Goal: Task Accomplishment & Management: Manage account settings

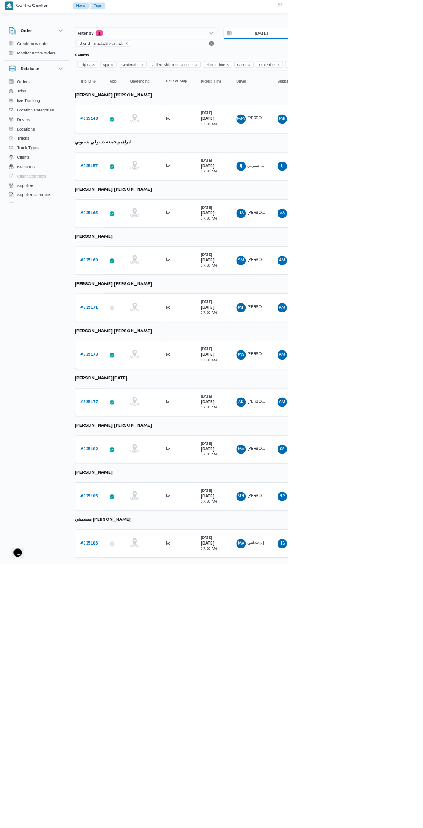
click at [390, 51] on input "[DATE]" at bounding box center [378, 50] width 98 height 17
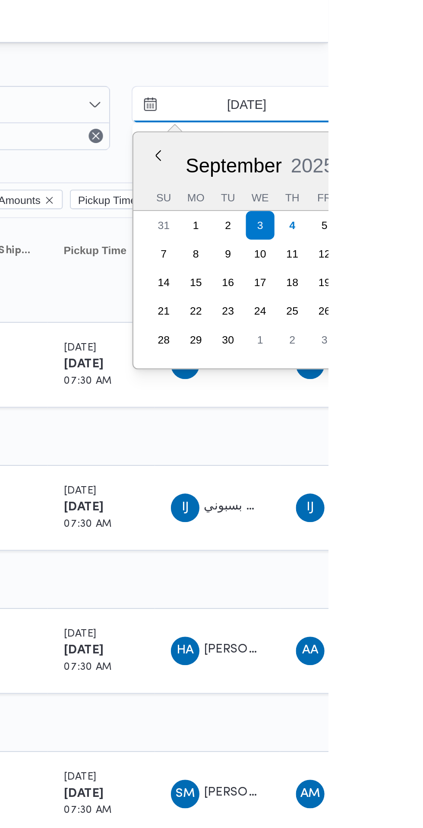
scroll to position [0, 2]
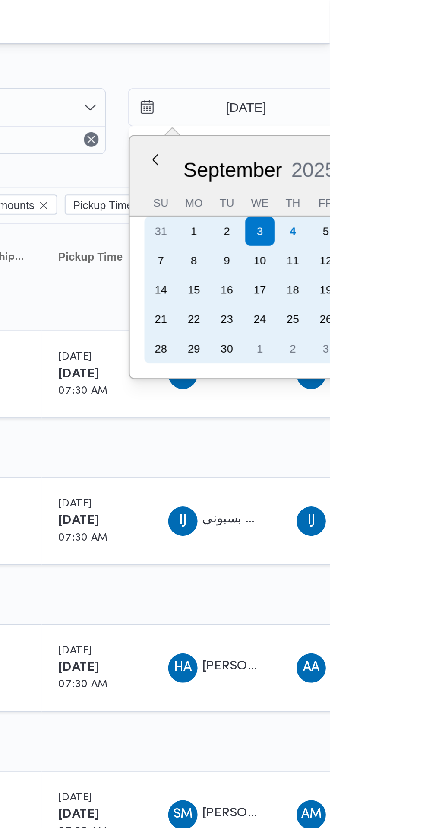
click at [405, 109] on div "4" at bounding box center [406, 109] width 14 height 14
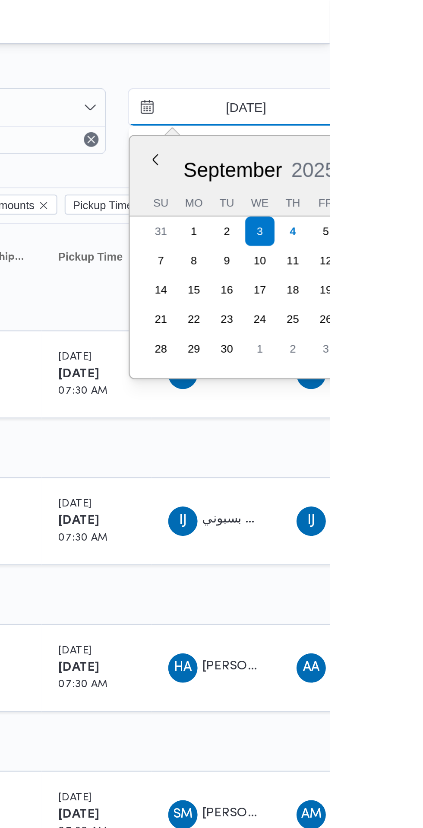
type input "[DATE]"
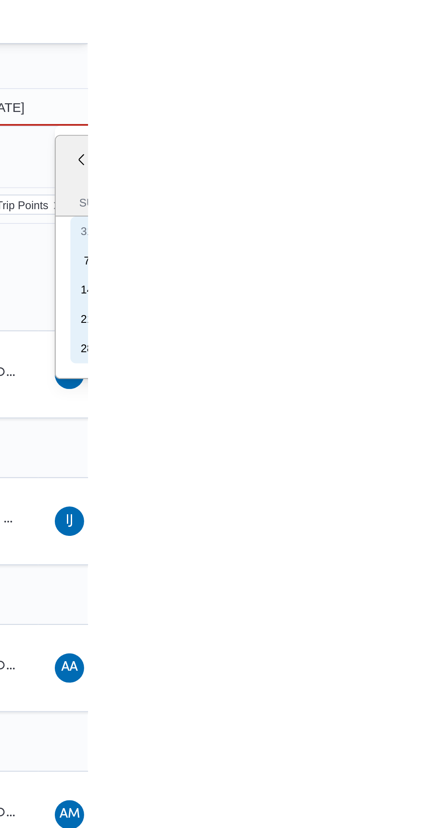
type input "[DATE]"
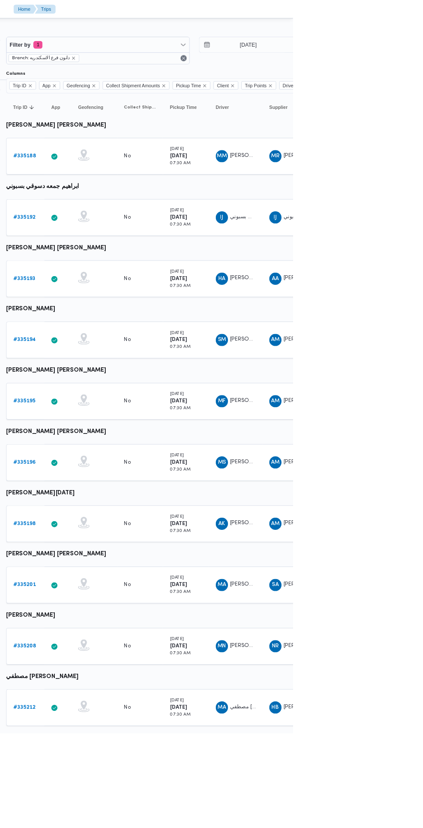
scroll to position [0, 13]
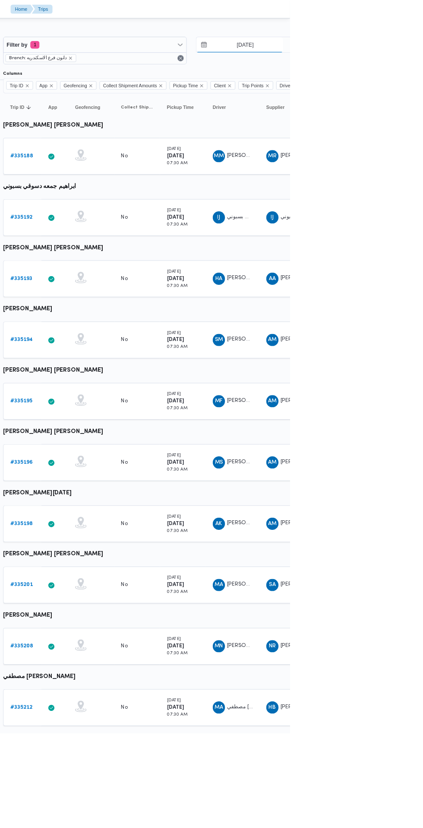
click at [370, 51] on input "[DATE]" at bounding box center [367, 50] width 98 height 17
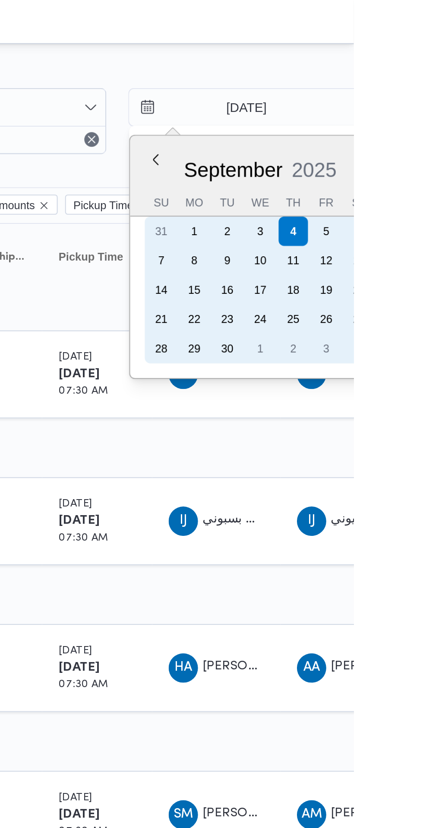
click at [346, 110] on div "1" at bounding box center [348, 109] width 14 height 14
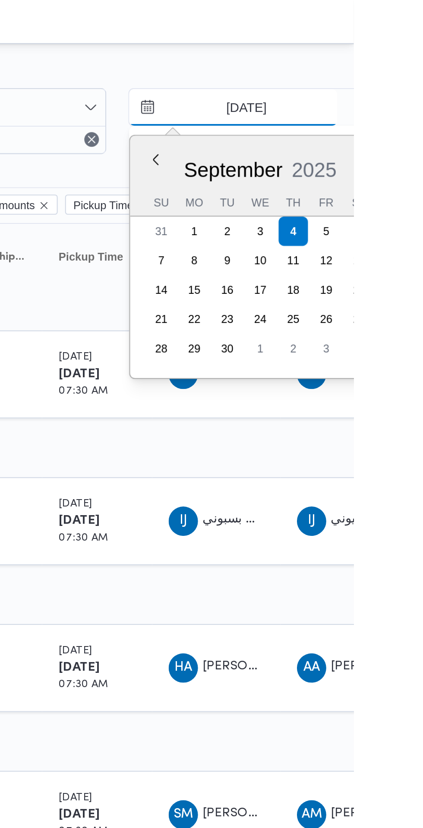
type input "[DATE]"
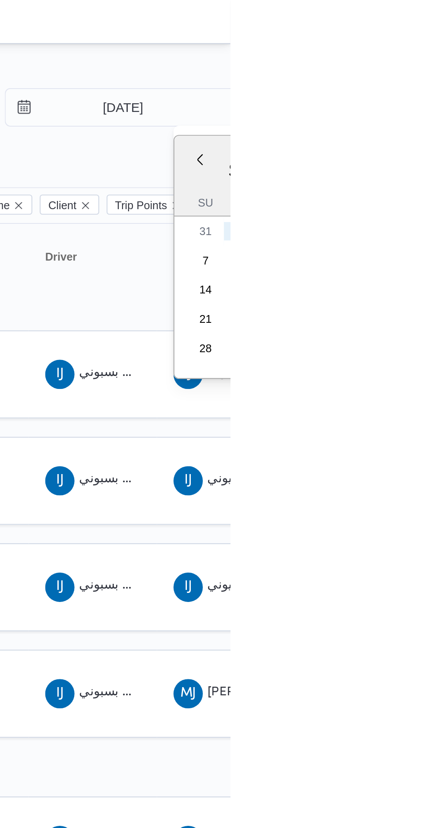
scroll to position [0, 13]
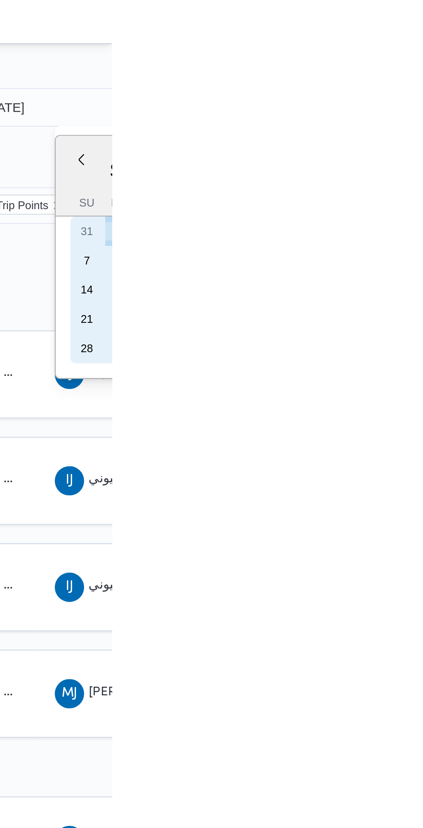
click at [423, 109] on div "1" at bounding box center [427, 109] width 14 height 14
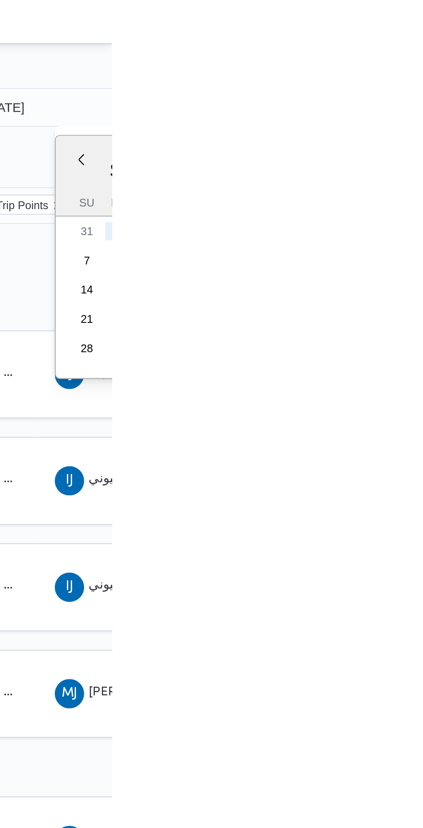
type input "[DATE]"
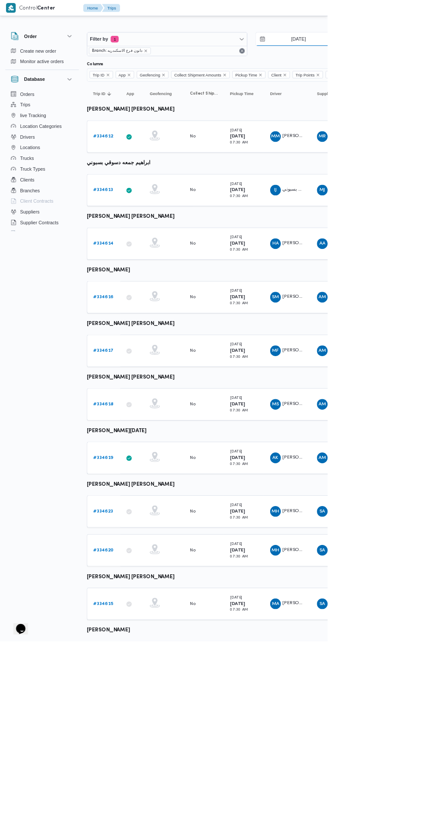
click at [366, 51] on input "[DATE]" at bounding box center [380, 50] width 98 height 17
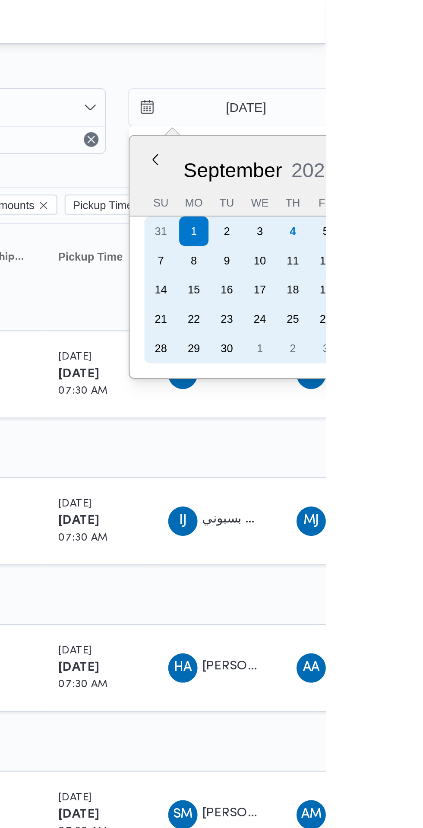
click at [343, 108] on div "31" at bounding box center [346, 109] width 14 height 14
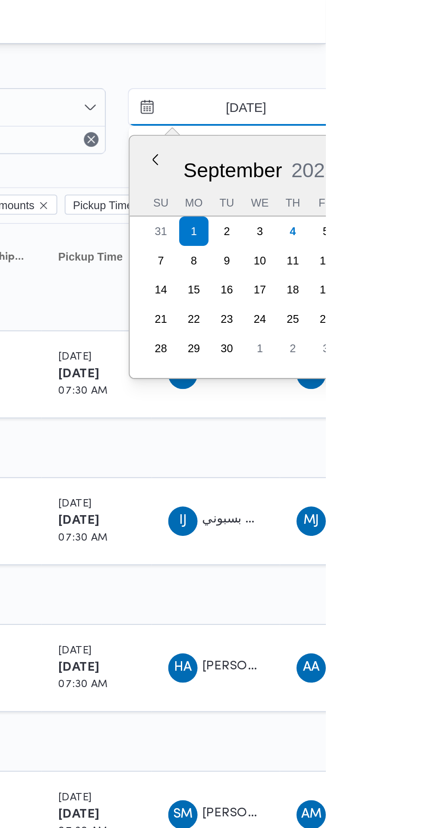
type input "[DATE]"
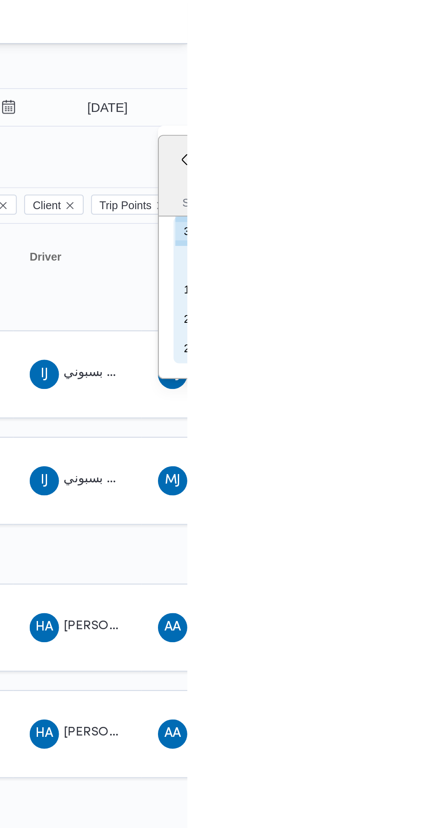
click at [423, 109] on div "31" at bounding box center [425, 109] width 14 height 14
type input "[DATE]"
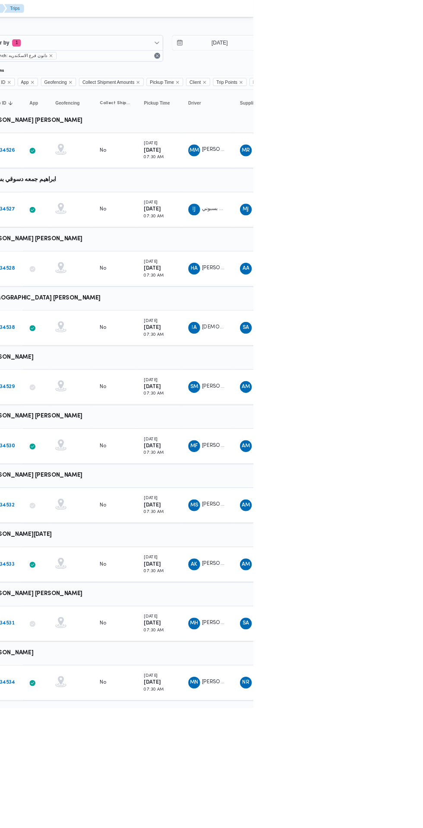
scroll to position [0, 5]
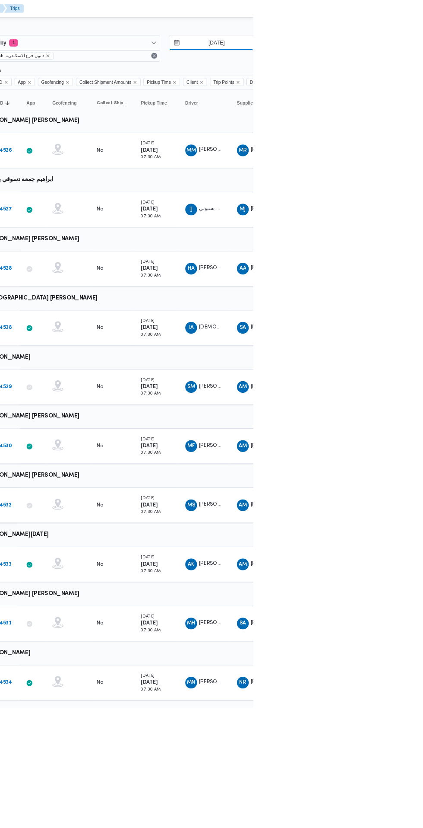
click at [372, 51] on input "[DATE]" at bounding box center [374, 50] width 98 height 17
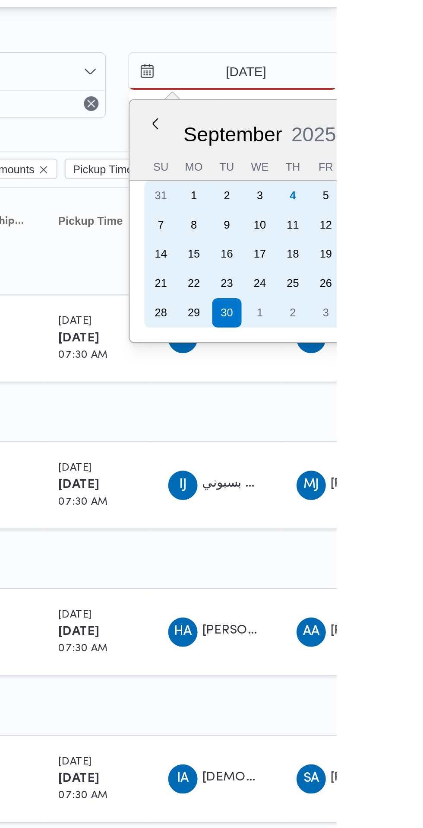
click at [402, 108] on div "4" at bounding box center [403, 109] width 14 height 14
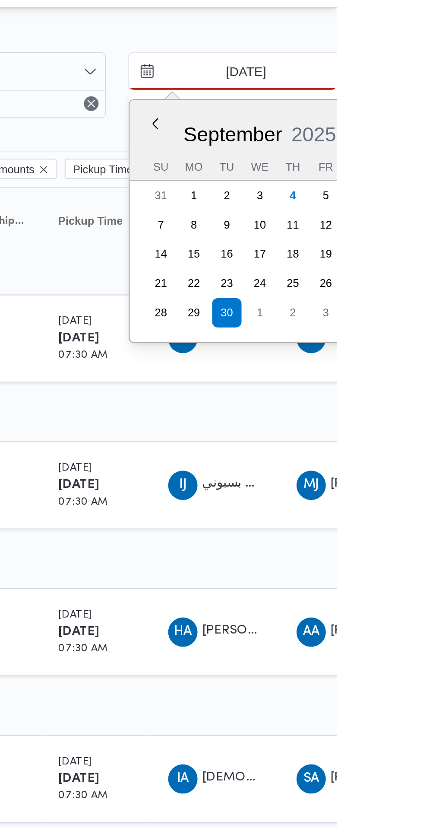
type input "[DATE]"
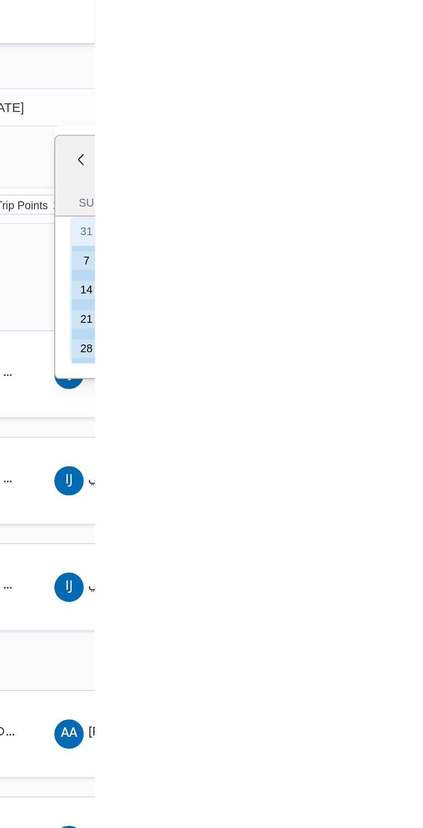
type input "[DATE]"
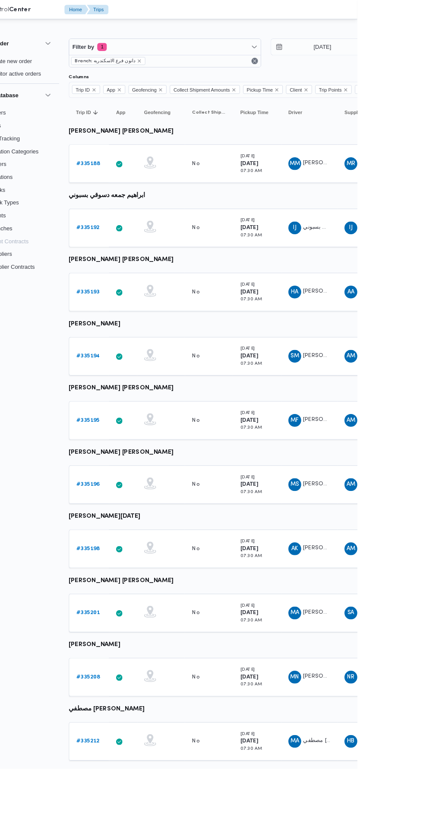
click at [138, 177] on b "# 335188" at bounding box center [134, 176] width 26 height 6
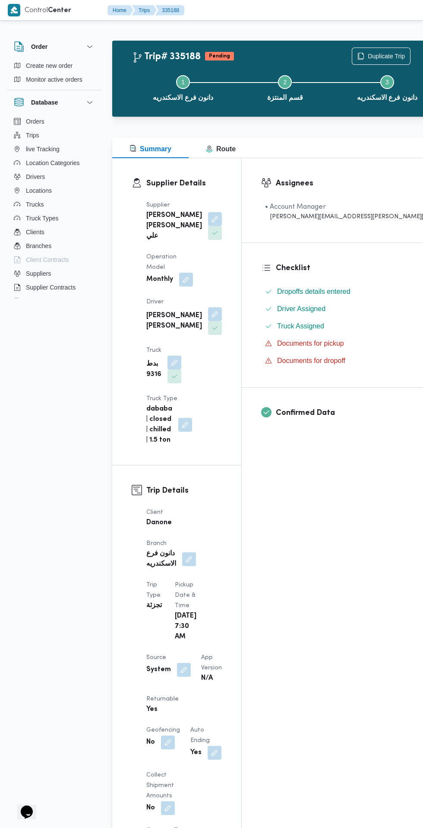
click at [208, 226] on button "button" at bounding box center [215, 219] width 14 height 14
click at [318, 599] on div "Assignees • Account Manager [PERSON_NAME][EMAIL_ADDRESS][PERSON_NAME][DOMAIN_NA…" at bounding box center [348, 798] width 212 height 1281
click at [208, 307] on button "button" at bounding box center [215, 314] width 14 height 14
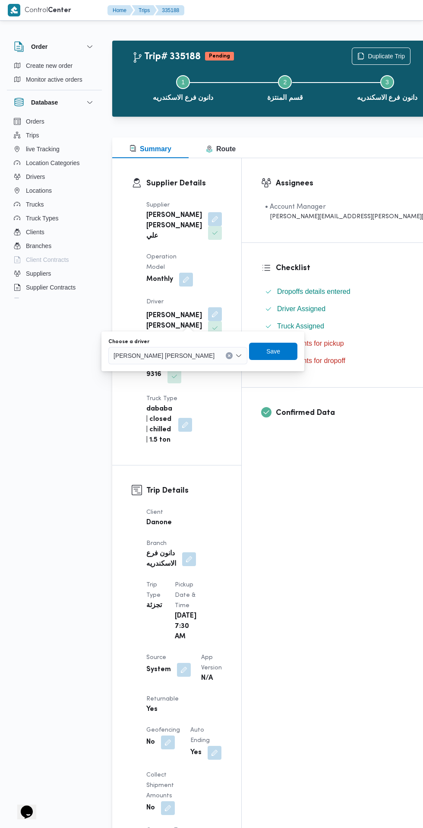
click at [159, 355] on span "[PERSON_NAME] [PERSON_NAME]" at bounding box center [164, 355] width 101 height 10
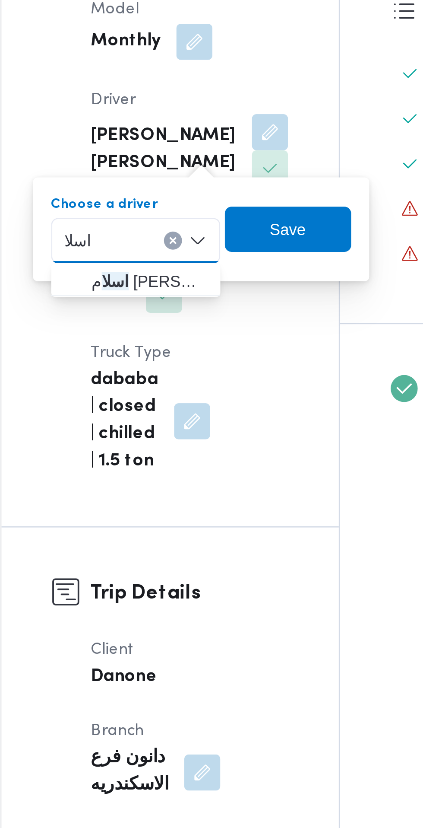
type input "اسلا"
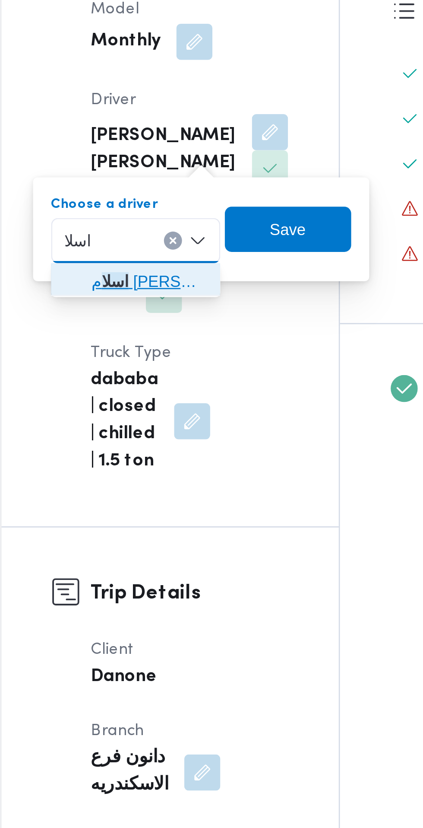
click at [154, 372] on span "اسلا م [PERSON_NAME]" at bounding box center [169, 371] width 44 height 10
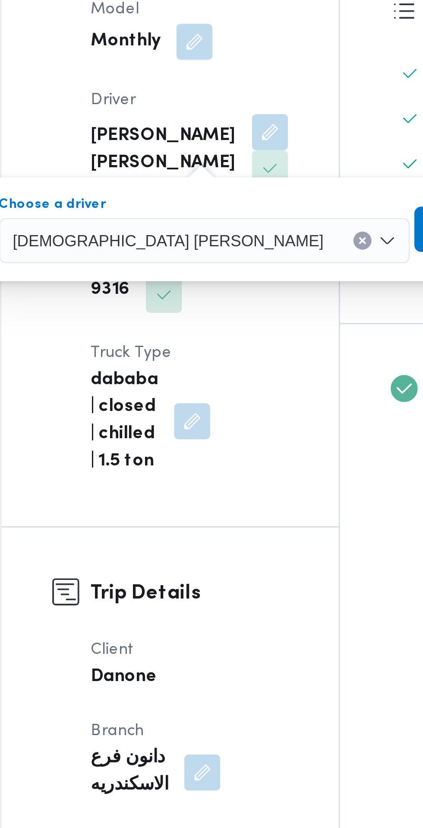
click at [288, 351] on span "Save" at bounding box center [295, 351] width 14 height 10
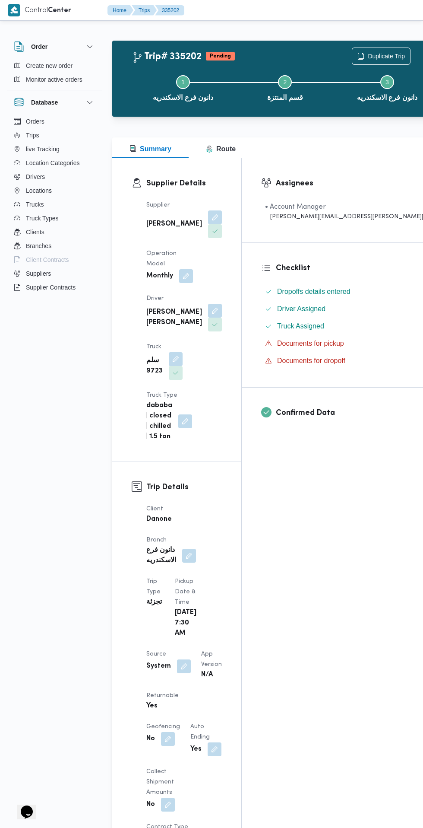
click at [208, 304] on button "button" at bounding box center [215, 311] width 14 height 14
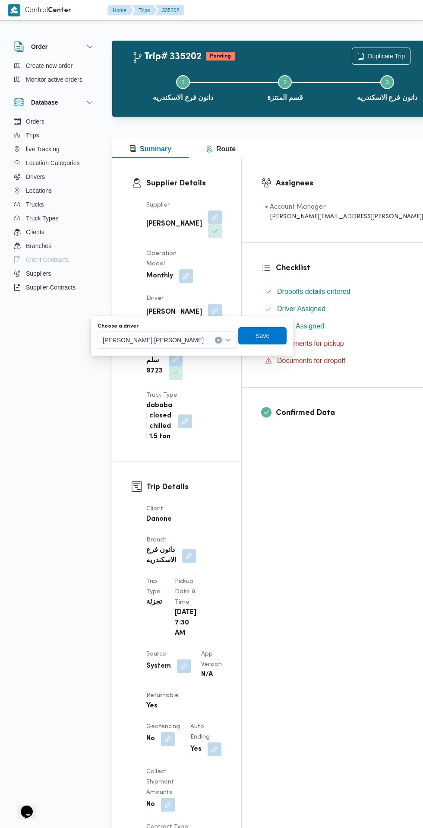
click at [207, 340] on input "Choose a driver" at bounding box center [207, 340] width 1 height 10
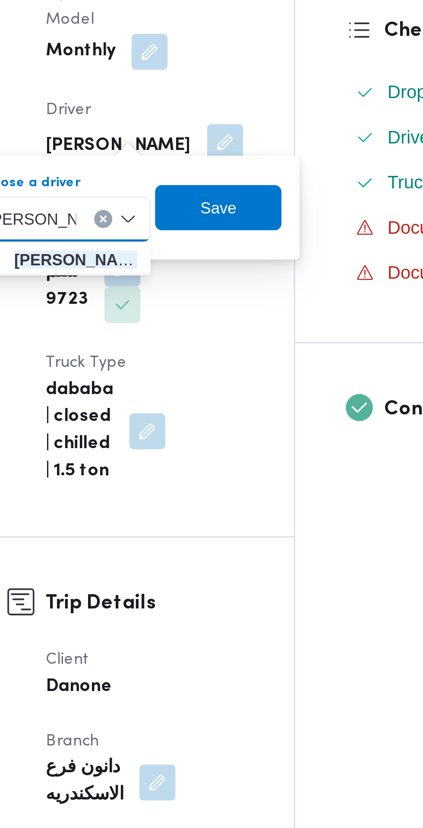
type input "[PERSON_NAME]"
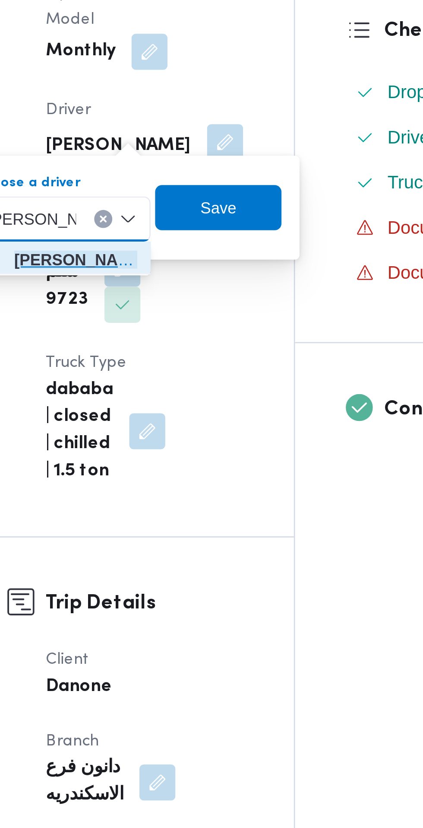
click at [177, 357] on span "[PERSON_NAME] علي [PERSON_NAME]" at bounding box center [157, 355] width 47 height 10
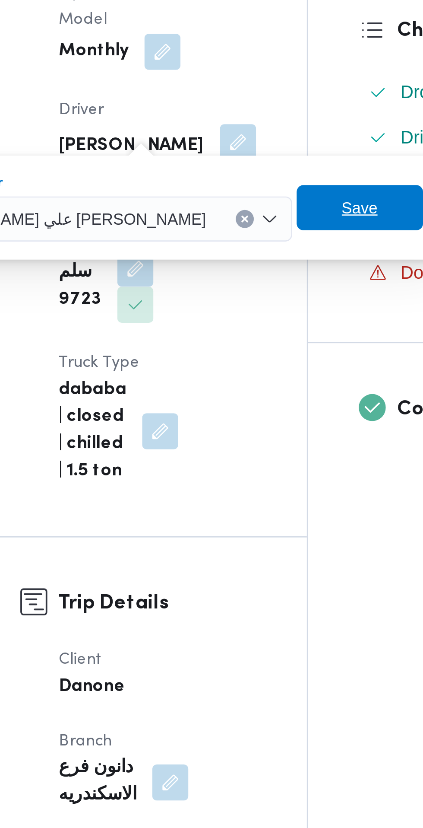
click at [260, 337] on span "Save" at bounding box center [262, 335] width 48 height 17
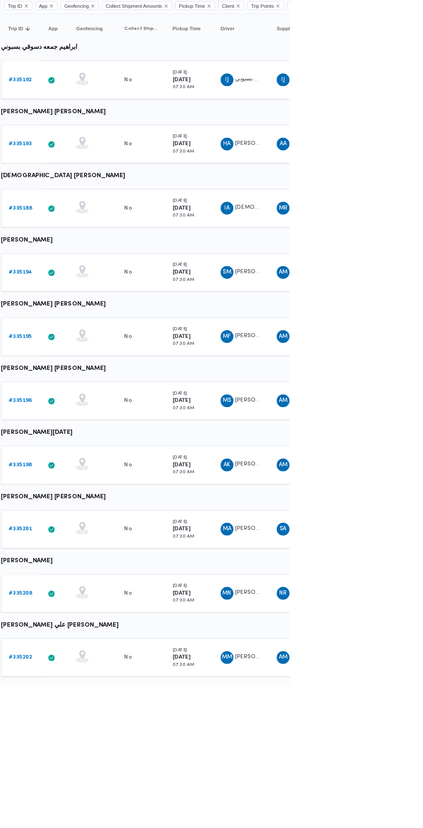
scroll to position [0, 14]
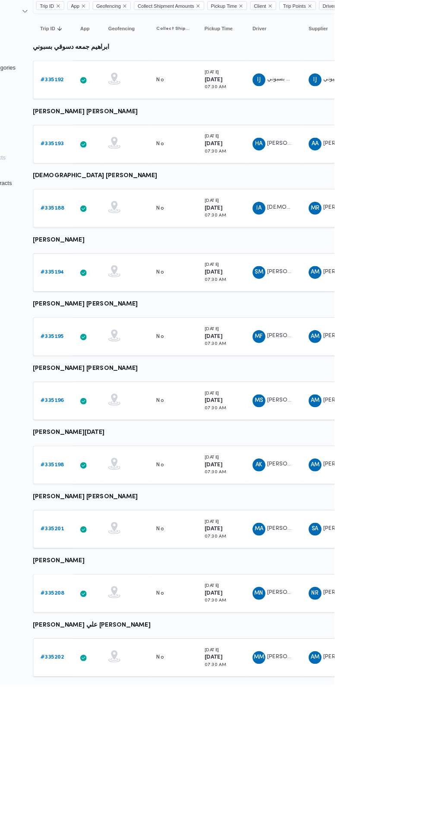
click at [121, 314] on b "# 335188" at bounding box center [120, 315] width 26 height 6
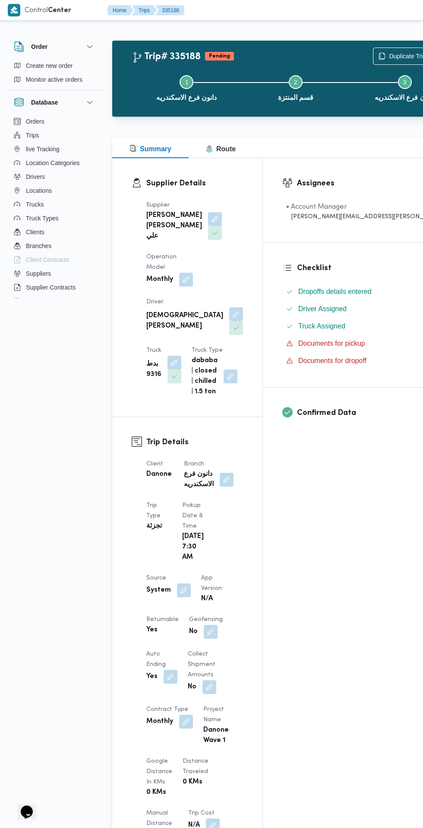
click at [182, 597] on button "button" at bounding box center [184, 590] width 14 height 14
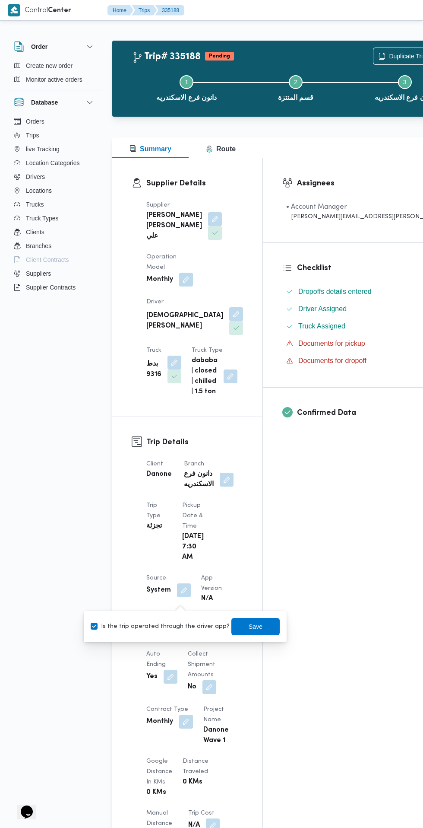
click at [185, 628] on label "Is the trip operated through the driver app?" at bounding box center [160, 626] width 139 height 10
checkbox input "false"
click at [260, 621] on span "Save" at bounding box center [256, 626] width 48 height 17
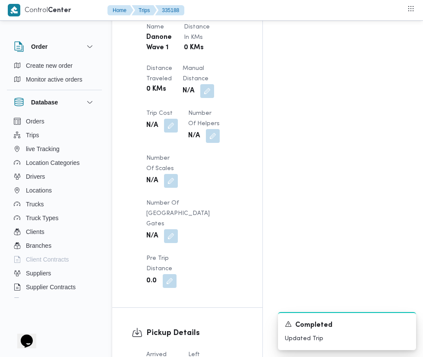
scroll to position [690, 0]
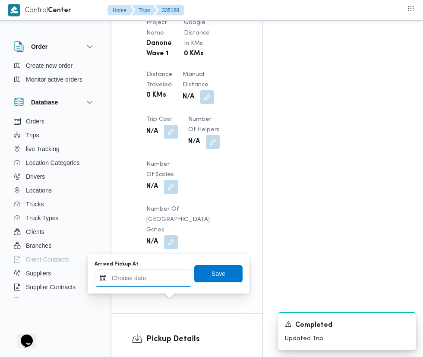
click at [165, 278] on input "Arrived Pickup At" at bounding box center [144, 278] width 98 height 17
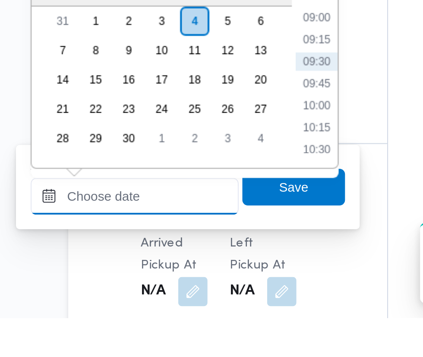
scroll to position [729, 0]
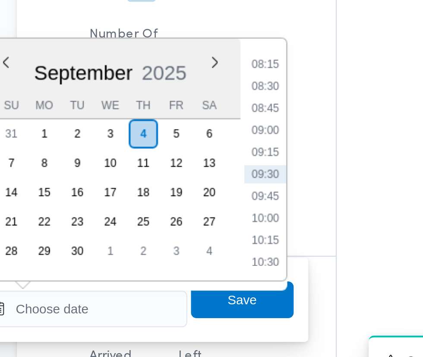
click at [236, 181] on li "08:15" at bounding box center [229, 184] width 20 height 9
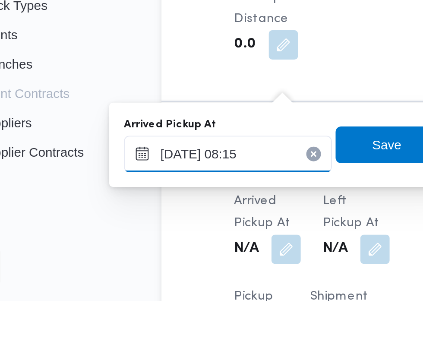
scroll to position [742, 0]
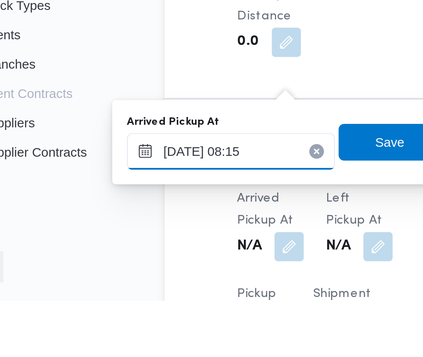
click at [163, 285] on input "[DATE] 08:15" at bounding box center [144, 286] width 98 height 17
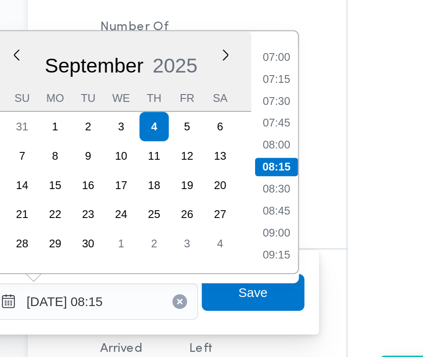
click at [232, 193] on li "07:30" at bounding box center [229, 192] width 20 height 9
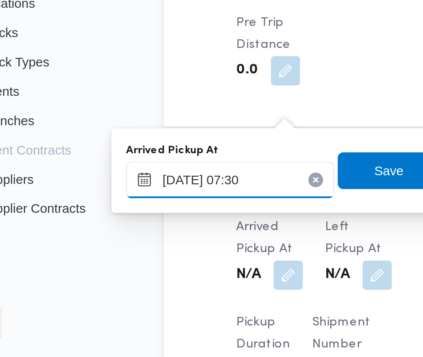
scroll to position [755, 0]
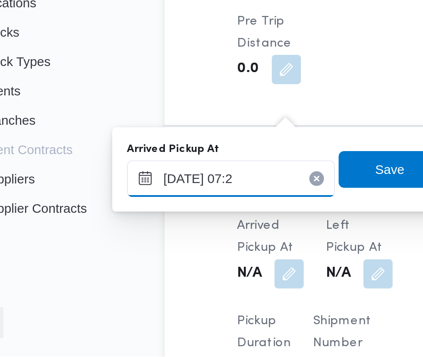
type input "[DATE] 07:26"
click at [218, 272] on span "Save" at bounding box center [219, 269] width 14 height 10
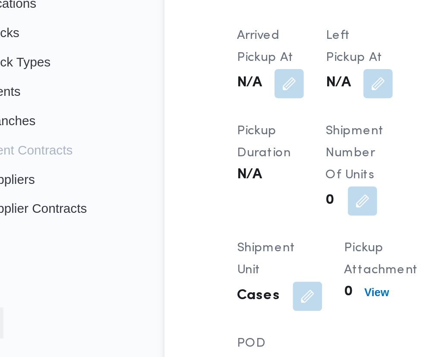
click at [216, 235] on button "button" at bounding box center [213, 229] width 14 height 14
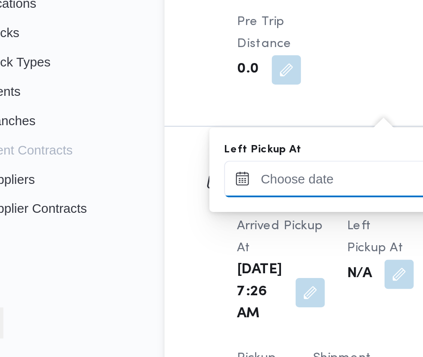
click at [188, 275] on input "Left Pickup At" at bounding box center [189, 273] width 98 height 17
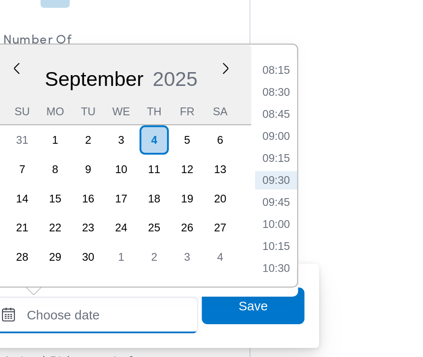
scroll to position [755, 0]
click at [283, 158] on li "08:15" at bounding box center [275, 158] width 20 height 9
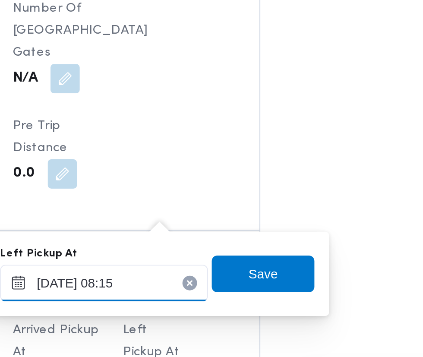
click at [216, 276] on input "[DATE] 08:15" at bounding box center [189, 273] width 98 height 17
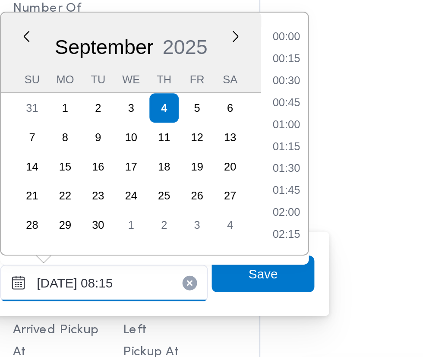
scroll to position [289, 0]
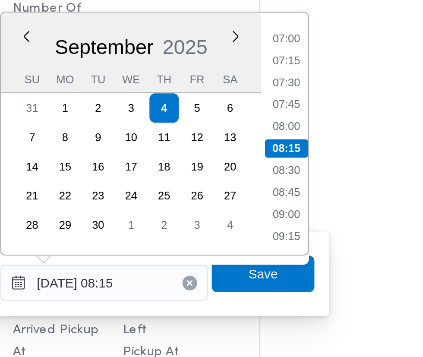
click at [280, 233] on li "08:45" at bounding box center [275, 231] width 20 height 9
type input "[DATE] 08:45"
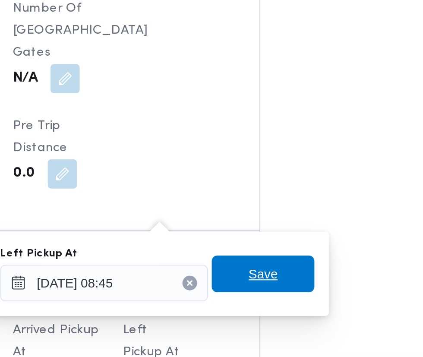
click at [289, 264] on span "Save" at bounding box center [264, 269] width 48 height 17
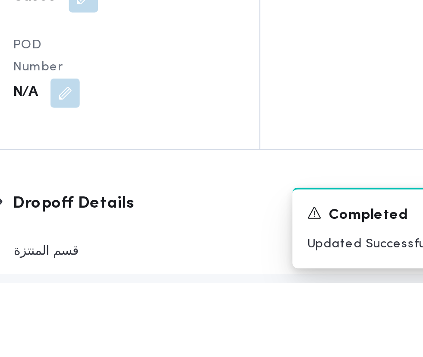
scroll to position [986, 0]
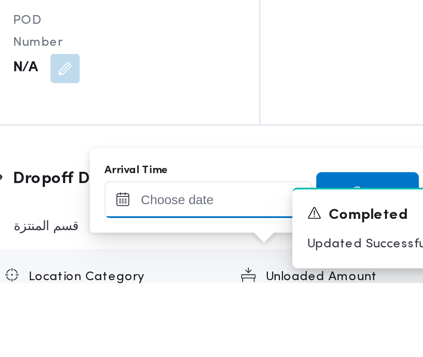
click at [265, 317] on input "Arrival Time" at bounding box center [239, 317] width 98 height 17
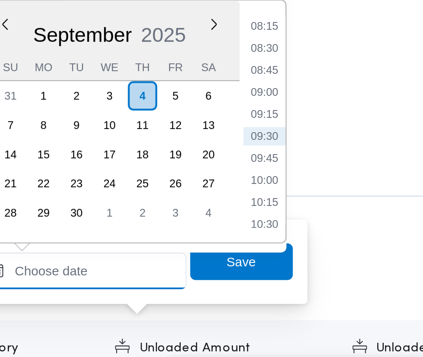
scroll to position [1033, 0]
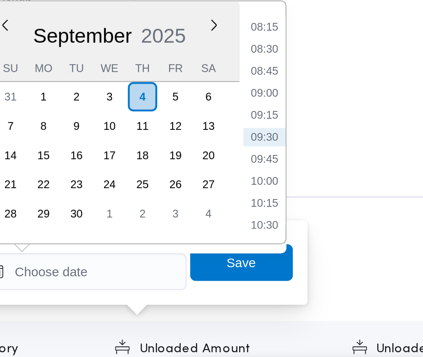
click at [325, 208] on li "09:30" at bounding box center [325, 208] width 20 height 9
type input "[DATE] 09:30"
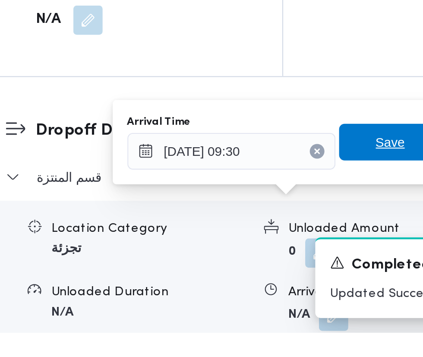
click at [312, 267] on span "Save" at bounding box center [314, 267] width 14 height 10
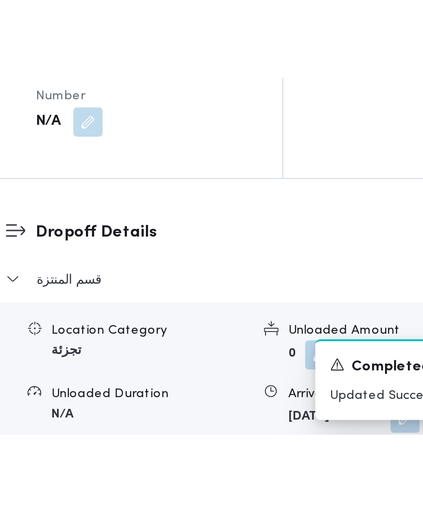
scroll to position [1033, 0]
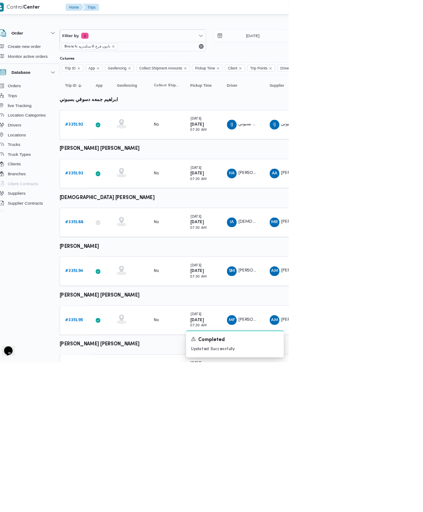
scroll to position [0, 14]
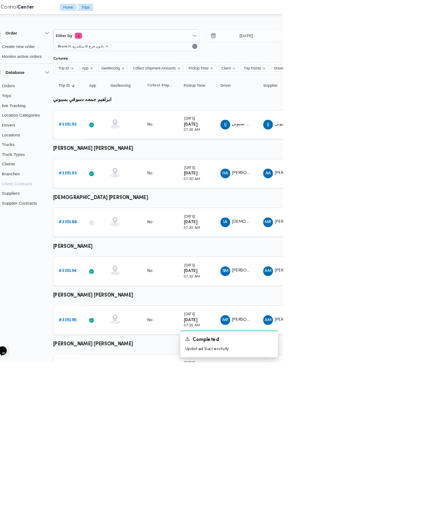
click at [121, 383] on b "# 335194" at bounding box center [119, 384] width 25 height 6
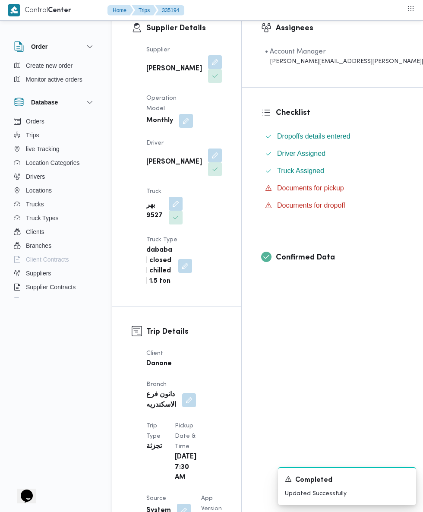
scroll to position [152, 0]
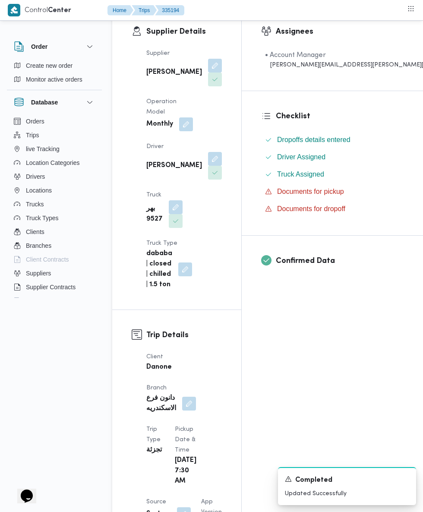
click at [183, 508] on button "button" at bounding box center [184, 515] width 14 height 14
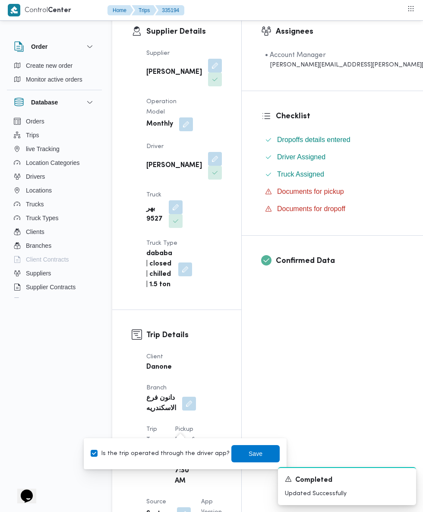
click at [181, 453] on label "Is the trip operated through the driver app?" at bounding box center [160, 454] width 139 height 10
checkbox input "false"
click at [263, 461] on span "Save" at bounding box center [256, 453] width 48 height 17
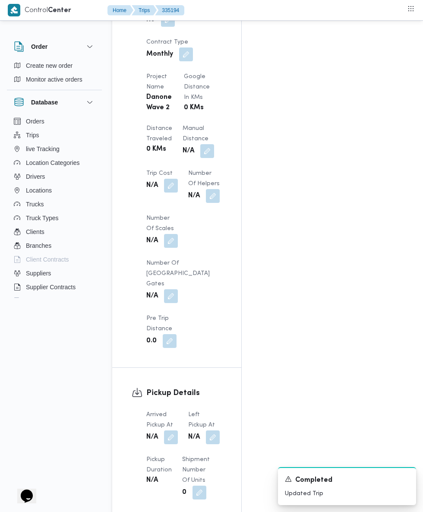
scroll to position [777, 0]
click at [167, 431] on button "button" at bounding box center [171, 438] width 14 height 14
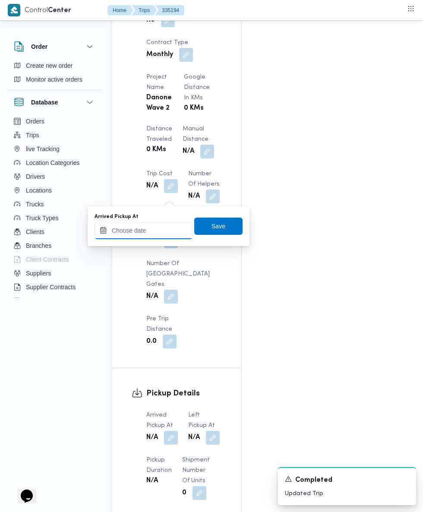
click at [132, 230] on input "Arrived Pickup At" at bounding box center [144, 230] width 98 height 17
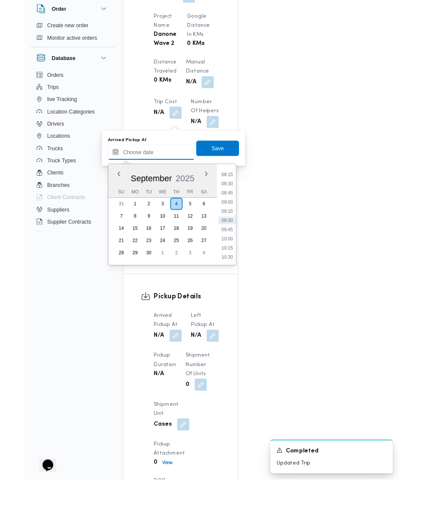
scroll to position [799, 0]
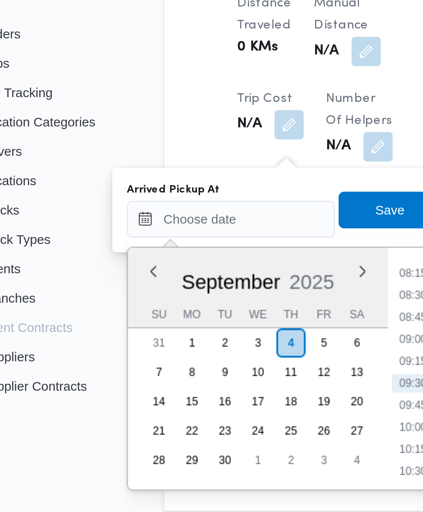
click at [220, 234] on li "08:15" at bounding box center [229, 234] width 20 height 9
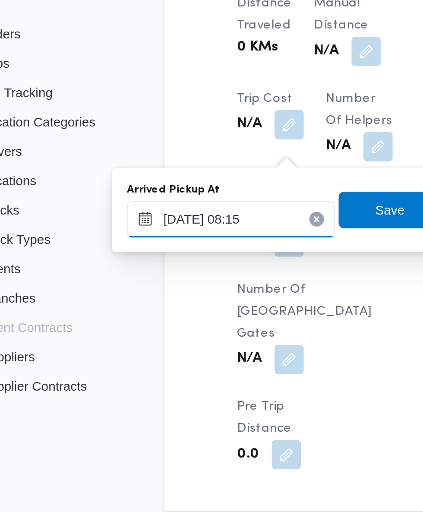
click at [161, 211] on input "[DATE] 08:15" at bounding box center [144, 208] width 98 height 17
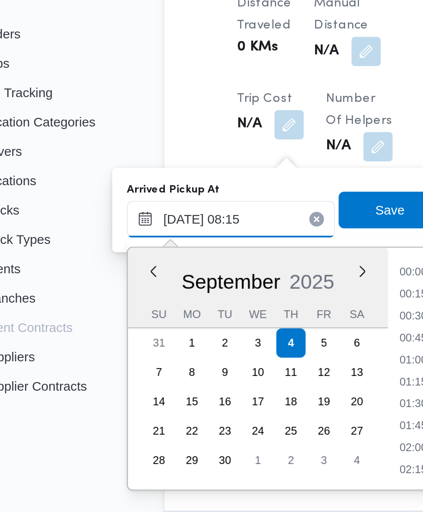
scroll to position [289, 0]
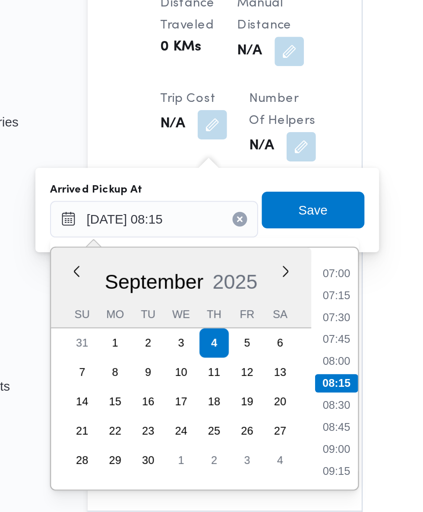
click at [232, 257] on li "07:30" at bounding box center [229, 255] width 20 height 9
type input "[DATE] 07:30"
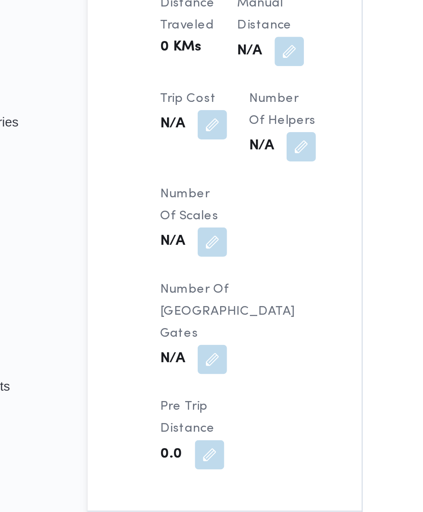
click at [219, 409] on button "button" at bounding box center [213, 416] width 14 height 14
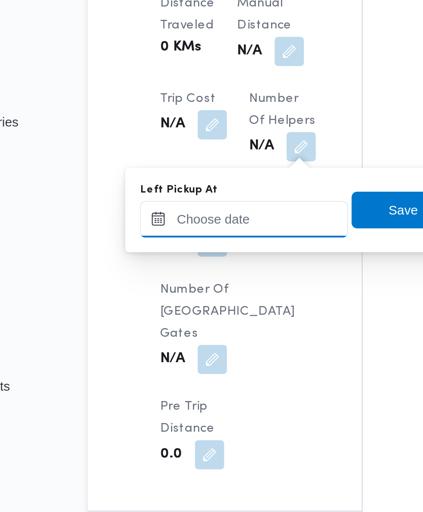
click at [218, 209] on input "Left Pickup At" at bounding box center [186, 208] width 98 height 17
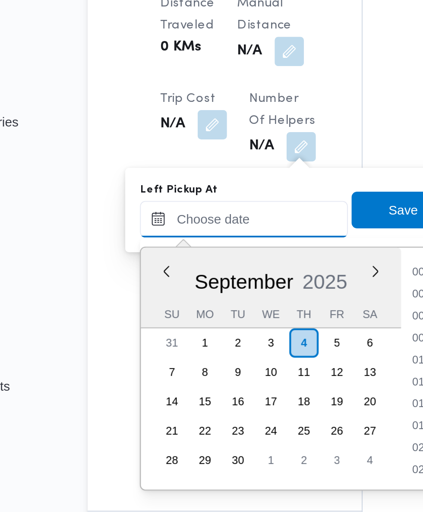
scroll to position [341, 0]
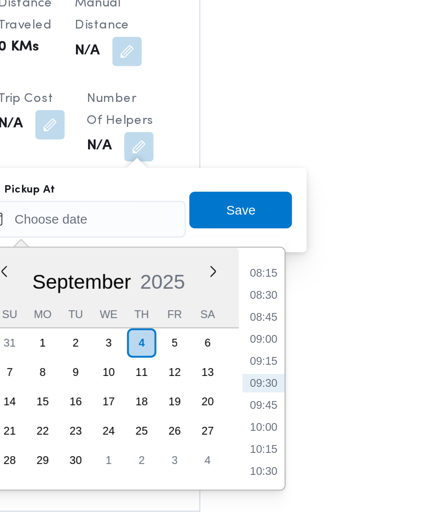
click at [272, 258] on li "08:45" at bounding box center [272, 255] width 20 height 9
type input "[DATE] 08:45"
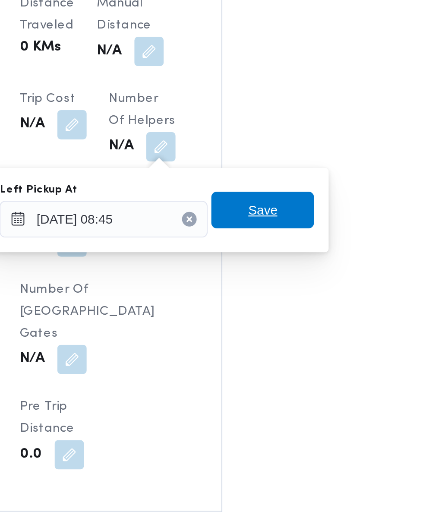
click at [268, 206] on span "Save" at bounding box center [261, 204] width 14 height 10
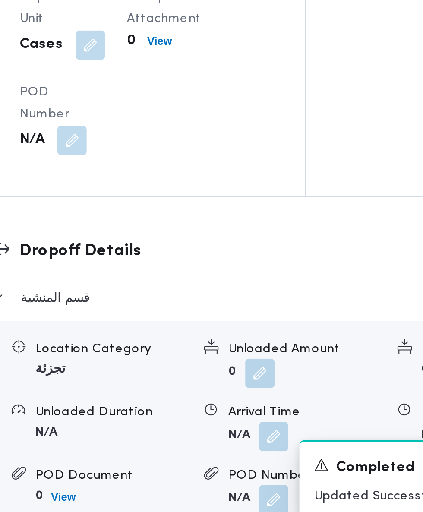
scroll to position [789, 0]
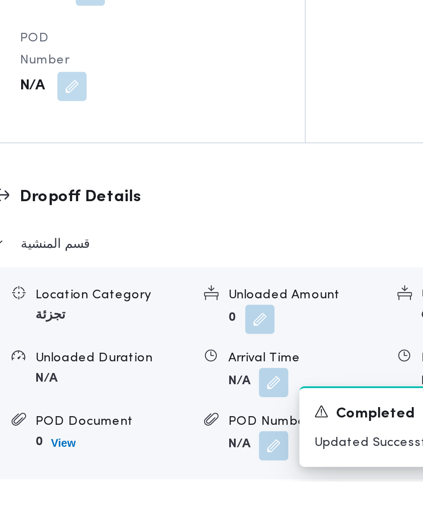
click at [269, 459] on button "button" at bounding box center [266, 466] width 14 height 14
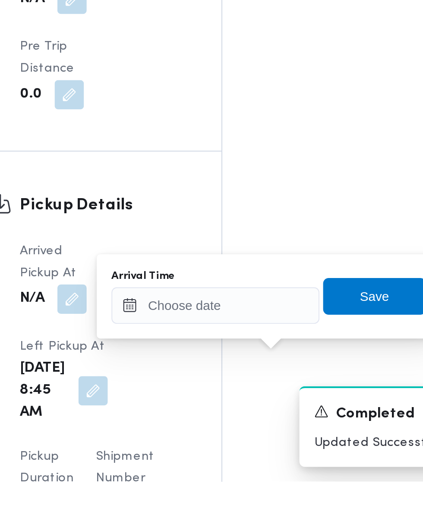
scroll to position [799, 0]
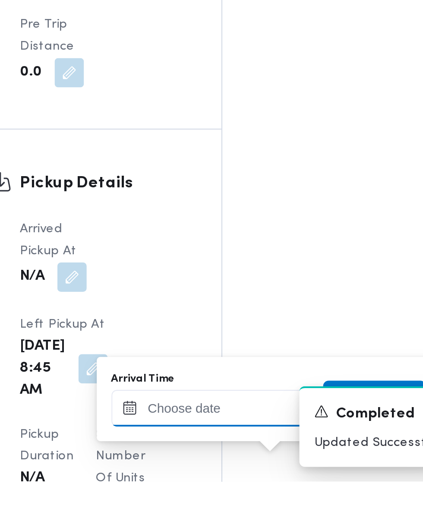
click at [258, 474] on input "Arrival Time" at bounding box center [239, 477] width 98 height 17
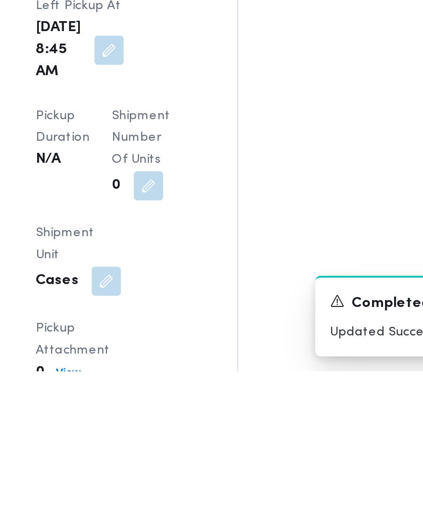
scroll to position [897, 0]
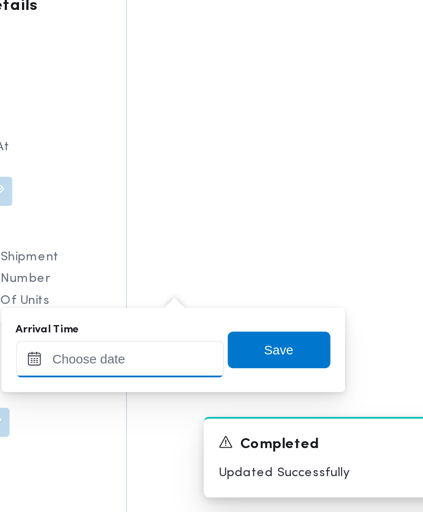
click at [253, 439] on input "Arrival Time" at bounding box center [239, 440] width 98 height 17
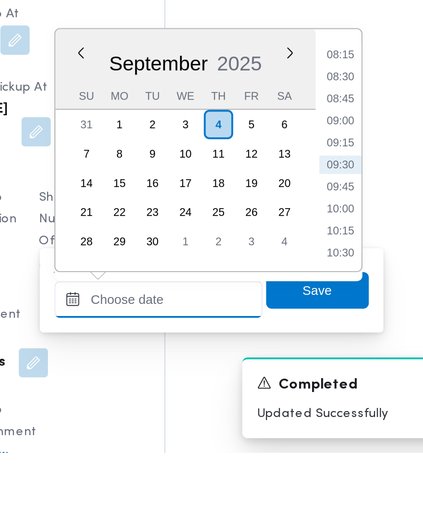
scroll to position [912, 0]
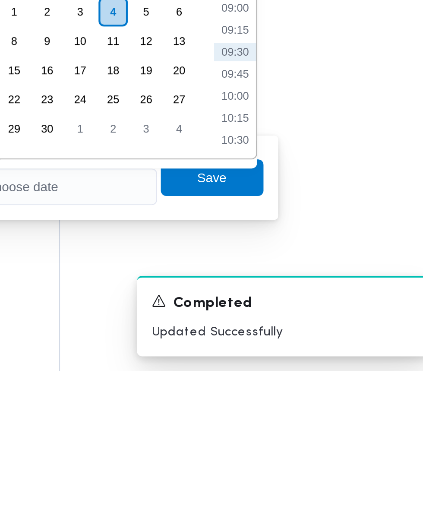
click at [328, 362] on li "09:30" at bounding box center [325, 362] width 20 height 9
type input "[DATE] 09:30"
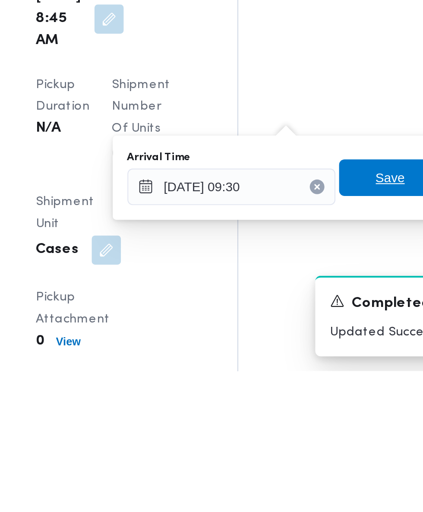
click at [312, 422] on span "Save" at bounding box center [314, 421] width 14 height 10
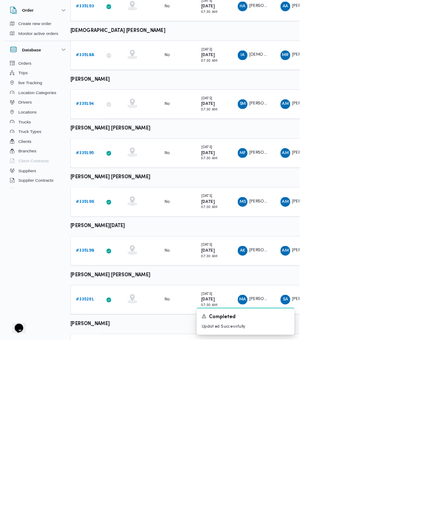
scroll to position [204, 0]
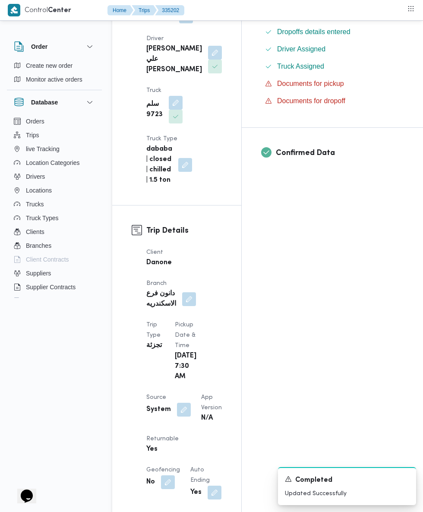
scroll to position [255, 0]
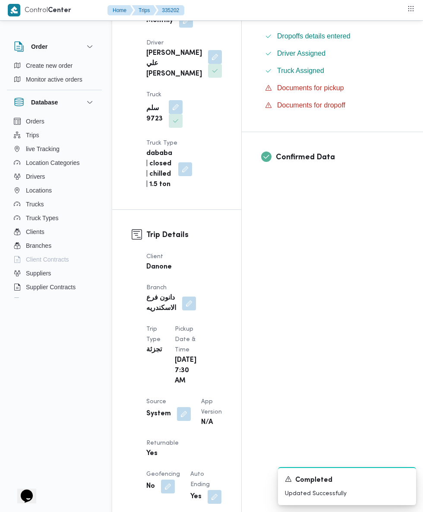
click at [182, 407] on button "button" at bounding box center [184, 414] width 14 height 14
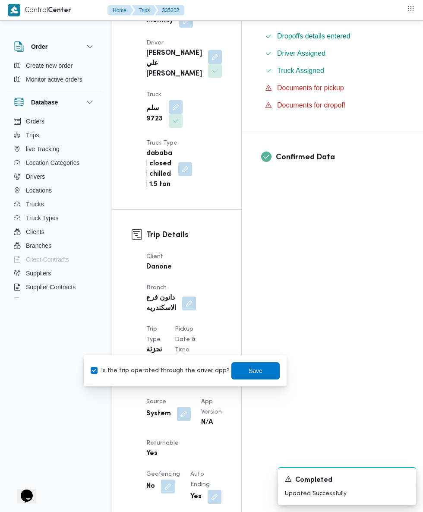
click at [183, 372] on label "Is the trip operated through the driver app?" at bounding box center [160, 371] width 139 height 10
checkbox input "false"
click at [257, 371] on span "Save" at bounding box center [256, 370] width 48 height 17
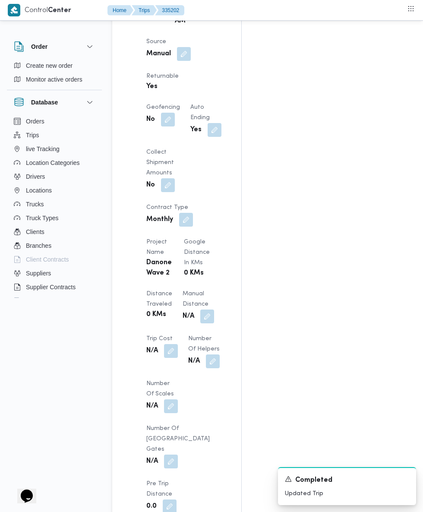
scroll to position [650, 0]
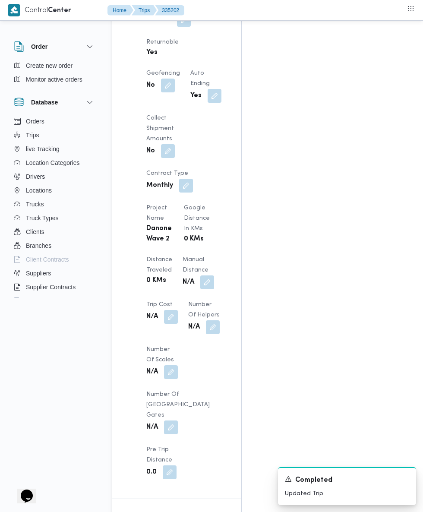
click at [294, 470] on div "Assignees • Account Manager [PERSON_NAME][EMAIL_ADDRESS][PERSON_NAME][DOMAIN_NA…" at bounding box center [348, 145] width 212 height 1274
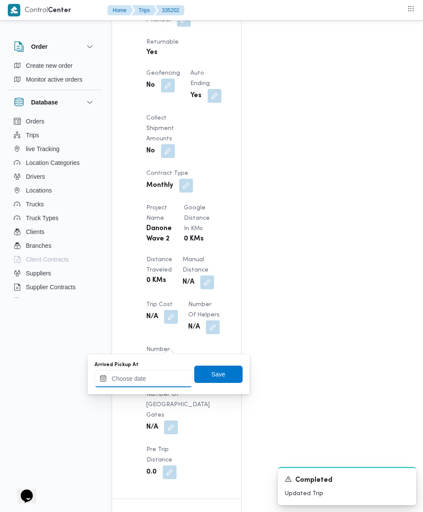
click at [163, 377] on input "Arrived Pickup At" at bounding box center [144, 378] width 98 height 17
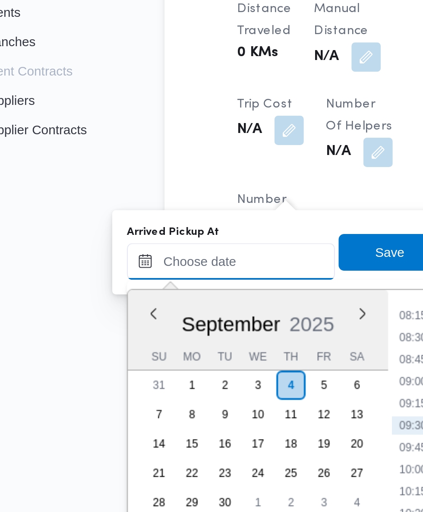
scroll to position [679, 0]
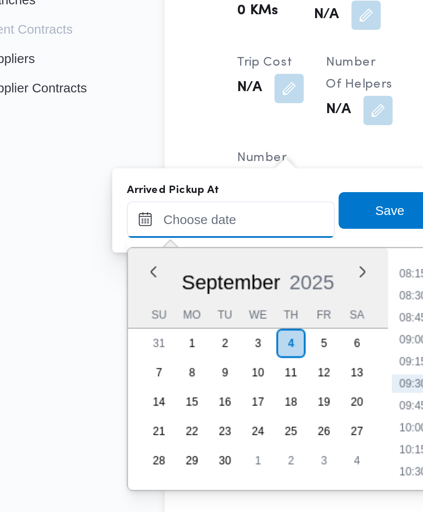
paste input "[DATE] 07:30"
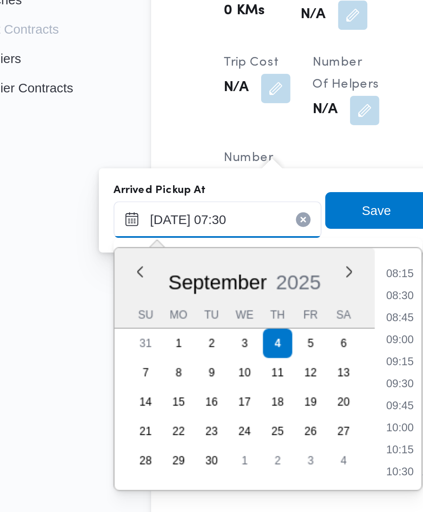
scroll to position [311, 0]
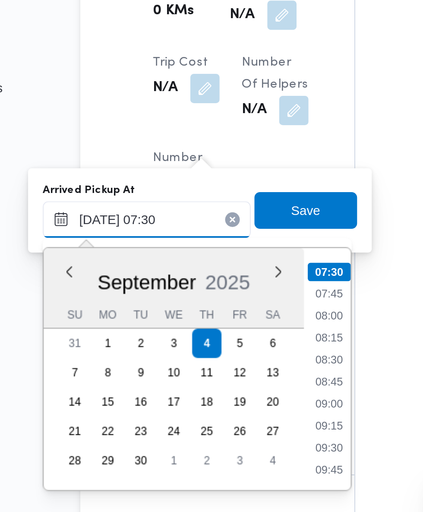
type input "[DATE] 07:30"
click at [235, 372] on li "07:30" at bounding box center [229, 374] width 20 height 9
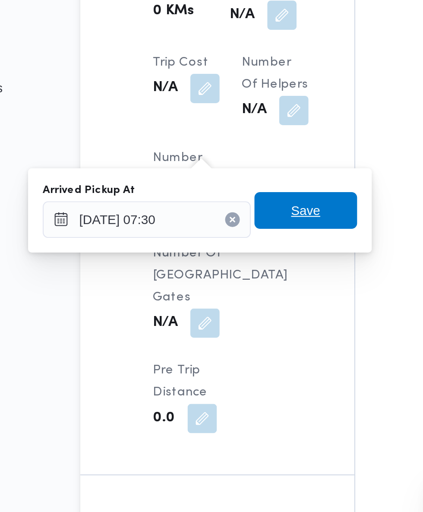
click at [233, 344] on span "Save" at bounding box center [218, 345] width 48 height 17
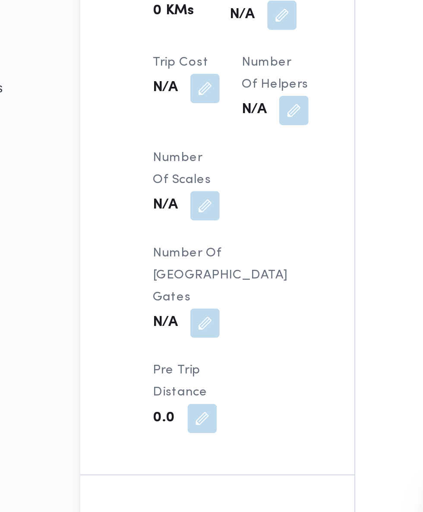
scroll to position [669, 0]
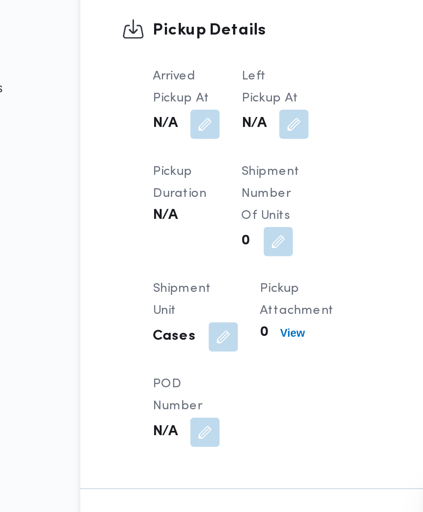
click at [216, 312] on button "button" at bounding box center [213, 305] width 14 height 14
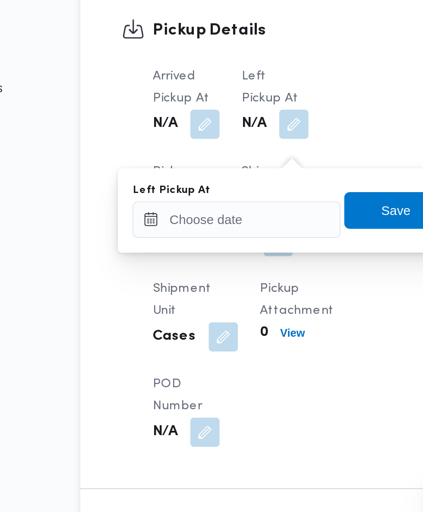
click at [209, 349] on div "You are in a dialog. To close this dialog, hit escape. Left Pickup At Save" at bounding box center [211, 345] width 162 height 40
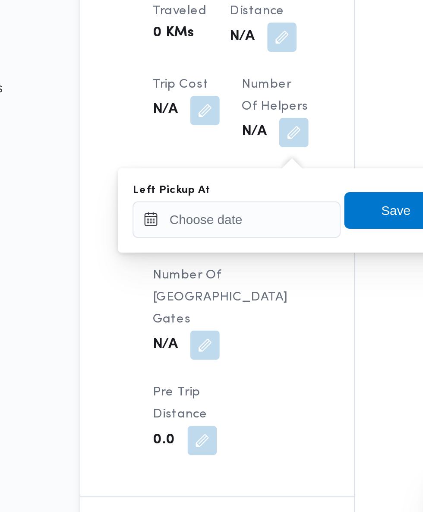
scroll to position [679, 0]
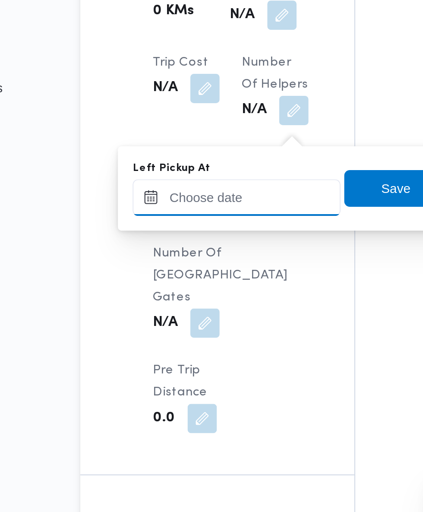
click at [212, 339] on div "Left Pickup At" at bounding box center [186, 335] width 98 height 26
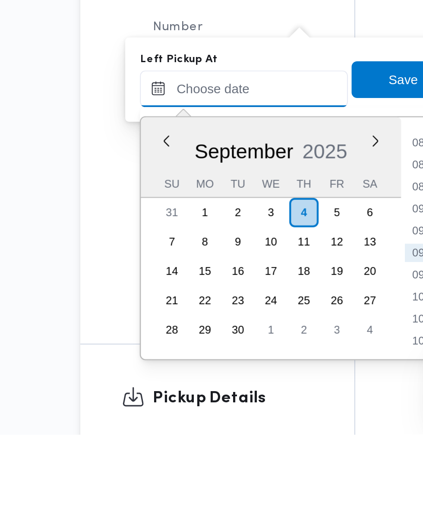
scroll to position [0, 0]
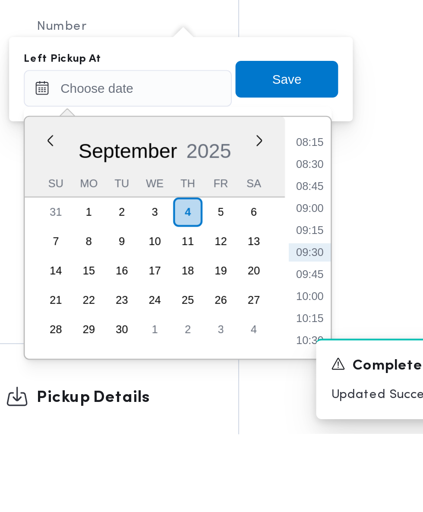
click at [279, 405] on li "09:00" at bounding box center [275, 406] width 20 height 9
type input "[DATE] 09:00"
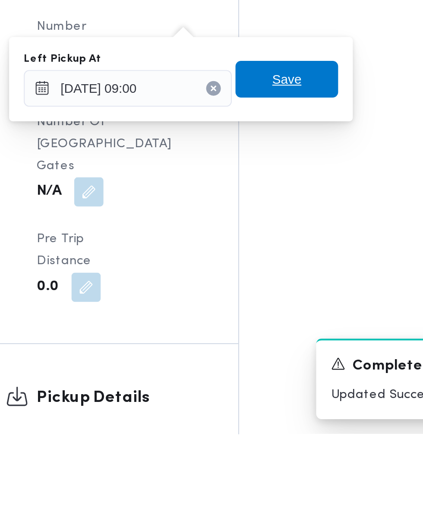
click at [284, 346] on span "Save" at bounding box center [264, 345] width 48 height 17
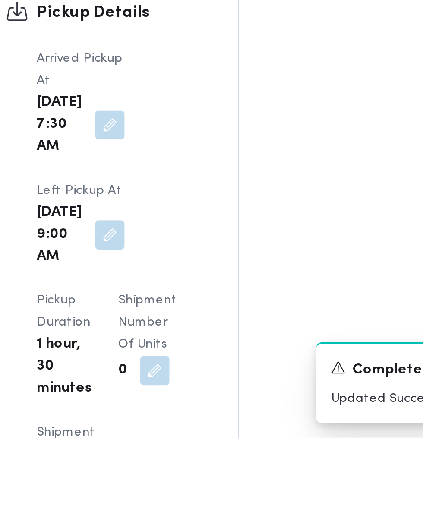
scroll to position [873, 0]
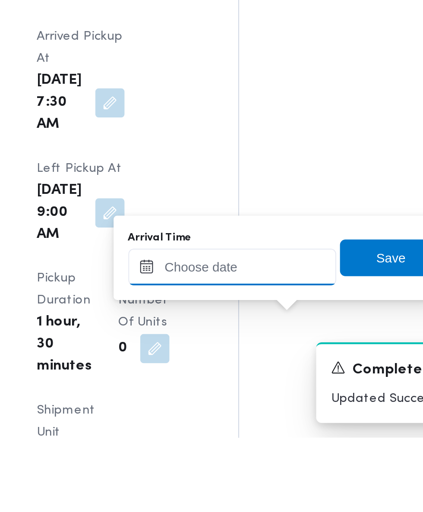
click at [264, 432] on input "Arrival Time" at bounding box center [239, 431] width 98 height 17
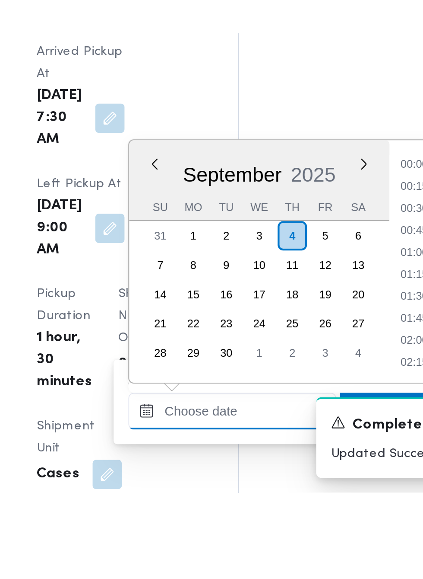
scroll to position [341, 0]
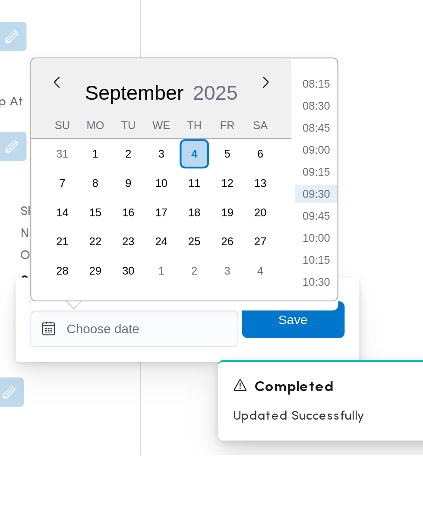
click at [330, 391] on li "09:30" at bounding box center [325, 389] width 20 height 9
type input "[DATE] 09:30"
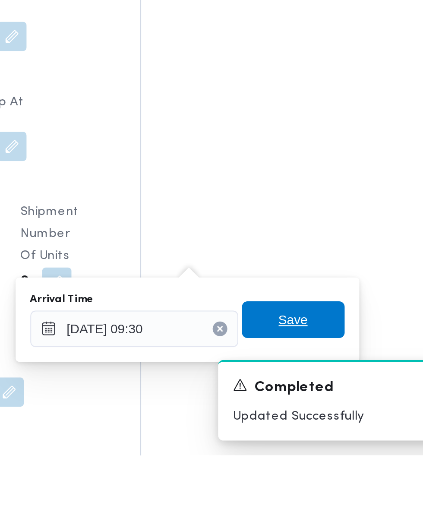
click at [321, 453] on span "Save" at bounding box center [314, 448] width 14 height 10
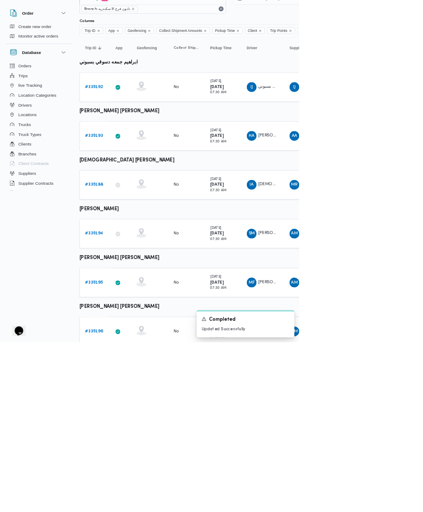
scroll to position [204, 0]
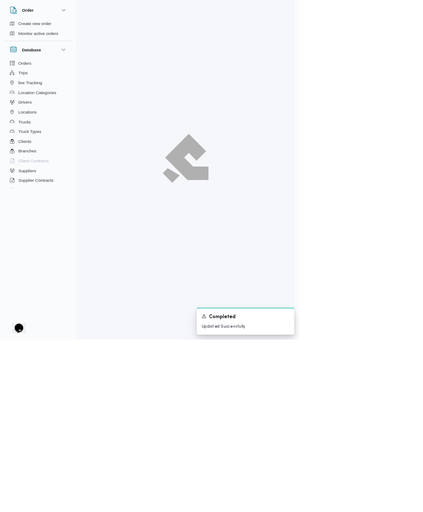
scroll to position [23, 0]
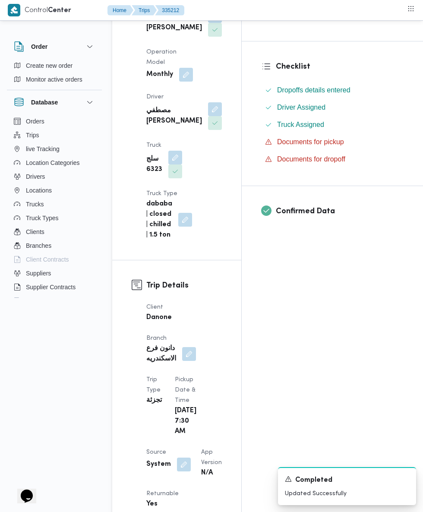
scroll to position [205, 0]
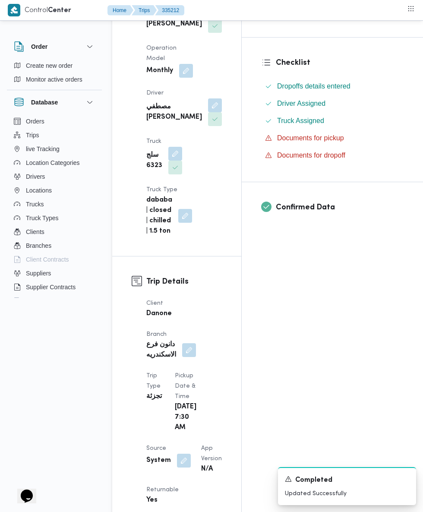
click at [182, 454] on button "button" at bounding box center [184, 461] width 14 height 14
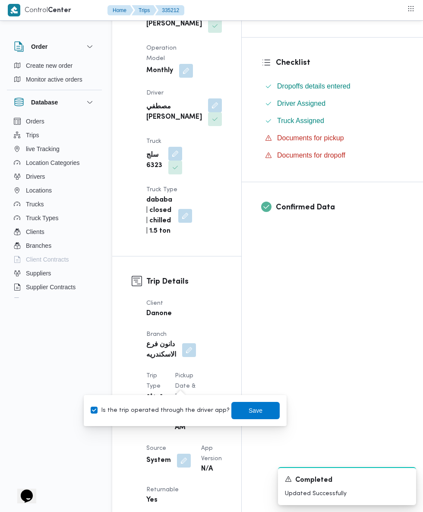
click at [184, 411] on label "Is the trip operated through the driver app?" at bounding box center [160, 411] width 139 height 10
checkbox input "false"
click at [249, 410] on span "Save" at bounding box center [256, 411] width 14 height 10
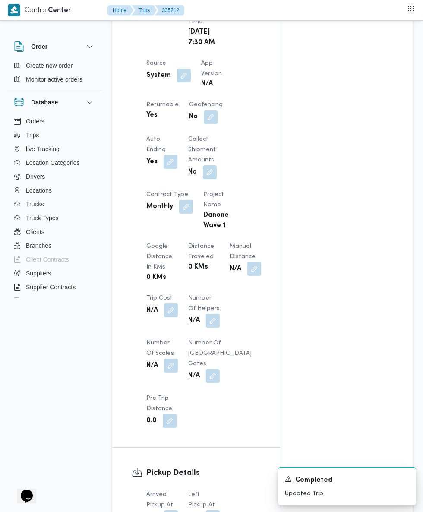
scroll to position [618, 0]
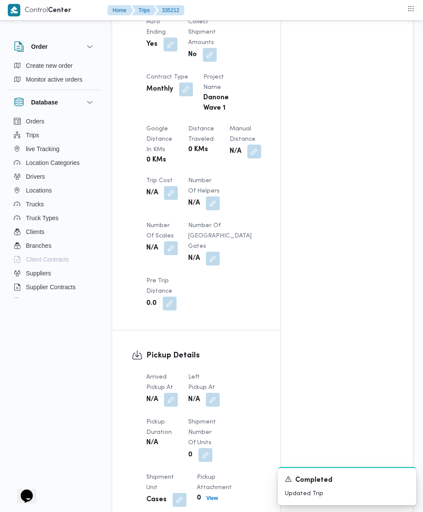
click at [176, 407] on button "button" at bounding box center [171, 400] width 14 height 14
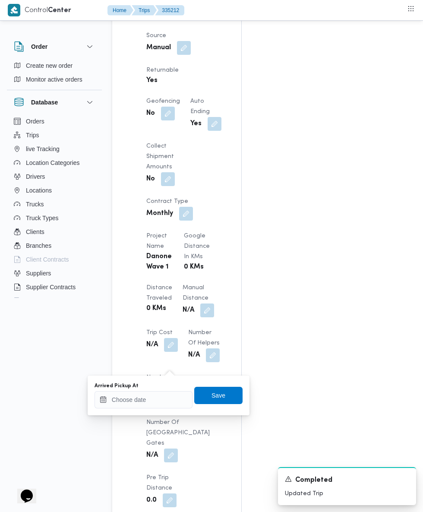
select select "cases"
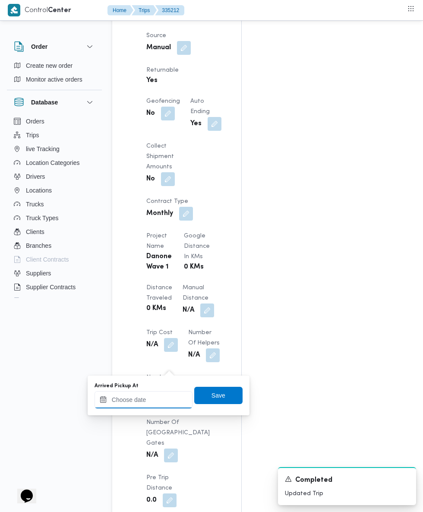
click at [161, 400] on input "Arrived Pickup At" at bounding box center [144, 399] width 98 height 17
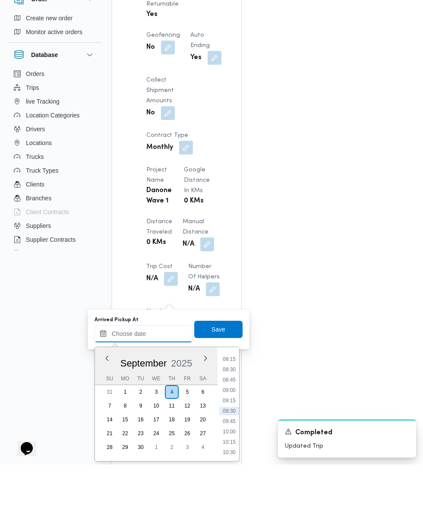
scroll to position [637, 0]
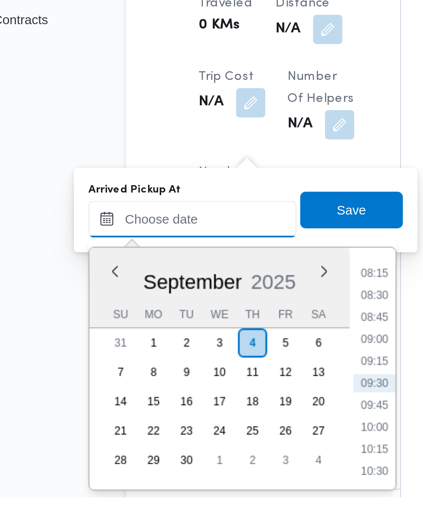
paste input "[DATE] 07:30"
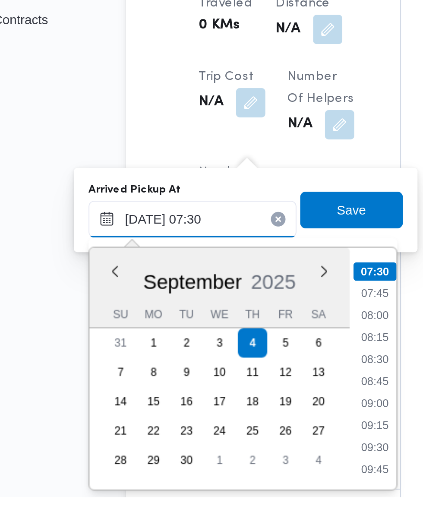
type input "[DATE] 07:30"
click at [234, 406] on li "07:30" at bounding box center [229, 406] width 20 height 9
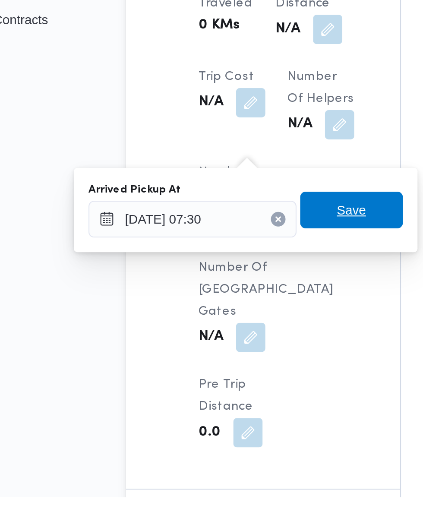
click at [230, 375] on span "Save" at bounding box center [218, 377] width 48 height 17
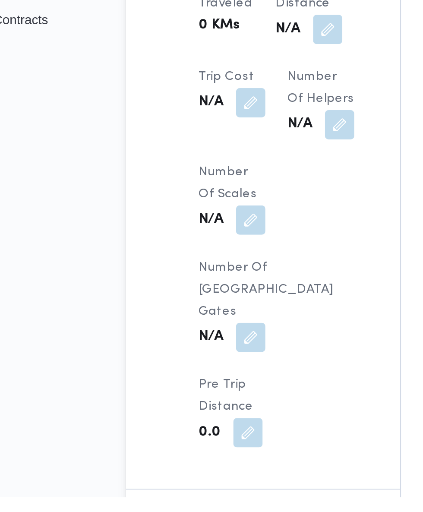
scroll to position [637, 0]
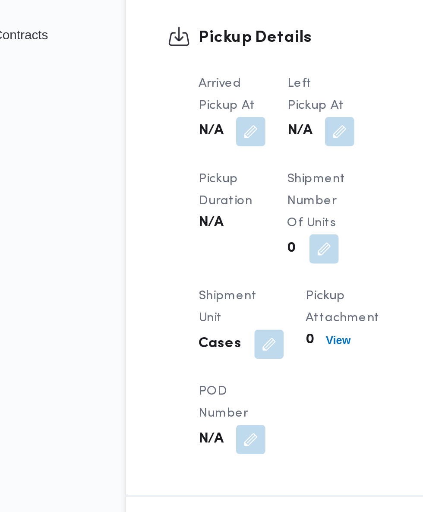
click at [214, 340] on button "button" at bounding box center [213, 333] width 14 height 14
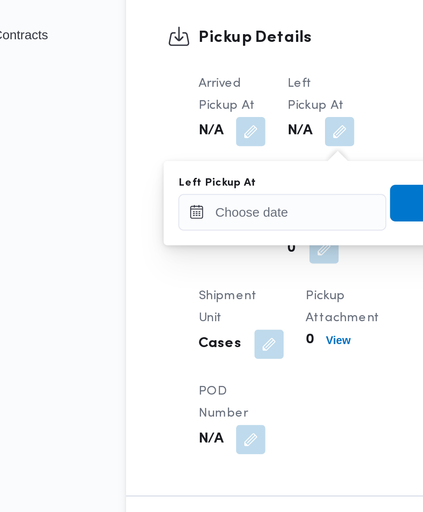
click at [200, 369] on div "Left Pickup At Save" at bounding box center [211, 367] width 150 height 28
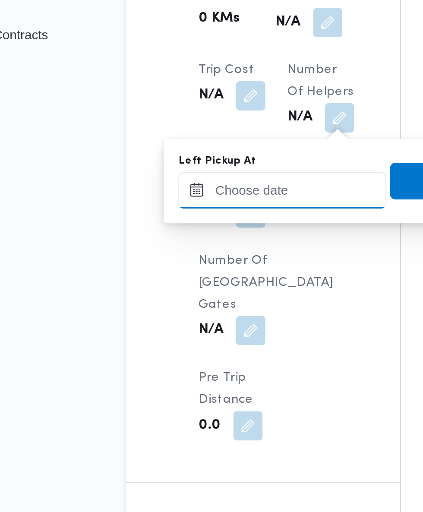
click at [214, 359] on div "Left Pickup At" at bounding box center [186, 356] width 98 height 26
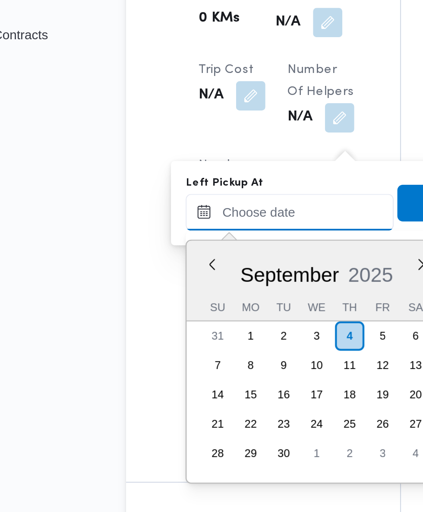
scroll to position [341, 0]
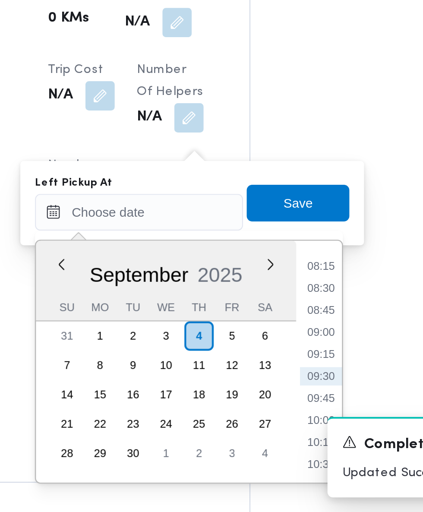
click at [280, 426] on li "09:00" at bounding box center [275, 427] width 20 height 9
type input "[DATE] 09:00"
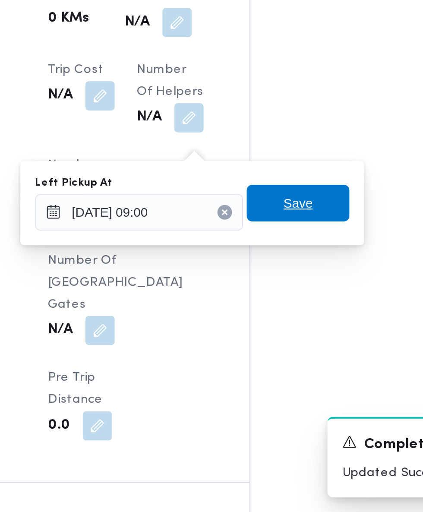
click at [283, 366] on span "Save" at bounding box center [264, 366] width 48 height 17
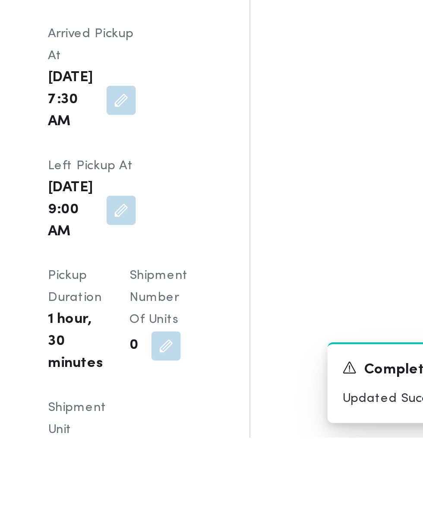
scroll to position [871, 0]
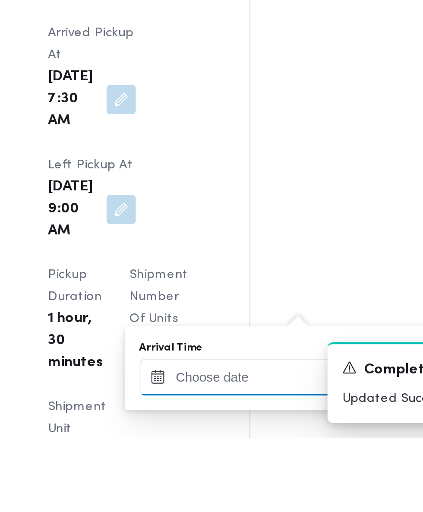
click at [250, 483] on input "Arrival Time" at bounding box center [239, 483] width 98 height 17
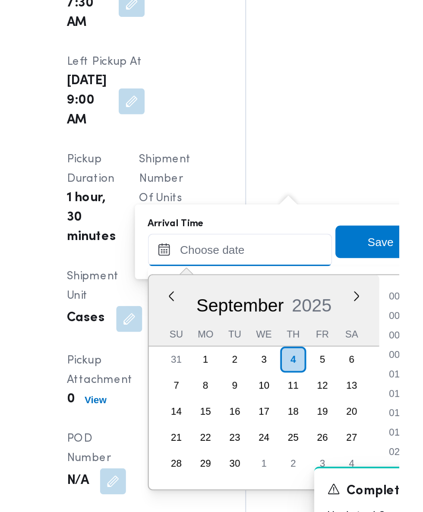
scroll to position [341, 0]
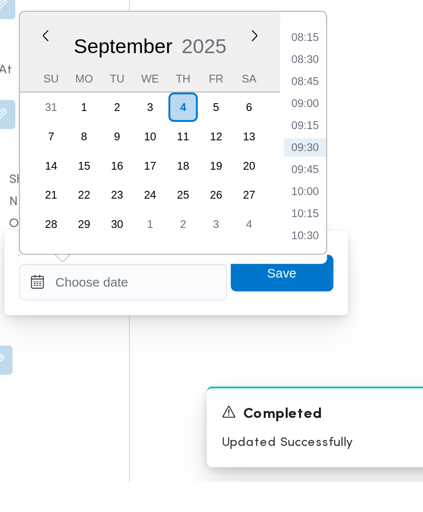
click at [329, 367] on li "09:45" at bounding box center [325, 365] width 20 height 9
type input "[DATE] 09:45"
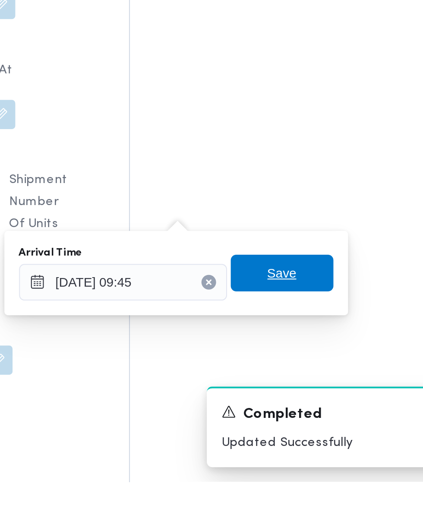
click at [327, 413] on span "Save" at bounding box center [313, 413] width 48 height 17
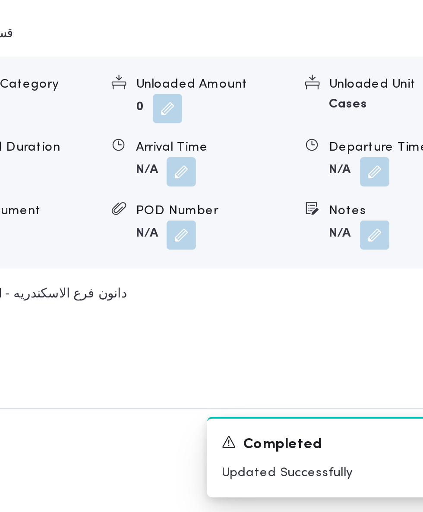
scroll to position [937, 0]
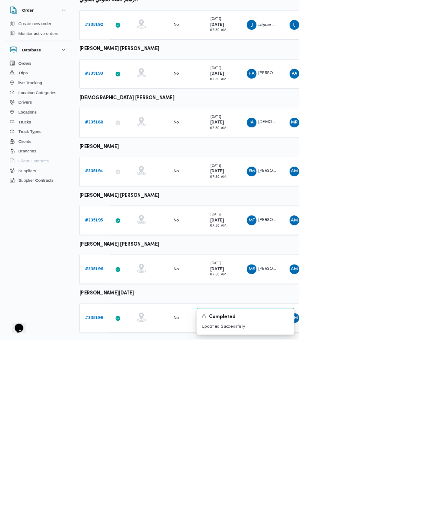
scroll to position [204, 0]
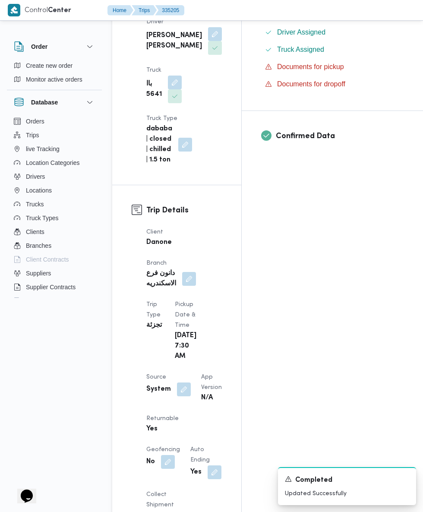
scroll to position [291, 0]
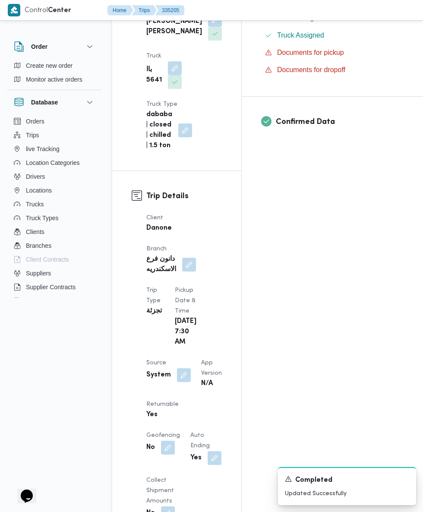
click at [189, 369] on button "button" at bounding box center [184, 376] width 14 height 14
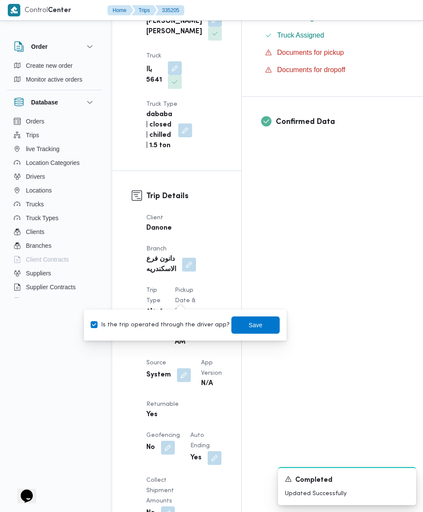
click at [178, 328] on label "Is the trip operated through the driver app?" at bounding box center [160, 325] width 139 height 10
checkbox input "false"
click at [262, 325] on span "Save" at bounding box center [256, 325] width 48 height 17
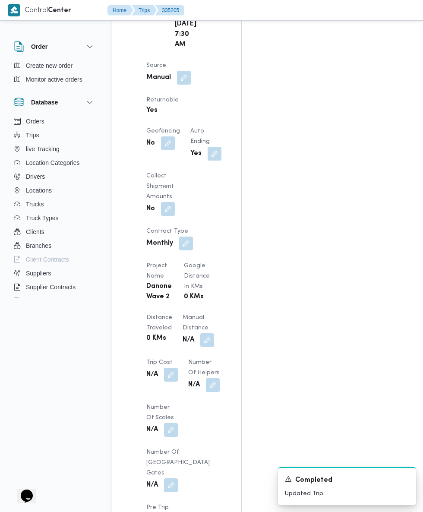
scroll to position [589, 0]
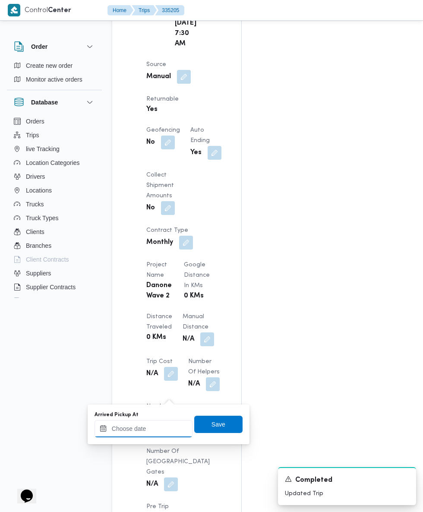
click at [154, 427] on input "Arrived Pickup At" at bounding box center [144, 428] width 98 height 17
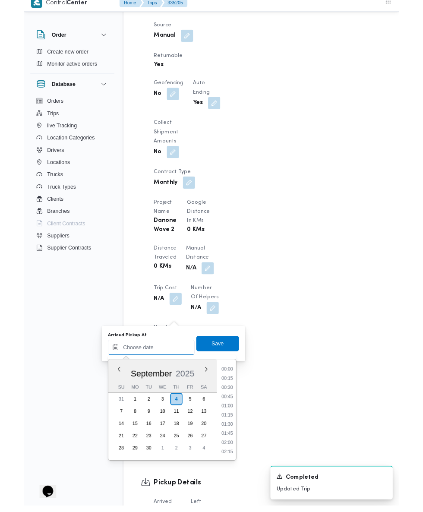
scroll to position [619, 0]
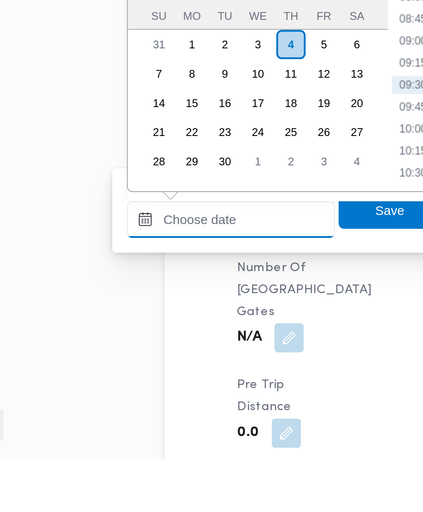
paste input "[DATE] 07:30"
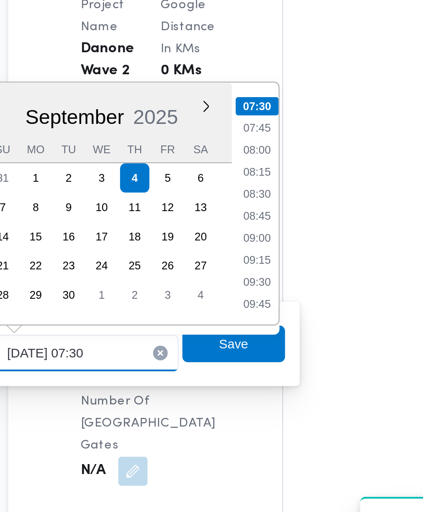
type input "[DATE] 07:30"
click at [233, 287] on li "07:30" at bounding box center [229, 283] width 20 height 9
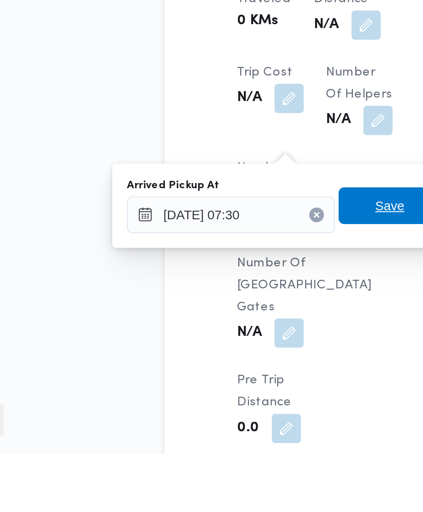
click at [217, 395] on span "Save" at bounding box center [219, 395] width 14 height 10
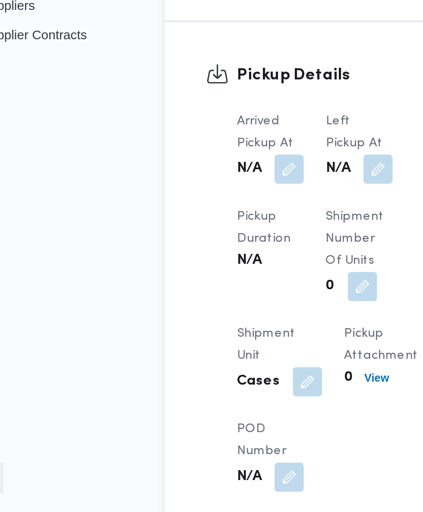
click at [213, 358] on span at bounding box center [211, 351] width 18 height 14
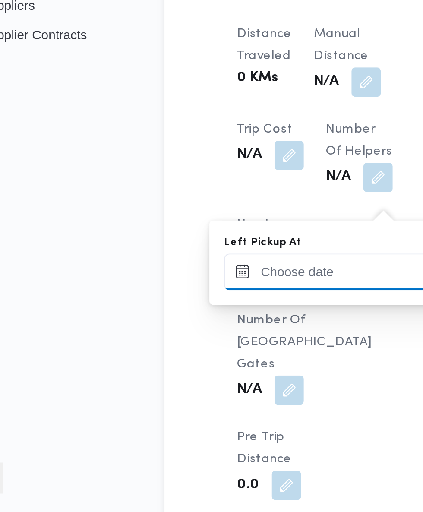
click at [188, 399] on input "Left Pickup At" at bounding box center [189, 399] width 98 height 17
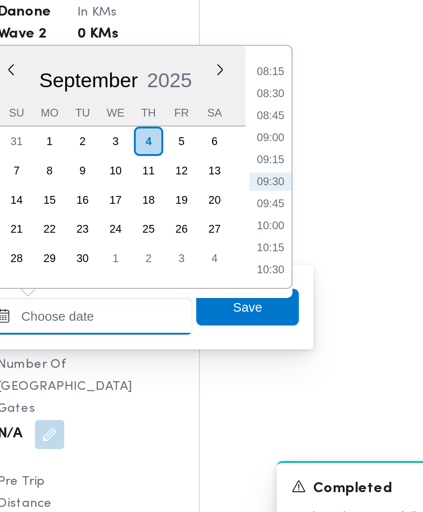
scroll to position [619, 0]
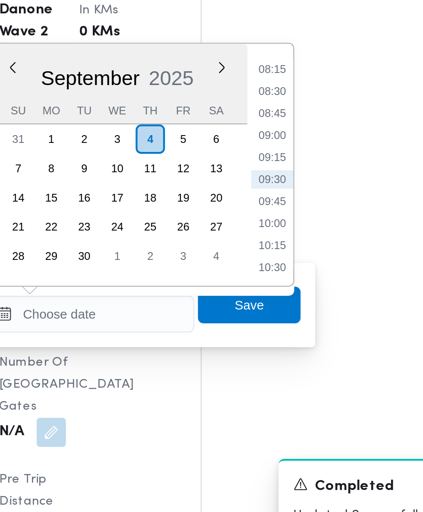
click at [277, 317] on li "09:00" at bounding box center [275, 315] width 20 height 9
type input "[DATE] 09:00"
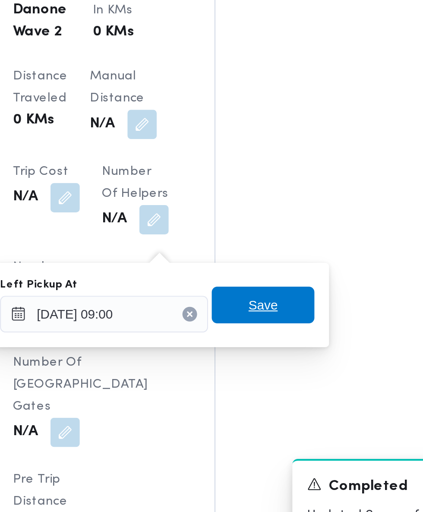
click at [283, 394] on span "Save" at bounding box center [264, 394] width 48 height 17
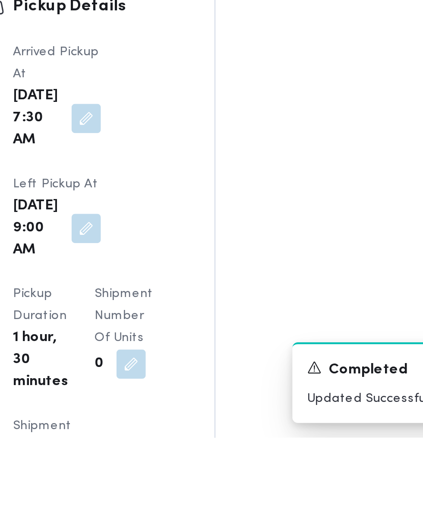
scroll to position [877, 0]
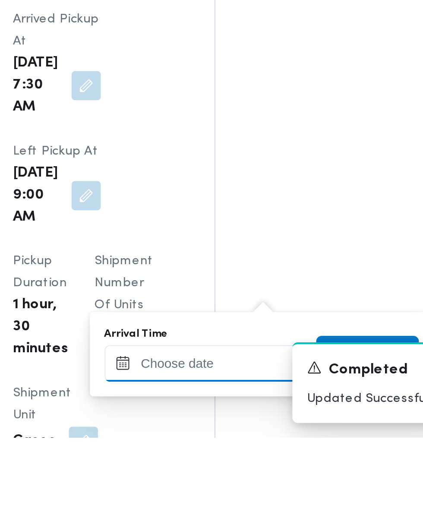
click at [254, 476] on input "Arrival Time" at bounding box center [239, 477] width 98 height 17
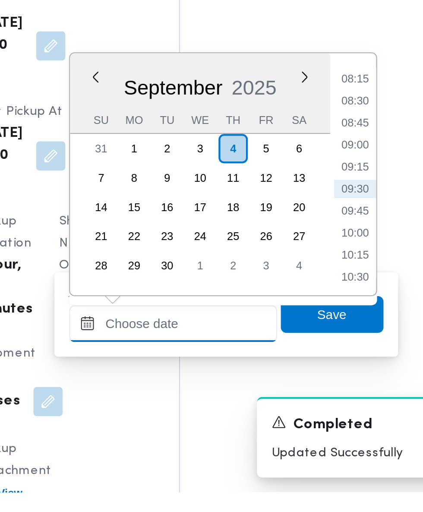
scroll to position [922, 0]
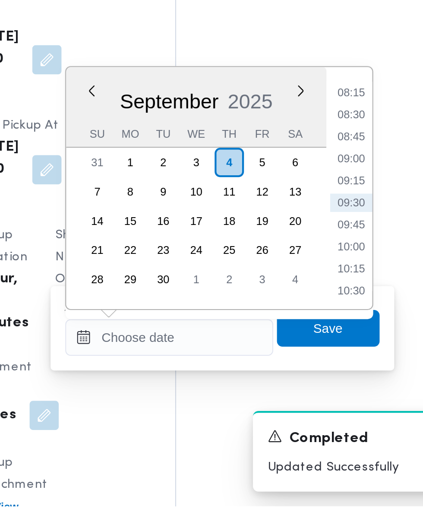
click at [330, 367] on li "09:30" at bounding box center [325, 369] width 20 height 9
type input "[DATE] 09:30"
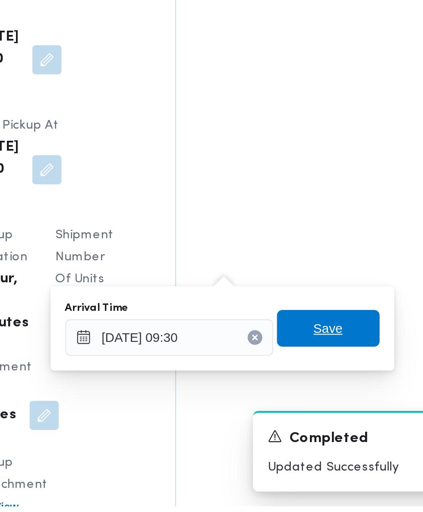
click at [321, 431] on span "Save" at bounding box center [314, 428] width 14 height 10
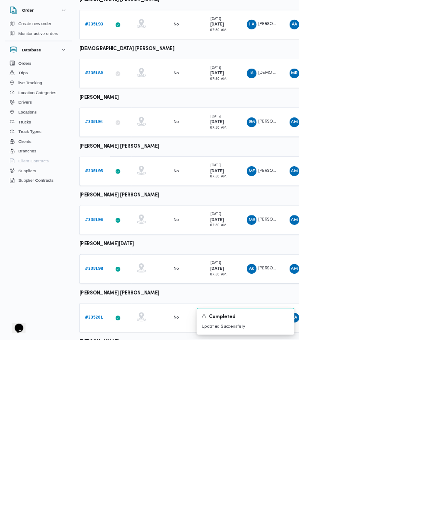
scroll to position [204, 0]
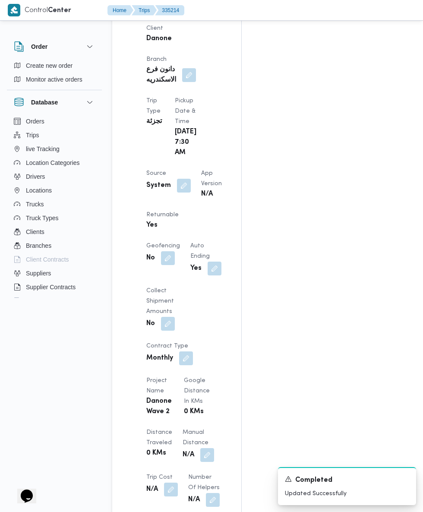
scroll to position [576, 0]
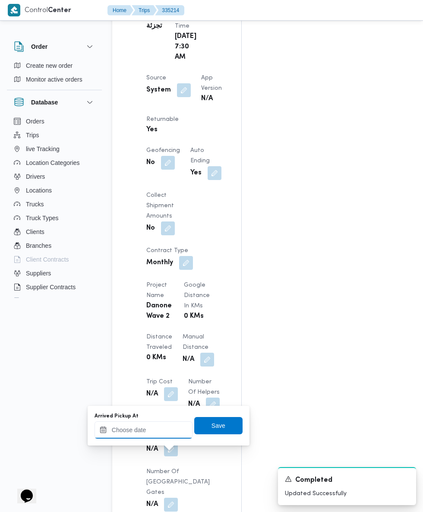
click at [168, 429] on input "Arrived Pickup At" at bounding box center [144, 430] width 98 height 17
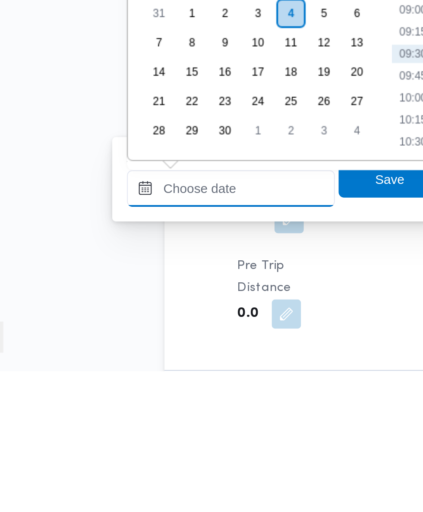
scroll to position [641, 0]
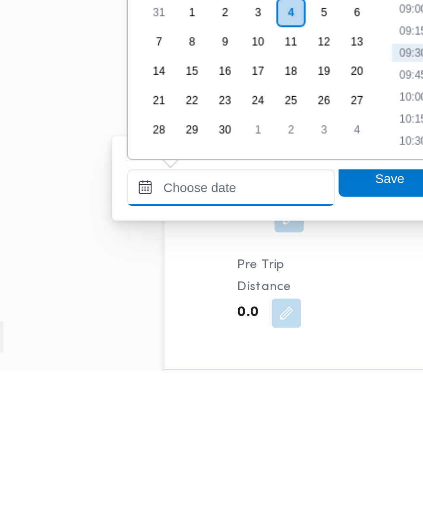
paste input "[DATE] 07:30"
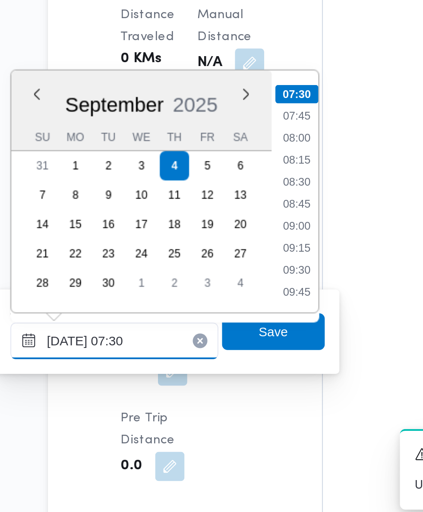
type input "[DATE] 07:30"
click at [233, 312] on li "07:30" at bounding box center [229, 309] width 20 height 9
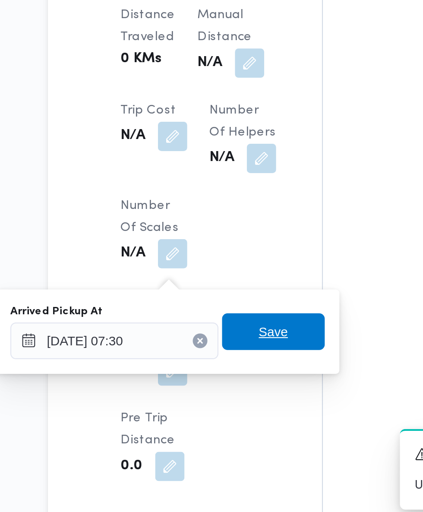
click at [228, 421] on span "Save" at bounding box center [218, 421] width 48 height 17
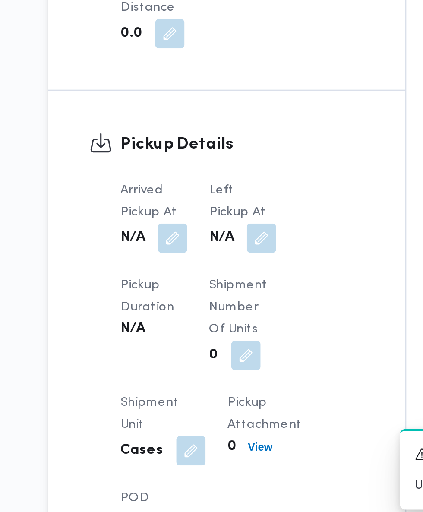
click at [215, 384] on div "N/A" at bounding box center [204, 378] width 33 height 16
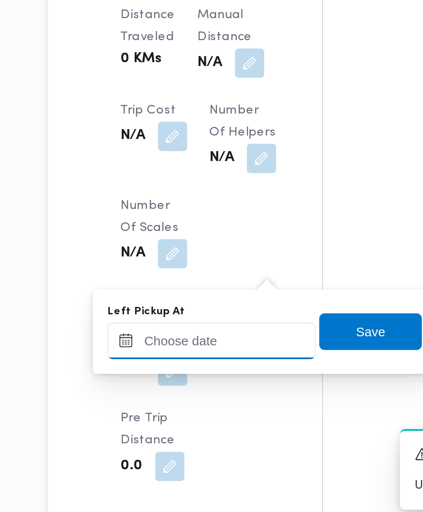
click at [203, 425] on input "Left Pickup At" at bounding box center [189, 425] width 98 height 17
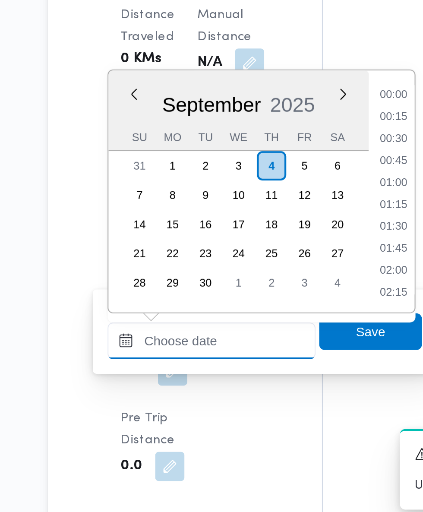
scroll to position [341, 0]
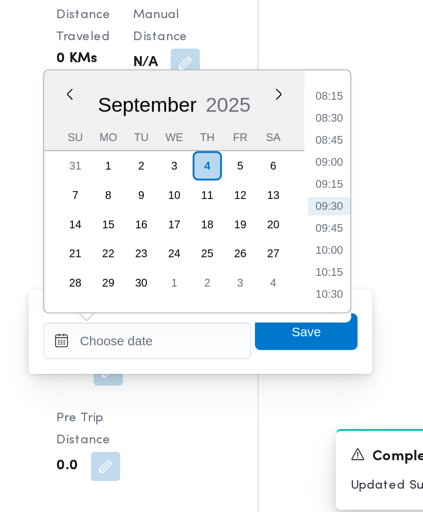
click at [280, 340] on li "09:00" at bounding box center [275, 341] width 20 height 9
type input "[DATE] 09:00"
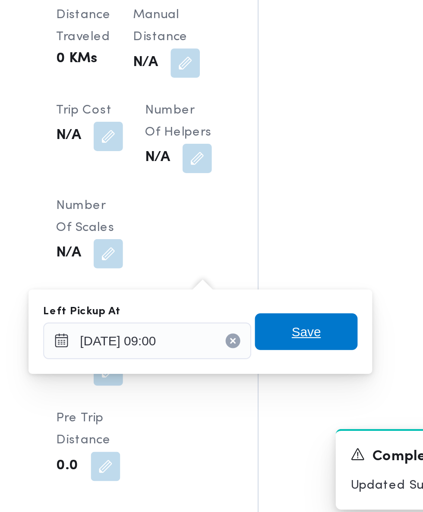
click at [279, 417] on span "Save" at bounding box center [264, 421] width 48 height 17
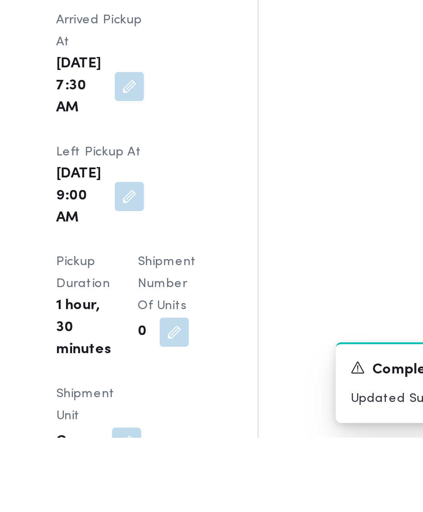
scroll to position [888, 0]
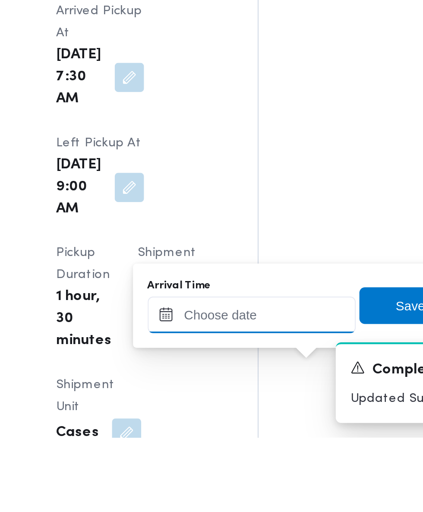
click at [254, 455] on input "Arrival Time" at bounding box center [239, 454] width 98 height 17
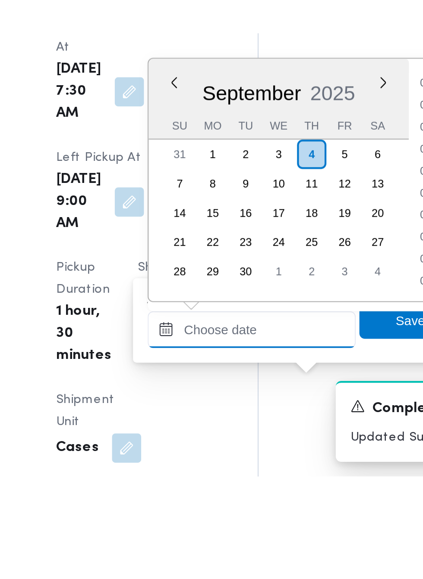
scroll to position [914, 0]
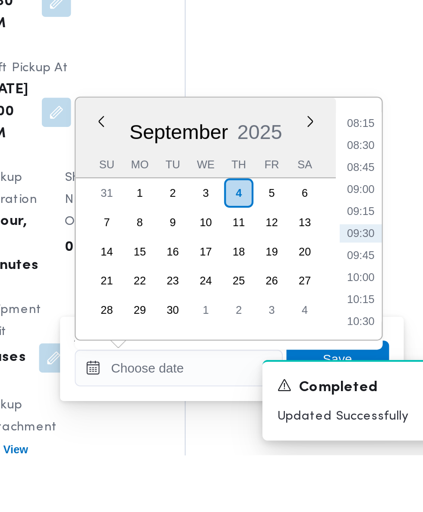
click at [328, 418] on li "09:45" at bounding box center [325, 418] width 20 height 9
type input "[DATE] 09:45"
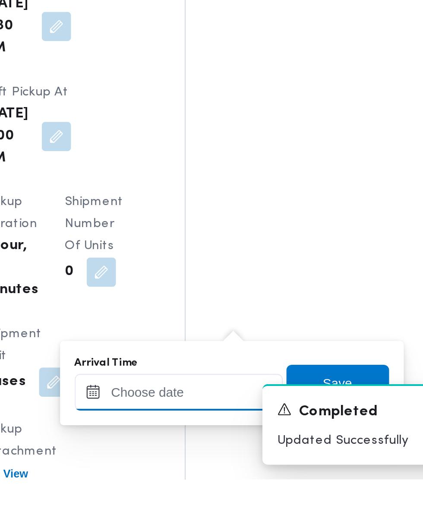
click at [247, 471] on input "Arrival Time" at bounding box center [239, 471] width 98 height 17
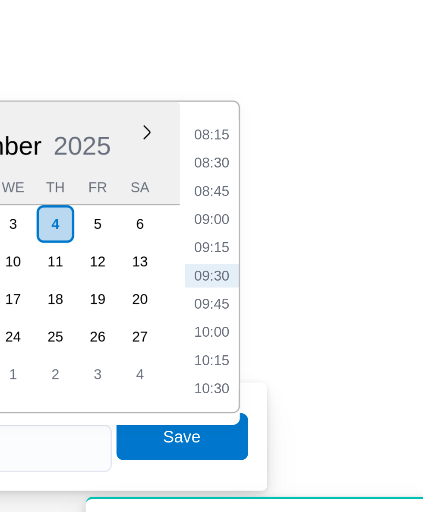
click at [328, 397] on li "09:45" at bounding box center [325, 396] width 20 height 9
type input "[DATE] 09:45"
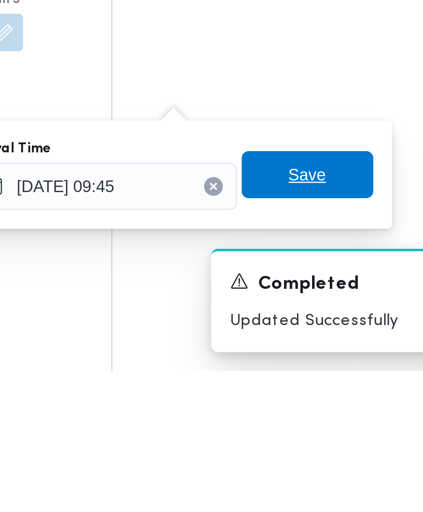
click at [317, 439] on span "Save" at bounding box center [314, 440] width 14 height 10
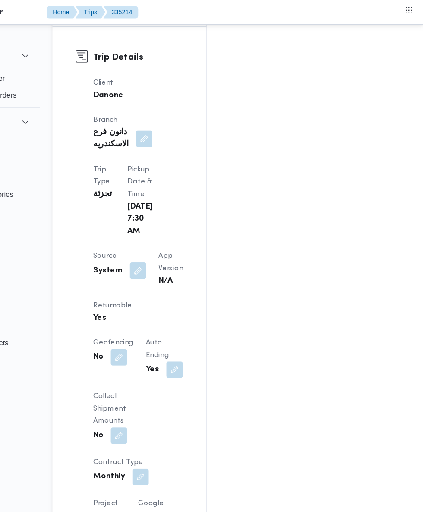
click at [182, 220] on button "button" at bounding box center [184, 227] width 14 height 14
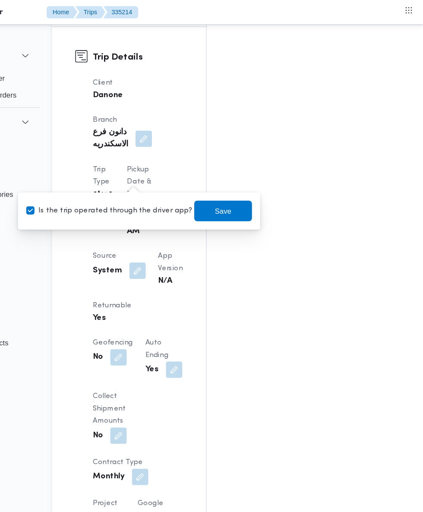
click at [162, 177] on label "Is the trip operated through the driver app?" at bounding box center [160, 177] width 139 height 10
checkbox input "false"
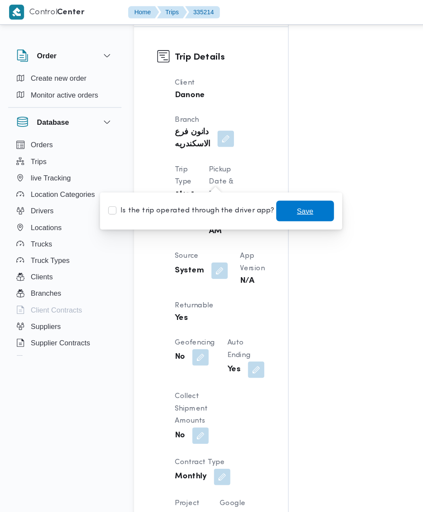
click at [255, 177] on span "Save" at bounding box center [256, 176] width 48 height 17
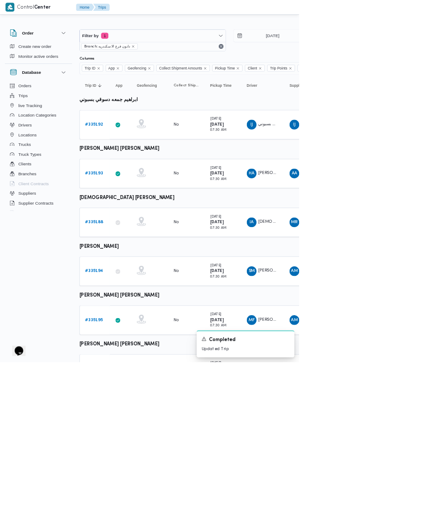
click at [130, 173] on b "# 335192" at bounding box center [133, 176] width 25 height 6
click at [133, 245] on b "# 335193" at bounding box center [133, 245] width 25 height 6
click at [143, 448] on link "# 335195" at bounding box center [133, 453] width 25 height 10
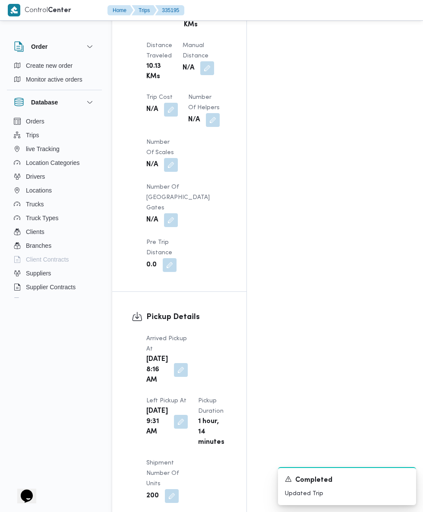
scroll to position [853, 0]
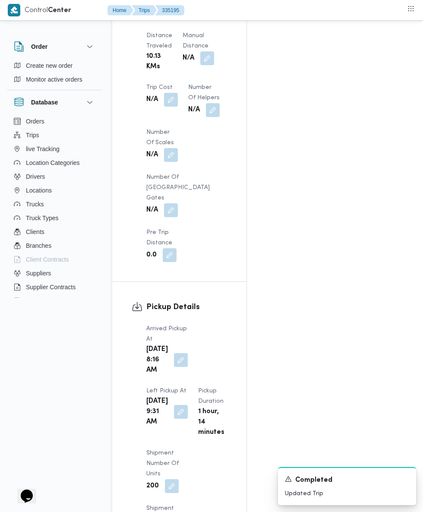
click at [175, 353] on button "button" at bounding box center [181, 360] width 14 height 14
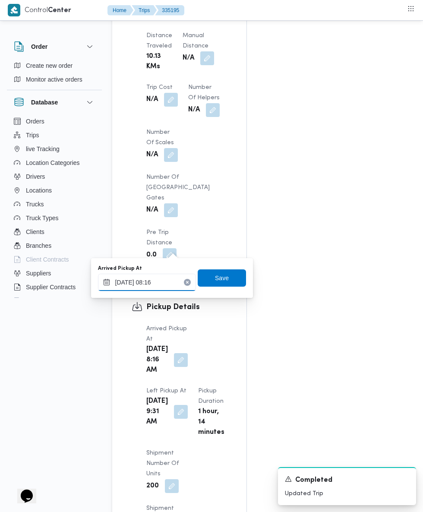
click at [167, 284] on input "[DATE] 08:16" at bounding box center [147, 282] width 98 height 17
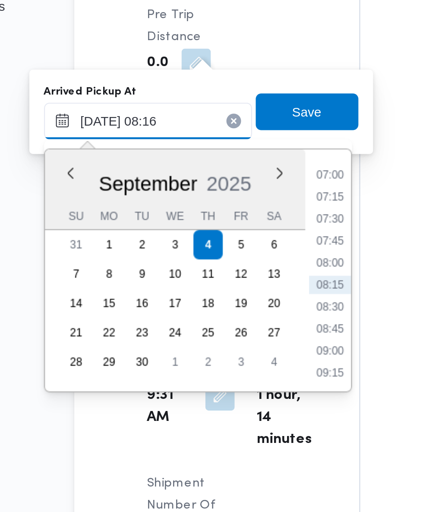
scroll to position [919, 0]
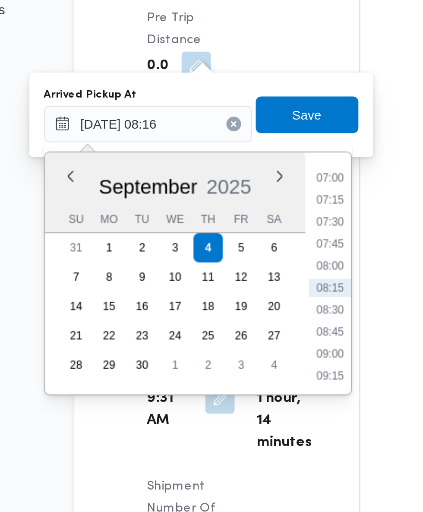
click at [236, 264] on li "07:30" at bounding box center [233, 263] width 20 height 9
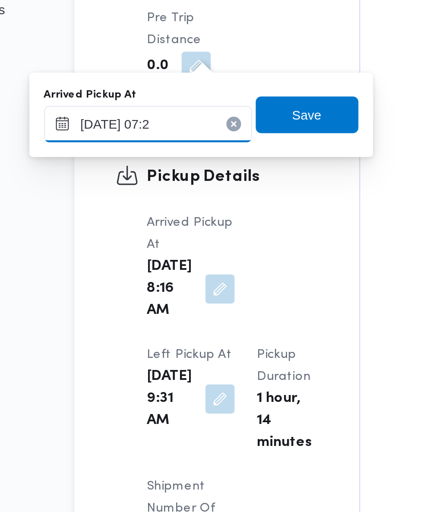
type input "[DATE] 07:25"
click at [233, 216] on span "Save" at bounding box center [222, 212] width 48 height 17
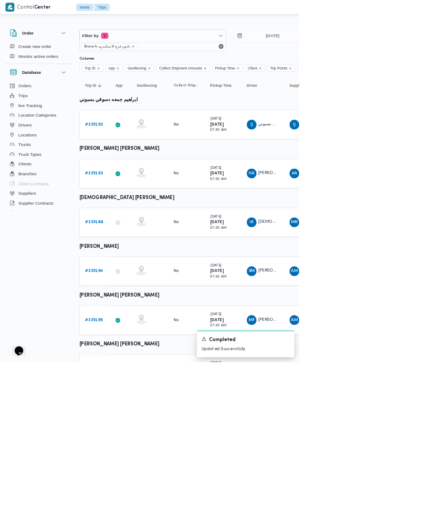
click at [136, 521] on b "# 335196" at bounding box center [133, 522] width 25 height 6
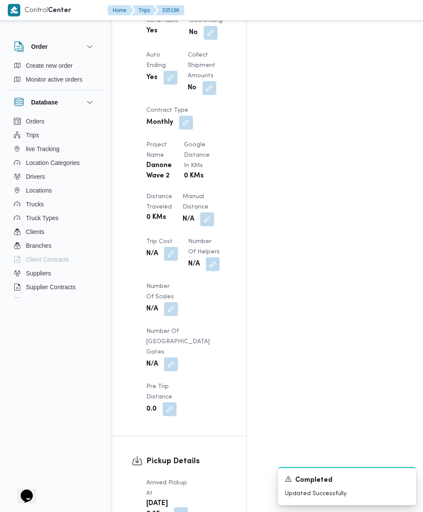
scroll to position [679, 0]
click at [175, 507] on button "button" at bounding box center [181, 514] width 14 height 14
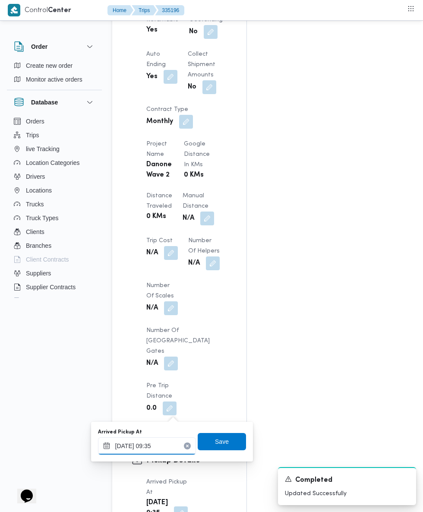
click at [161, 446] on input "[DATE] 09:35" at bounding box center [147, 446] width 98 height 17
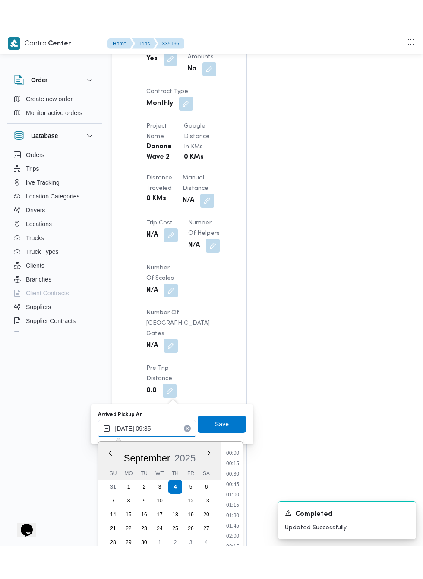
scroll to position [341, 0]
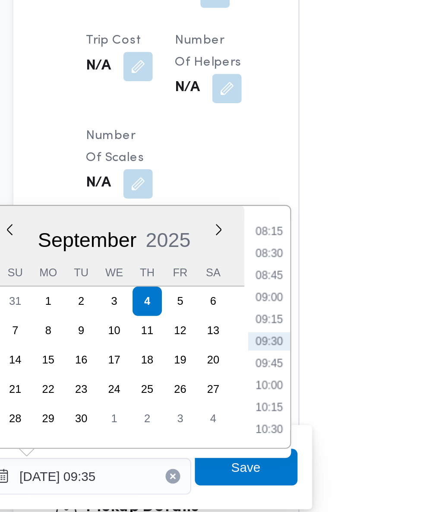
click at [236, 280] on li "08:15" at bounding box center [233, 279] width 20 height 9
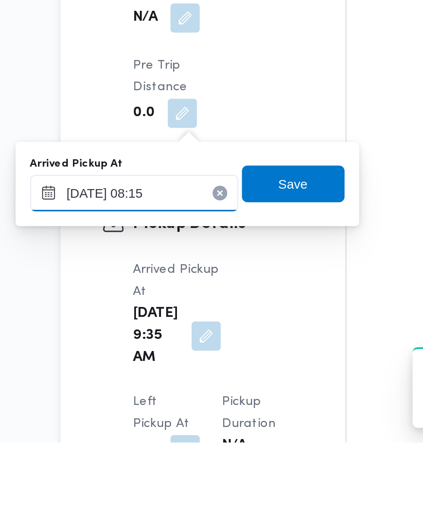
scroll to position [731, 0]
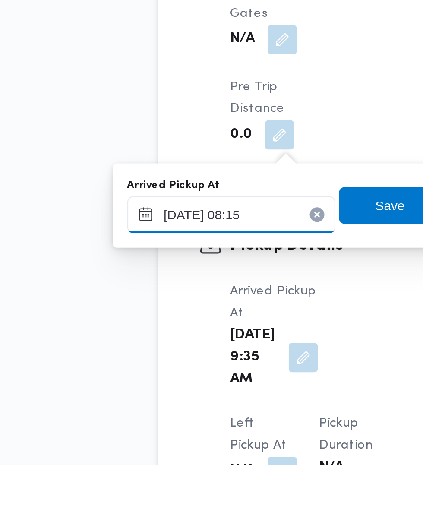
click at [158, 396] on input "[DATE] 08:15" at bounding box center [147, 394] width 98 height 17
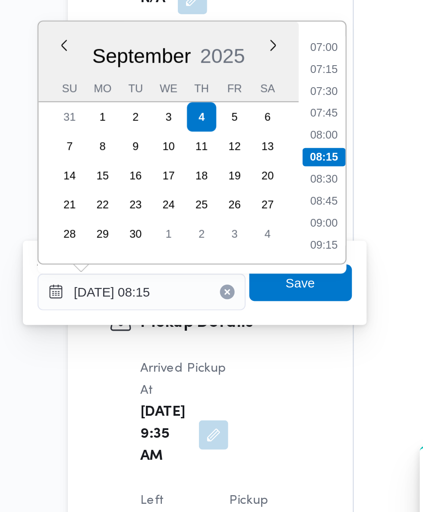
click at [237, 310] on li "07:45" at bounding box center [233, 310] width 20 height 9
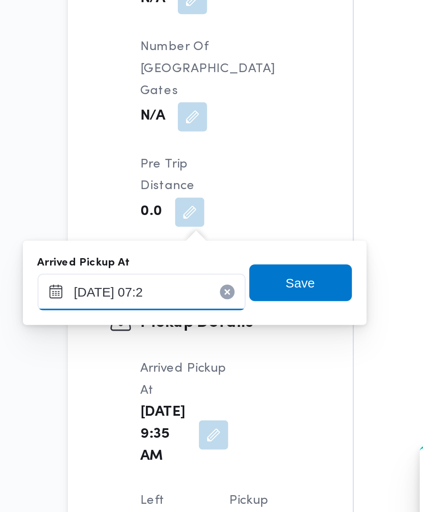
type input "[DATE] 07:28"
click at [232, 392] on span "Save" at bounding box center [222, 390] width 48 height 17
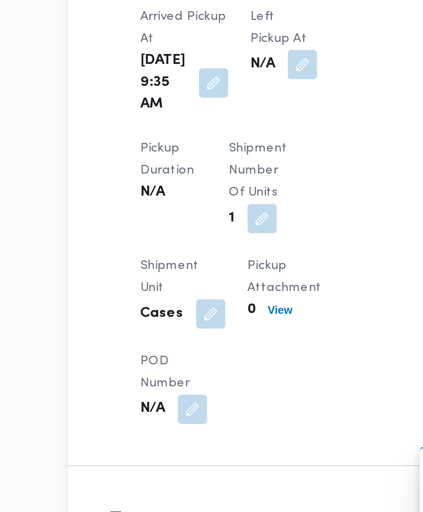
click at [217, 295] on button "button" at bounding box center [223, 288] width 14 height 14
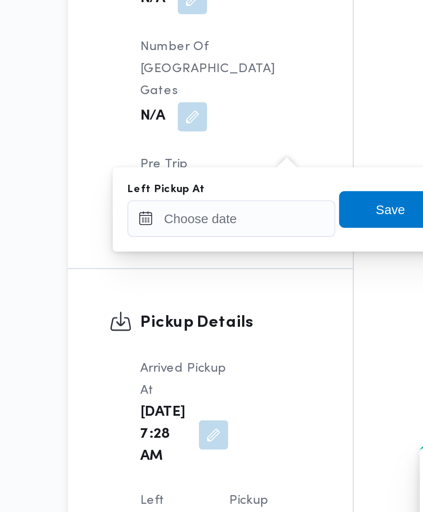
scroll to position [741, 0]
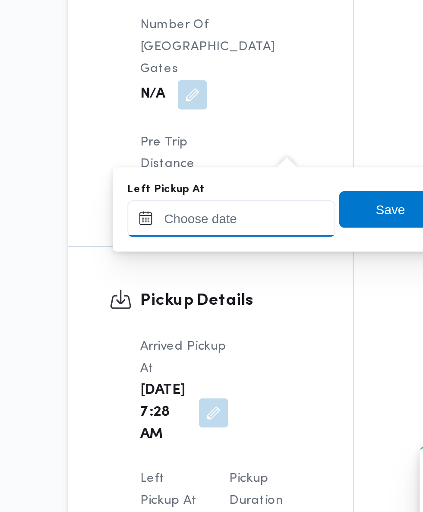
click at [214, 357] on input "Left Pickup At" at bounding box center [189, 360] width 98 height 17
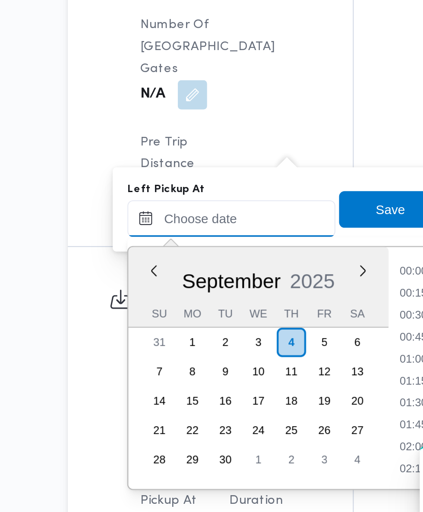
scroll to position [341, 0]
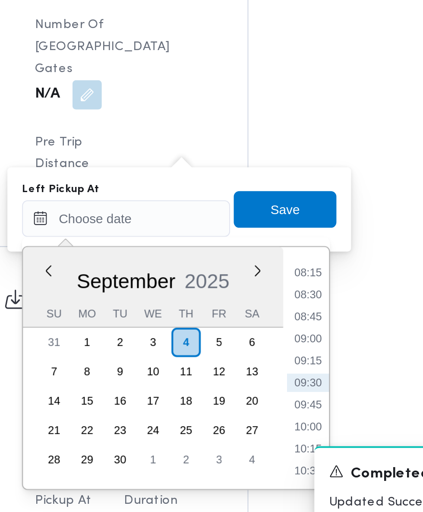
click at [277, 418] on li "09:00" at bounding box center [275, 417] width 20 height 9
type input "[DATE] 09:00"
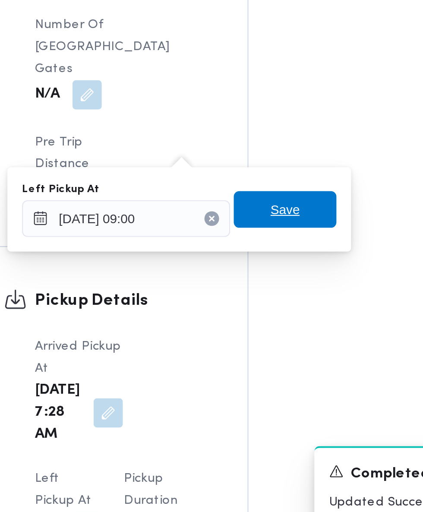
click at [281, 355] on span "Save" at bounding box center [264, 355] width 48 height 17
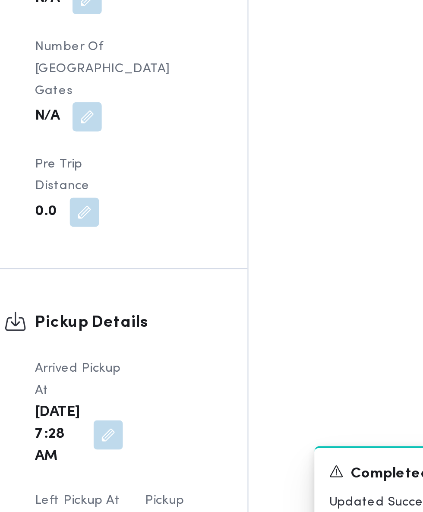
scroll to position [741, 0]
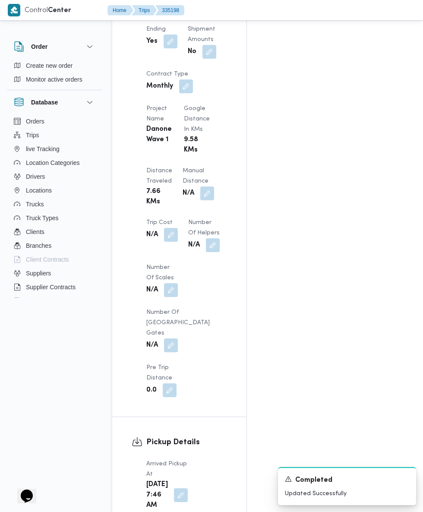
scroll to position [753, 0]
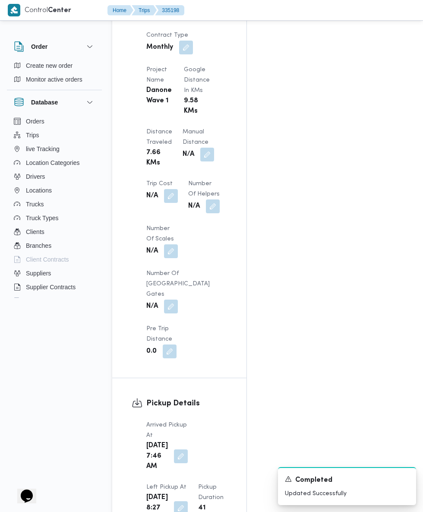
click at [315, 425] on div "Assignees • Account Manager [PERSON_NAME][EMAIL_ADDRESS][PERSON_NAME][DOMAIN_NA…" at bounding box center [353, 47] width 212 height 1284
click at [175, 450] on button "button" at bounding box center [181, 457] width 14 height 14
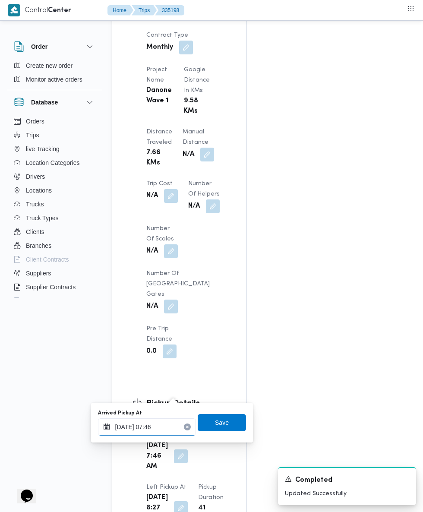
click at [162, 428] on input "[DATE] 07:46" at bounding box center [147, 427] width 98 height 17
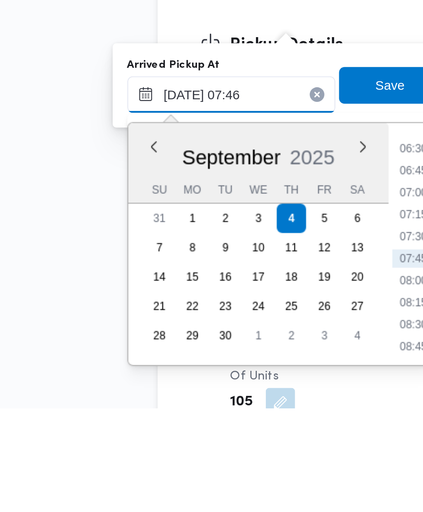
scroll to position [816, 0]
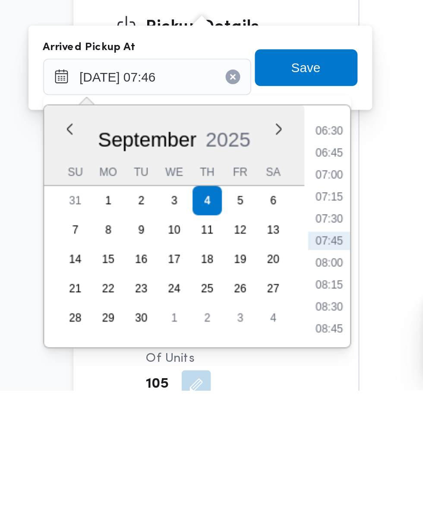
click at [237, 434] on li "07:30" at bounding box center [233, 431] width 20 height 9
type input "[DATE] 07:30"
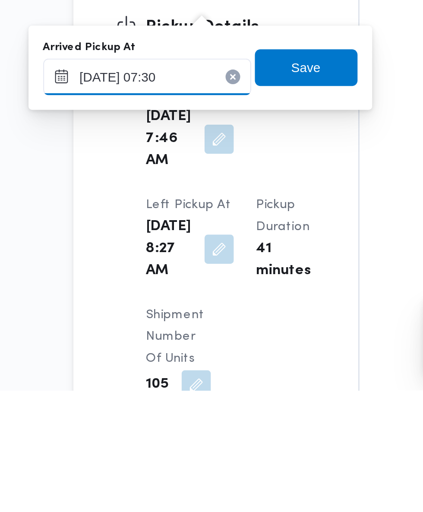
scroll to position [816, 0]
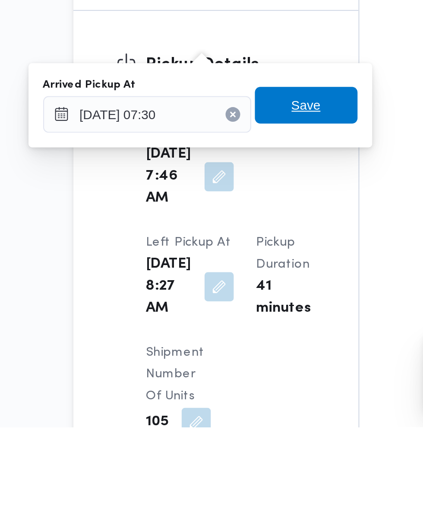
click at [237, 362] on span "Save" at bounding box center [222, 360] width 48 height 17
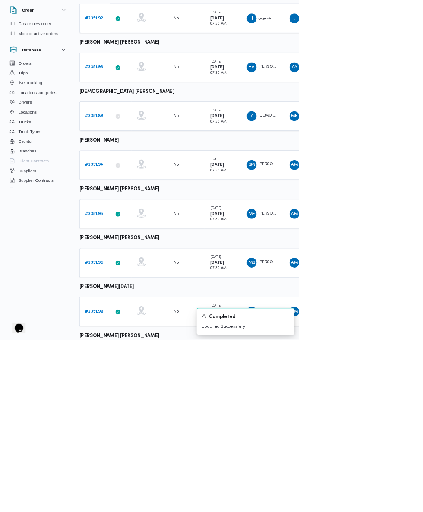
scroll to position [149, 0]
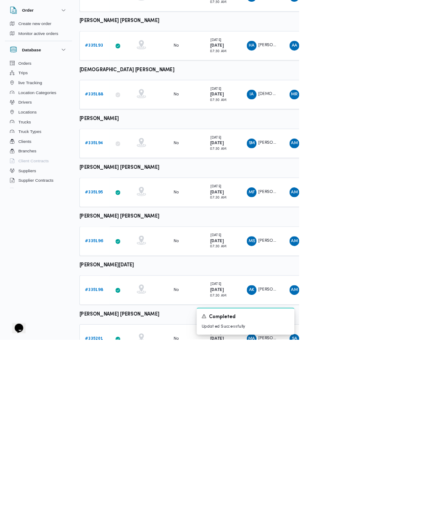
click at [146, 514] on link "# 335201" at bounding box center [133, 511] width 25 height 10
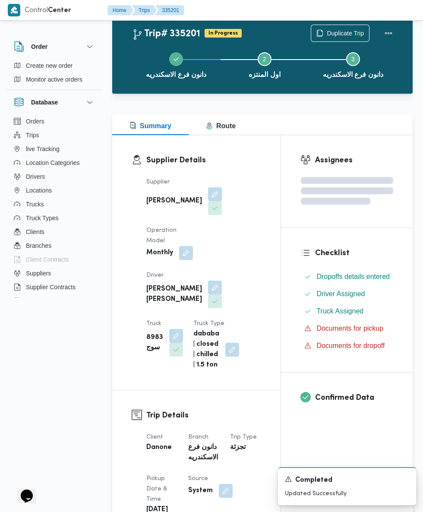
scroll to position [149, 0]
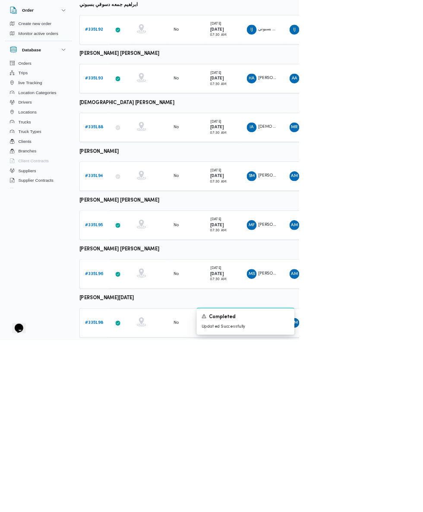
scroll to position [204, 0]
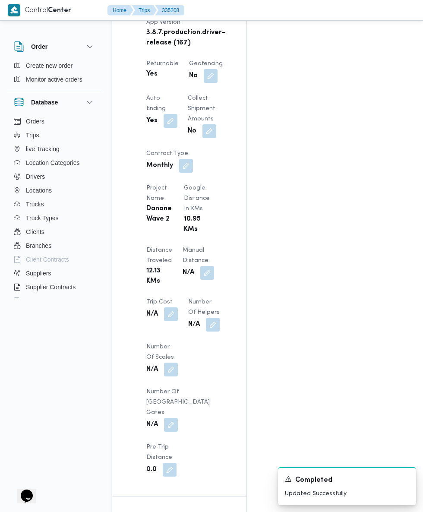
scroll to position [637, 0]
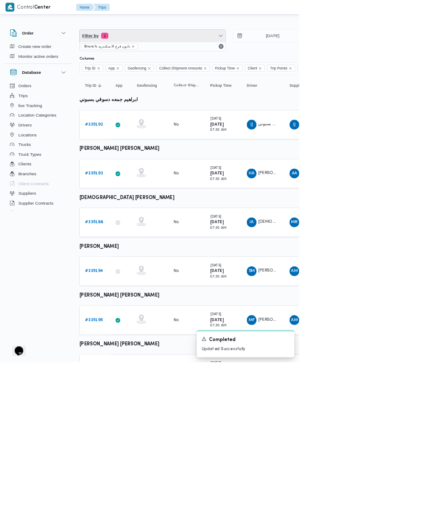
click at [264, 51] on span "Filter by 1" at bounding box center [216, 50] width 207 height 17
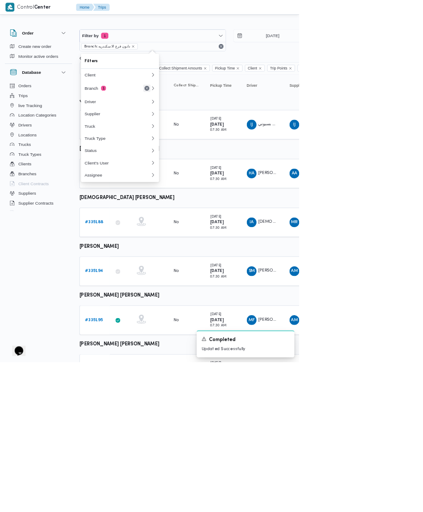
click at [208, 125] on button "Remove" at bounding box center [208, 125] width 10 height 10
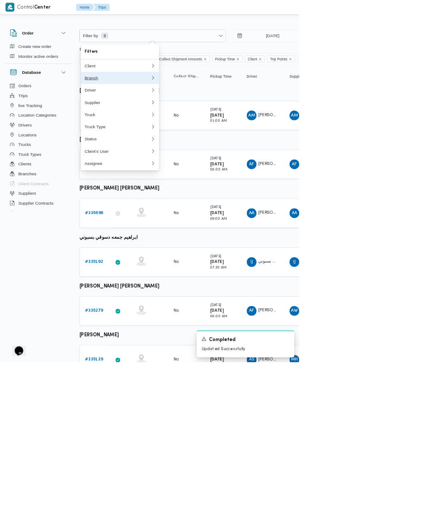
click at [176, 118] on button "Branch 0" at bounding box center [169, 110] width 111 height 17
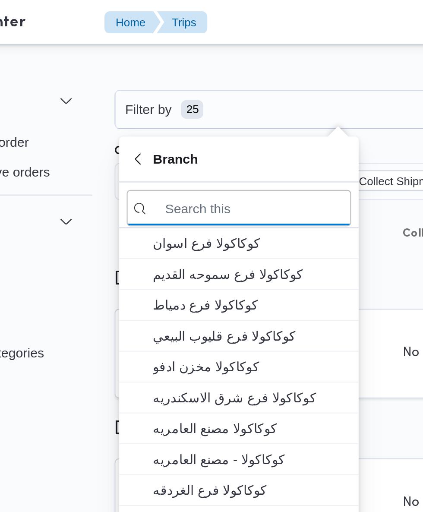
click at [194, 96] on input "search filters" at bounding box center [170, 96] width 104 height 17
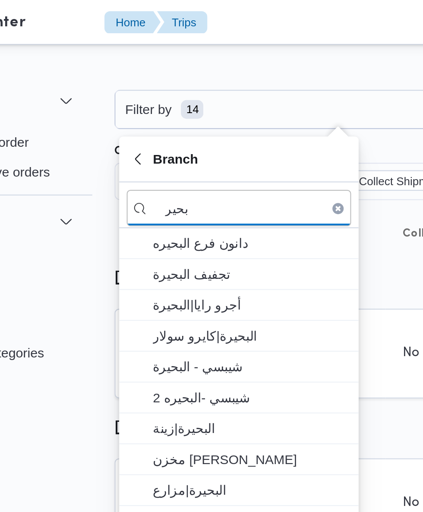
type input "بحير"
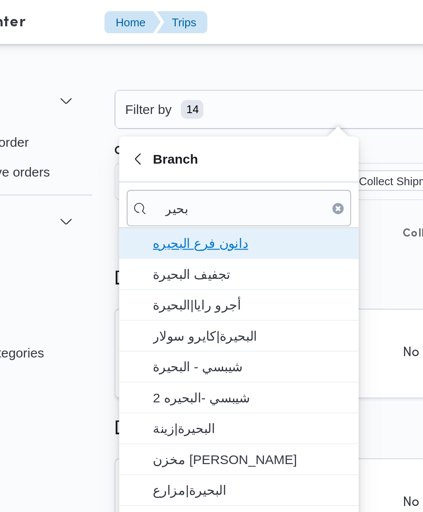
click at [202, 110] on span "دانون فرع البحيره" at bounding box center [175, 112] width 90 height 10
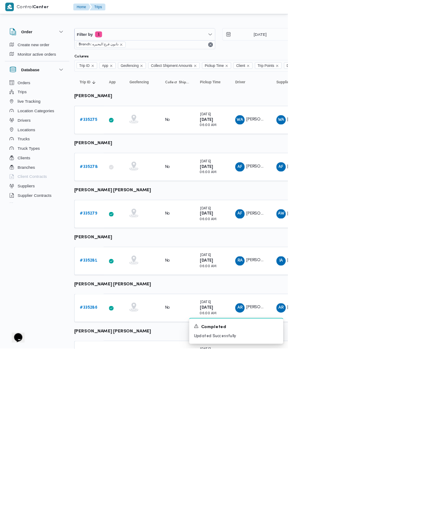
scroll to position [0, 3]
click at [130, 176] on b "# 335275" at bounding box center [129, 176] width 25 height 6
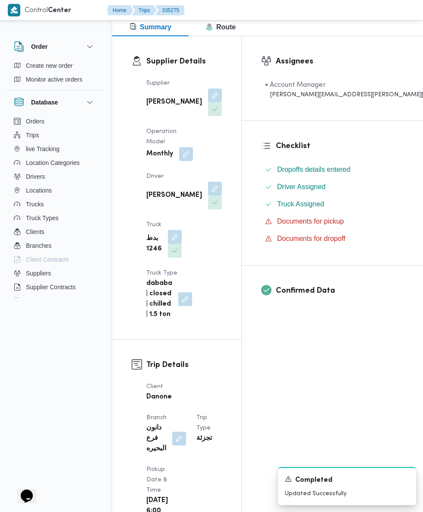
scroll to position [134, 0]
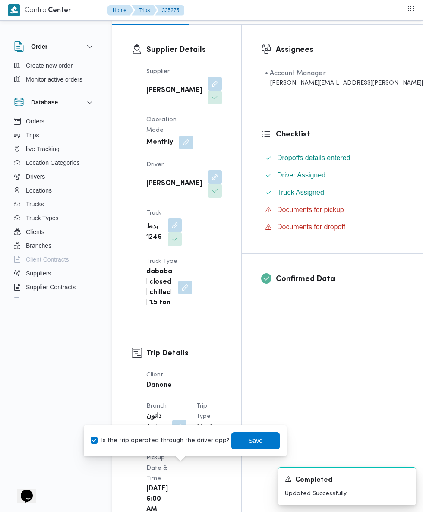
scroll to position [119, 0]
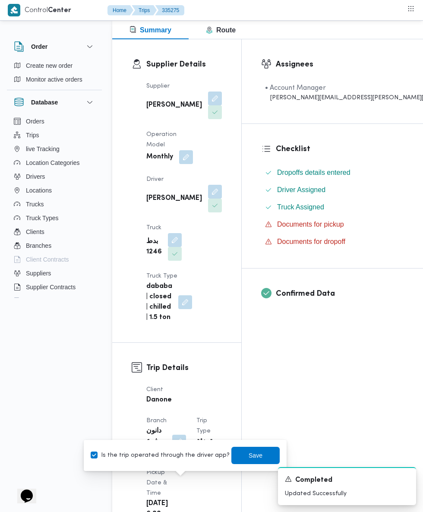
click at [167, 452] on label "Is the trip operated through the driver app?" at bounding box center [160, 456] width 139 height 10
checkbox input "false"
click at [263, 463] on span "Save" at bounding box center [256, 455] width 48 height 17
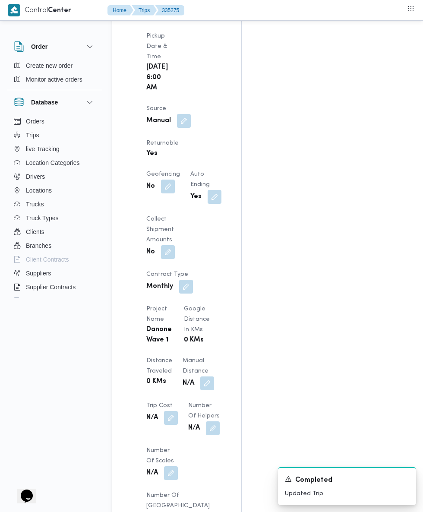
scroll to position [575, 0]
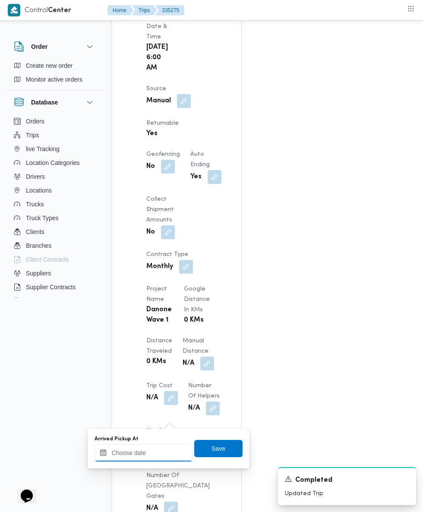
click at [162, 452] on input "Arrived Pickup At" at bounding box center [144, 453] width 98 height 17
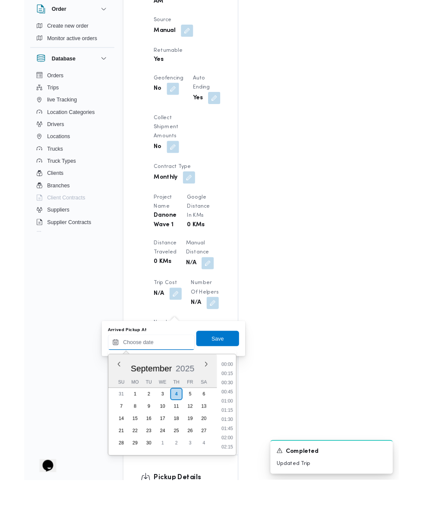
scroll to position [607, 0]
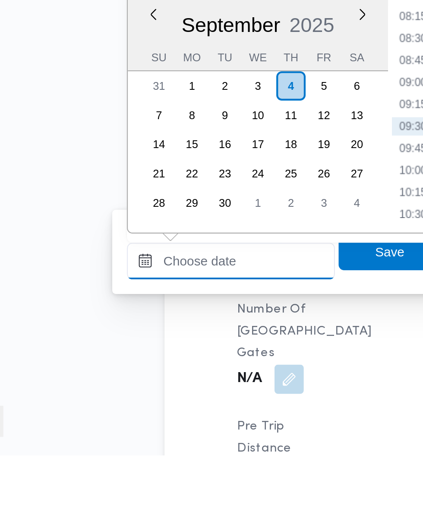
paste input "[DATE] 07:30"
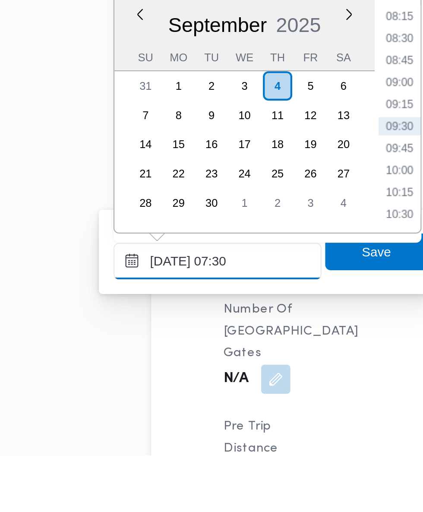
scroll to position [311, 0]
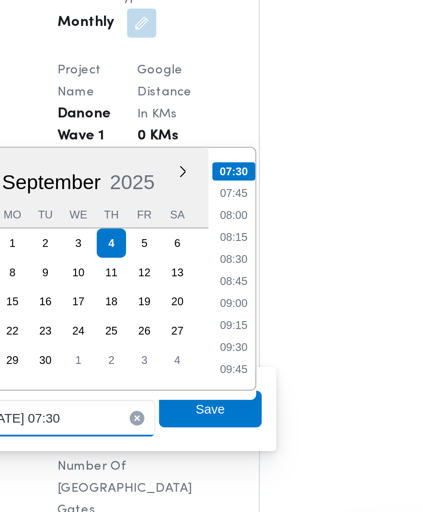
type input "[DATE] 07:30"
click at [233, 308] on li "07:30" at bounding box center [229, 304] width 20 height 9
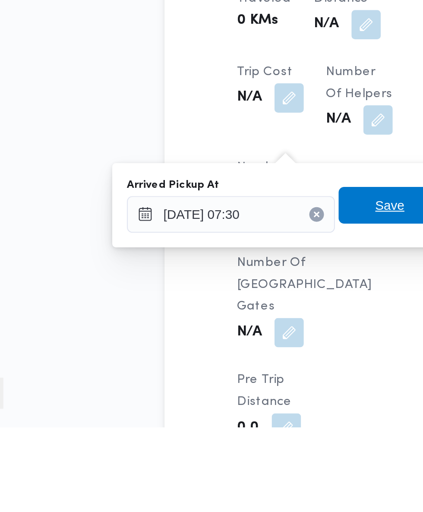
click at [213, 407] on span "Save" at bounding box center [218, 407] width 48 height 17
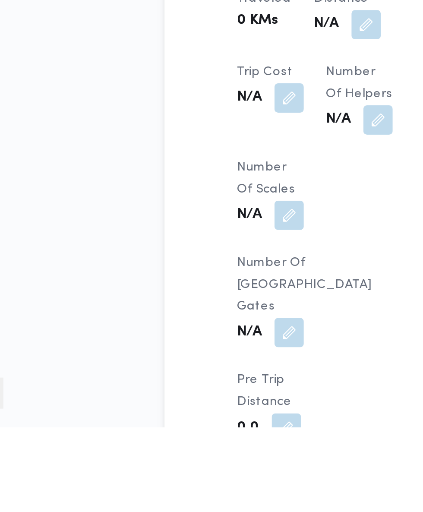
scroll to position [617, 0]
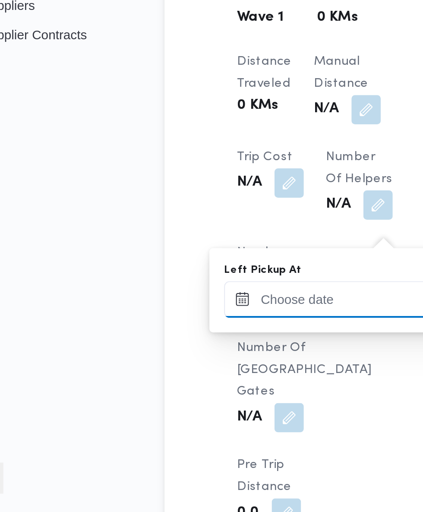
click at [181, 412] on input "Left Pickup At" at bounding box center [189, 412] width 98 height 17
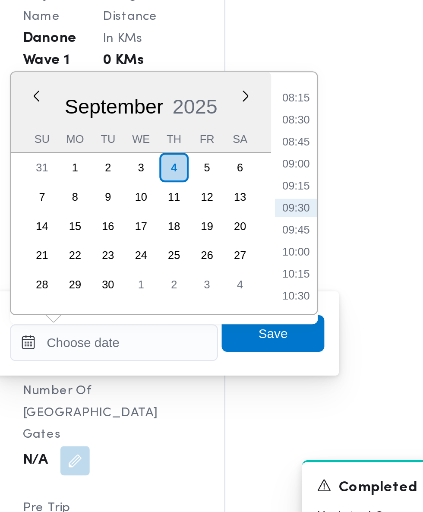
click at [284, 320] on li "08:45" at bounding box center [275, 317] width 20 height 9
type input "[DATE] 08:45"
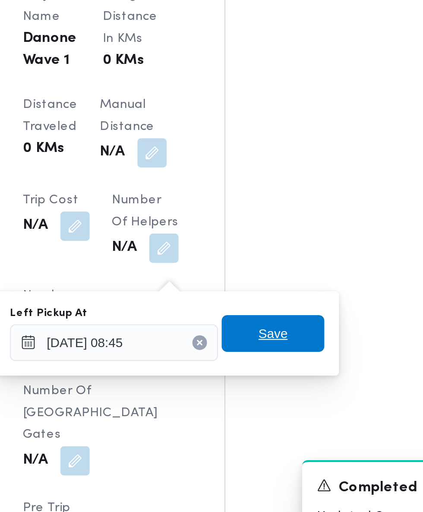
click at [280, 408] on span "Save" at bounding box center [264, 407] width 48 height 17
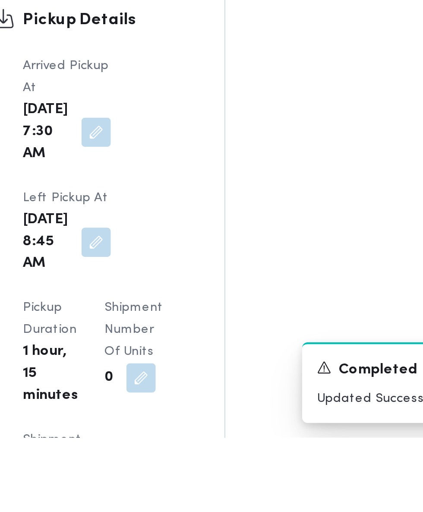
scroll to position [865, 0]
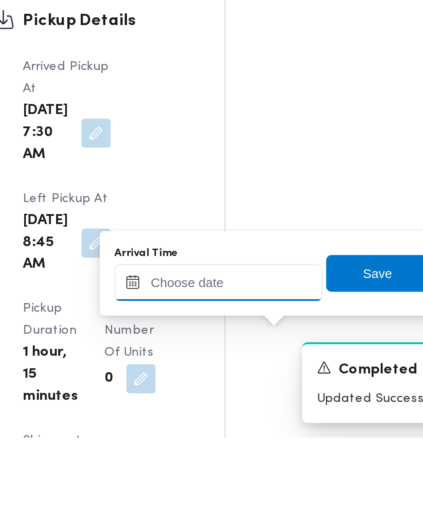
click at [261, 439] on input "Arrival Time" at bounding box center [239, 439] width 98 height 17
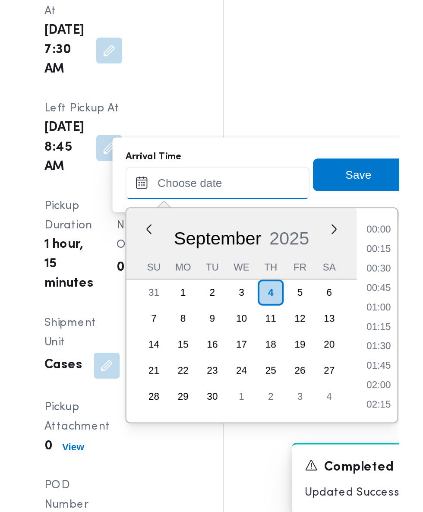
scroll to position [341, 0]
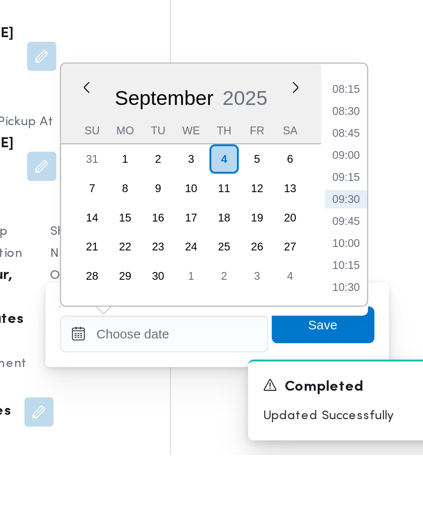
click at [329, 394] on li "09:30" at bounding box center [325, 392] width 20 height 9
type input "[DATE] 09:30"
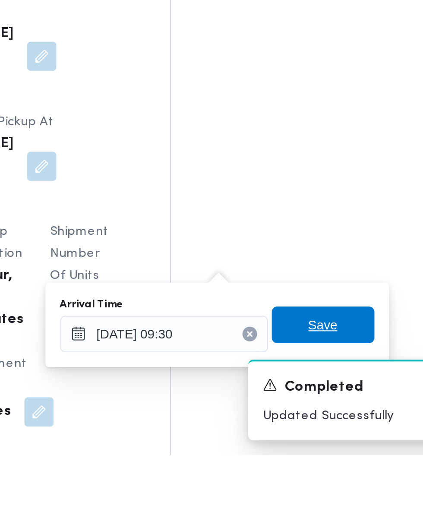
click at [322, 449] on span "Save" at bounding box center [313, 450] width 48 height 17
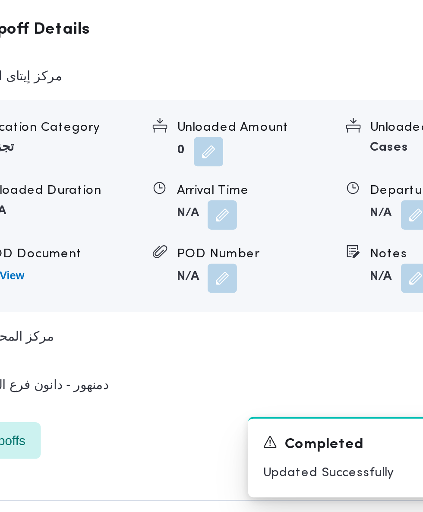
scroll to position [889, 0]
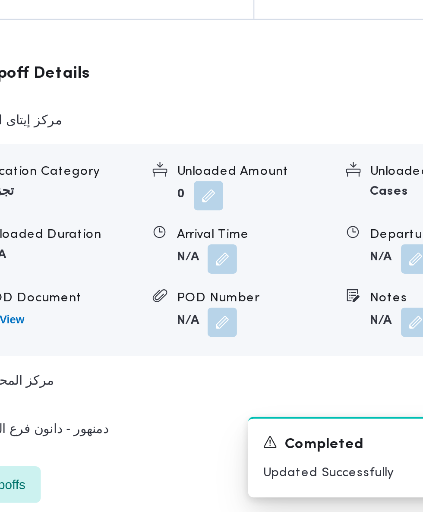
scroll to position [0, 3]
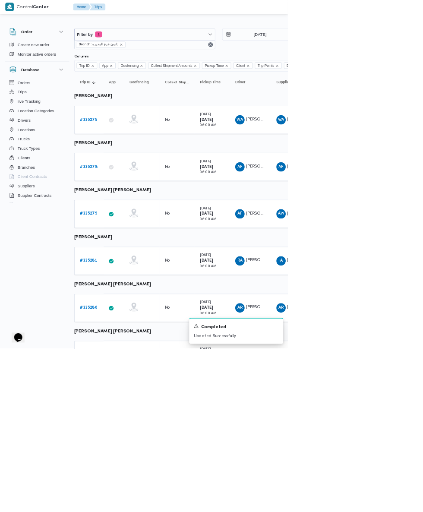
click at [136, 245] on b "# 335278" at bounding box center [130, 245] width 26 height 6
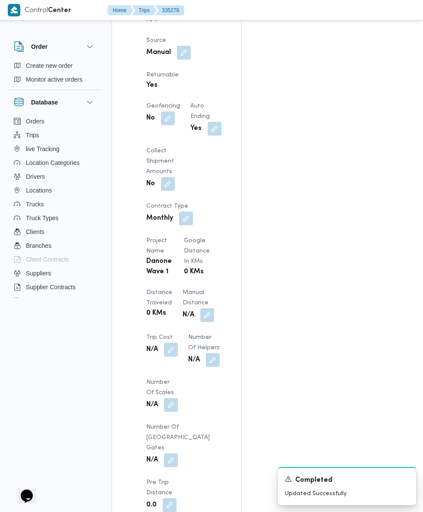
scroll to position [641, 0]
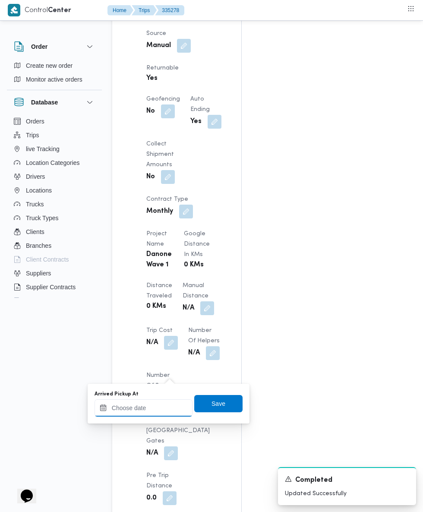
click at [164, 405] on input "Arrived Pickup At" at bounding box center [144, 408] width 98 height 17
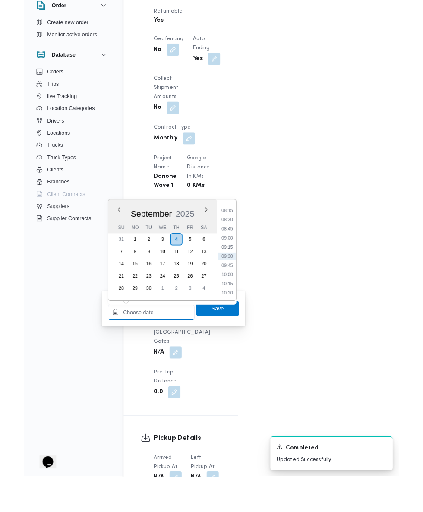
scroll to position [656, 0]
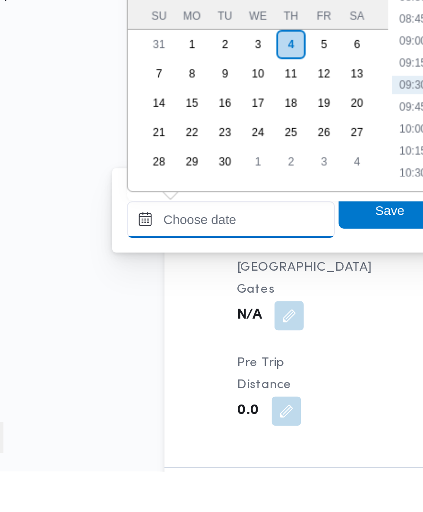
click at [168, 390] on input "Arrived Pickup At" at bounding box center [144, 393] width 98 height 17
paste input "[DATE] 07:30"
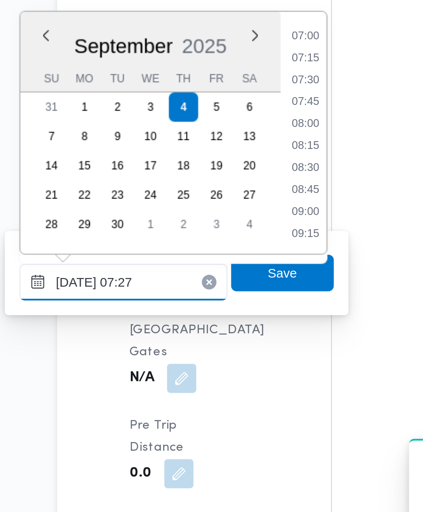
type input "[DATE] 07:27"
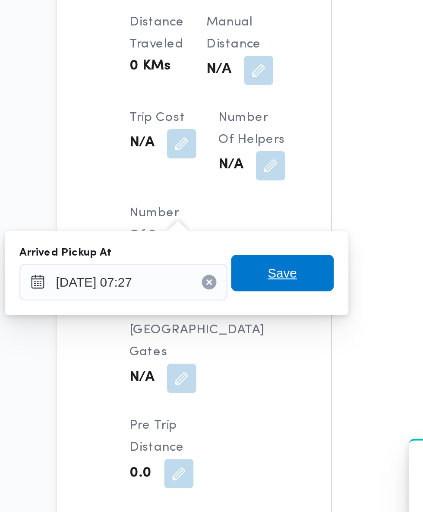
click at [229, 394] on span "Save" at bounding box center [218, 389] width 48 height 17
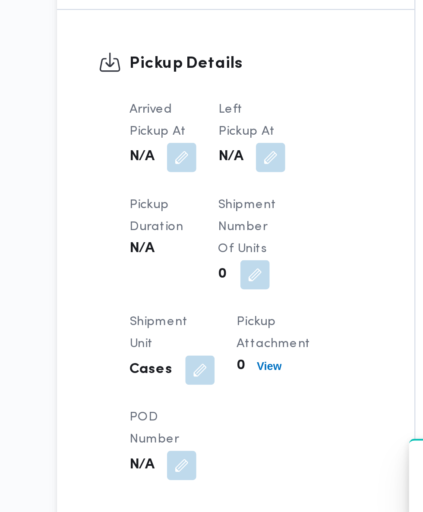
click at [213, 361] on dt "Shipment Number of Units" at bounding box center [204, 367] width 32 height 31
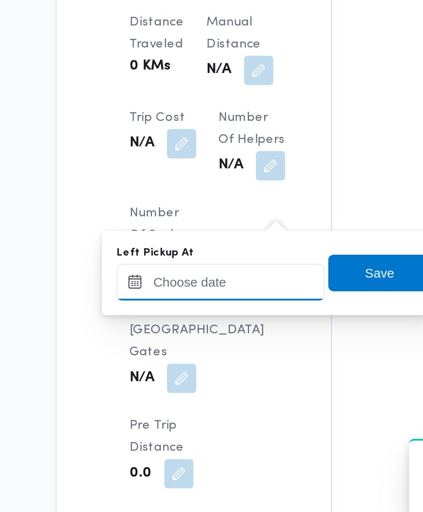
click at [199, 391] on input "Left Pickup At" at bounding box center [189, 393] width 98 height 17
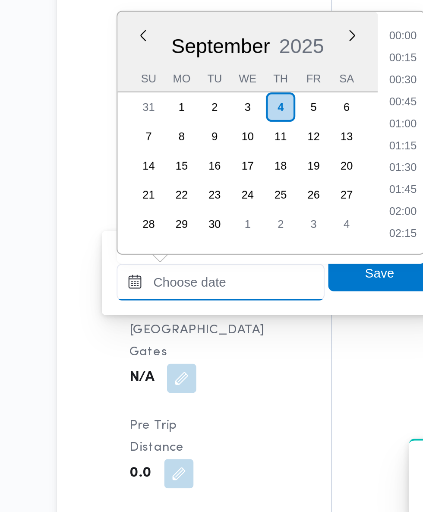
scroll to position [352, 0]
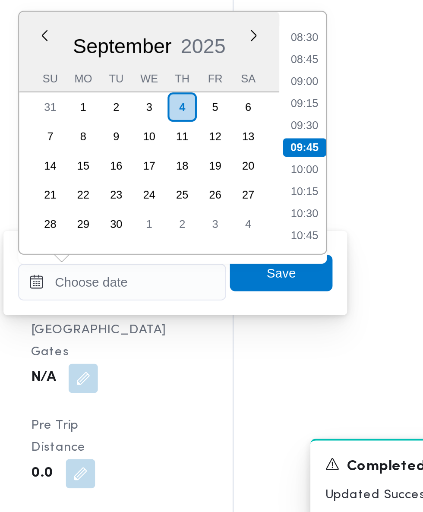
click at [280, 296] on li "09:00" at bounding box center [275, 299] width 20 height 9
type input "[DATE] 09:00"
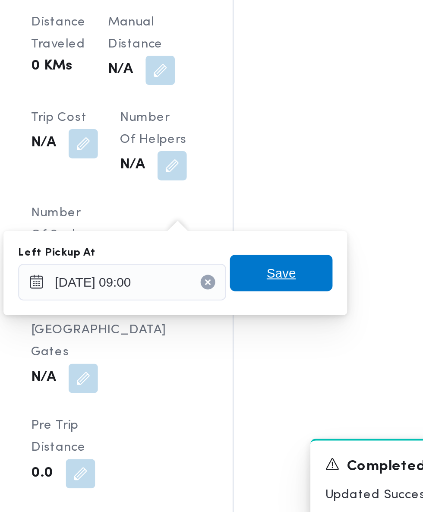
click at [273, 391] on span "Save" at bounding box center [264, 389] width 48 height 17
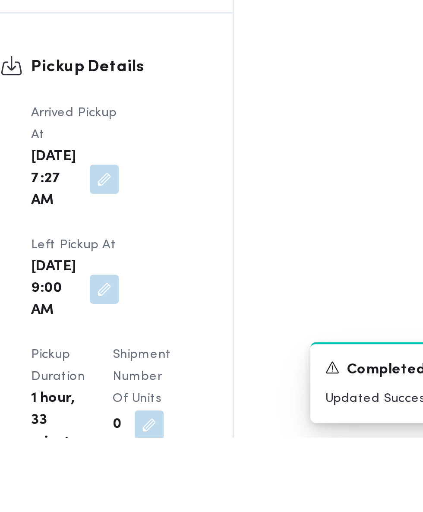
scroll to position [855, 0]
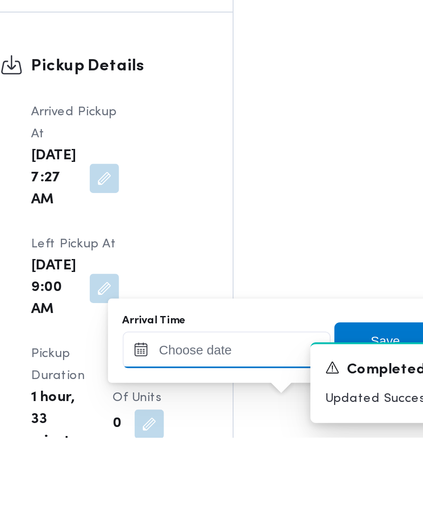
click at [246, 470] on input "Arrival Time" at bounding box center [239, 470] width 98 height 17
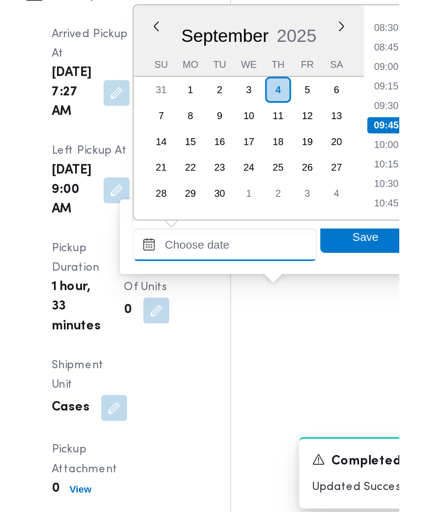
scroll to position [946, 0]
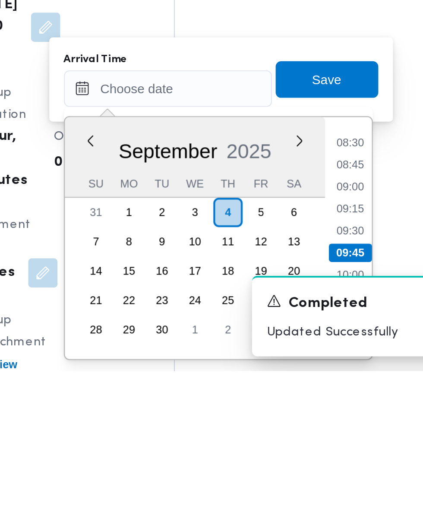
click at [327, 460] on li "09:45" at bounding box center [325, 456] width 20 height 9
type input "[DATE] 09:45"
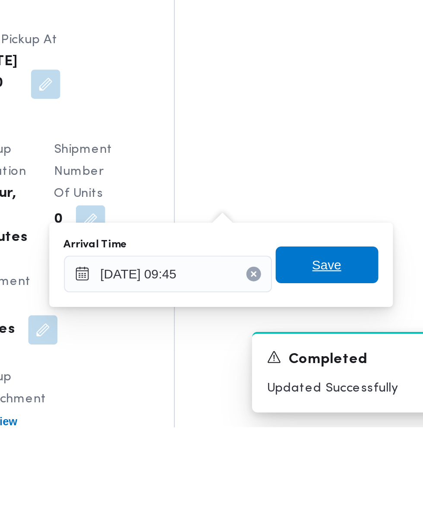
click at [324, 433] on span "Save" at bounding box center [313, 435] width 48 height 17
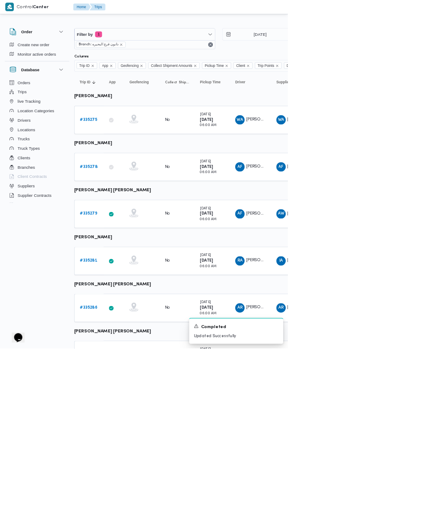
scroll to position [0, 14]
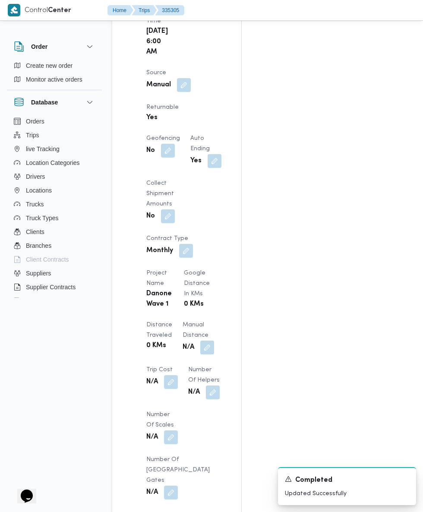
scroll to position [664, 0]
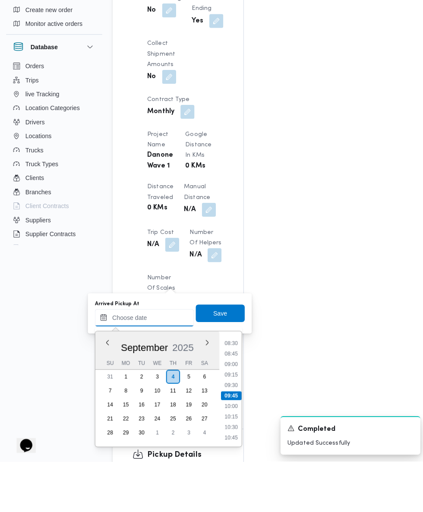
scroll to position [679, 0]
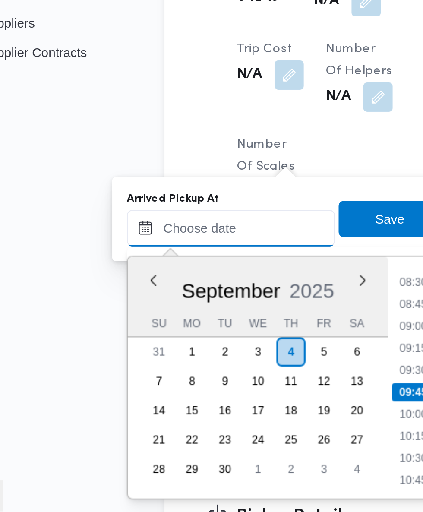
paste input "[DATE] 07:30"
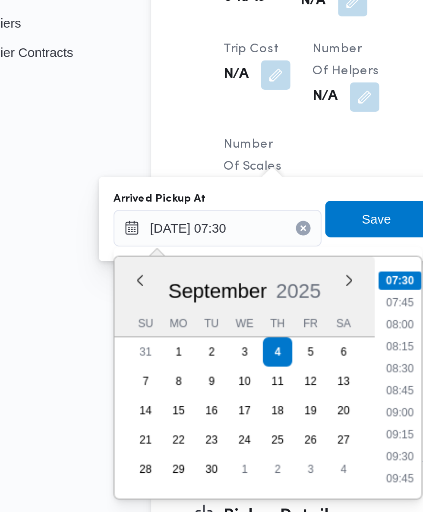
click at [233, 392] on li "07:30" at bounding box center [229, 395] width 20 height 9
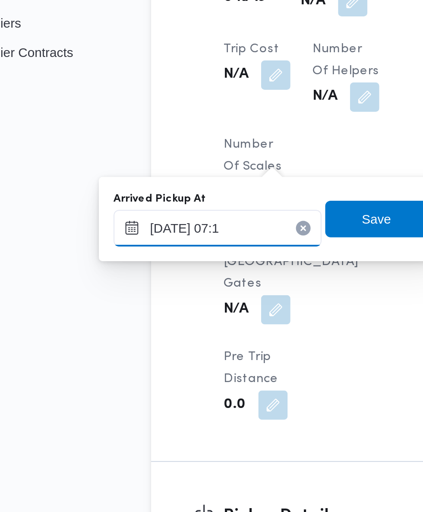
type input "[DATE] 07:15"
click at [220, 366] on span "Save" at bounding box center [219, 366] width 14 height 10
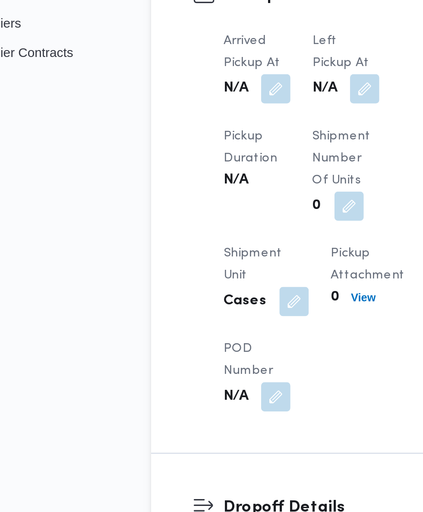
click at [216, 339] on div "Arrived Pickup At N/A Left Pickup At N/A Pickup Duration N/A Shipment Number of…" at bounding box center [203, 367] width 125 height 190
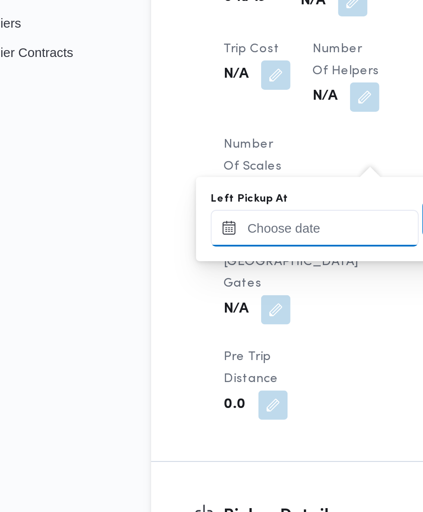
click at [187, 369] on input "Left Pickup At" at bounding box center [189, 370] width 98 height 17
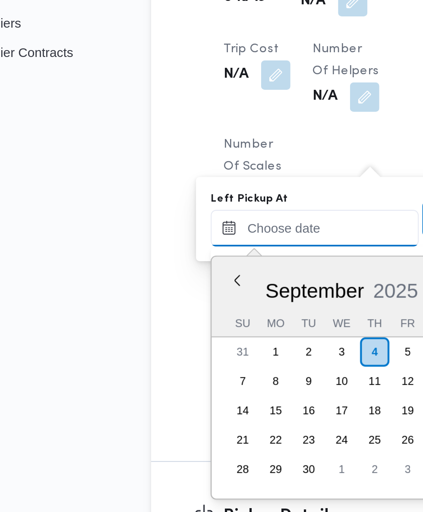
scroll to position [352, 0]
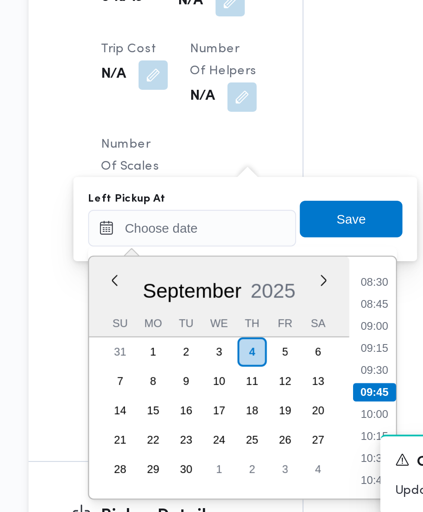
click at [282, 408] on li "08:45" at bounding box center [275, 406] width 20 height 9
type input "[DATE] 08:45"
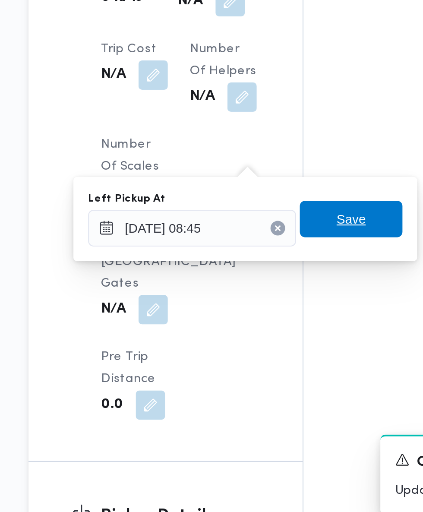
click at [273, 369] on span "Save" at bounding box center [264, 365] width 48 height 17
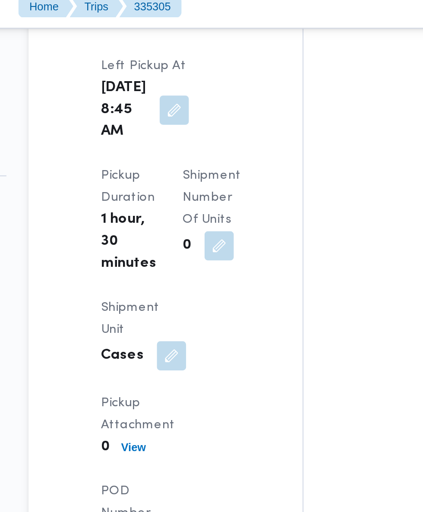
scroll to position [1221, 0]
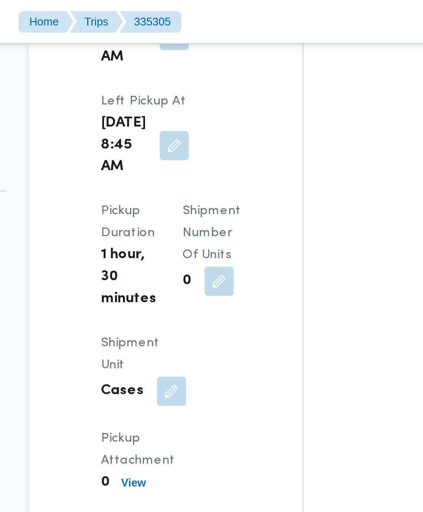
click at [273, 404] on button "button" at bounding box center [280, 411] width 14 height 14
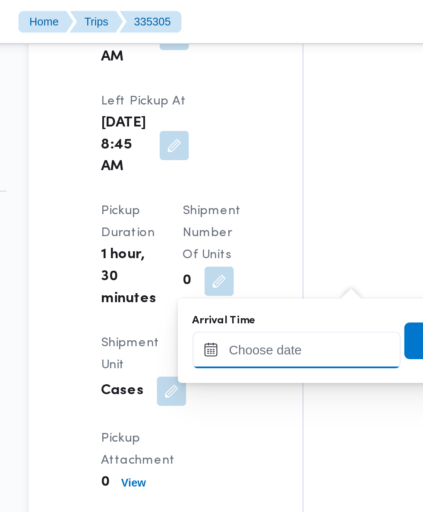
click at [234, 162] on input "Arrival Time" at bounding box center [239, 164] width 98 height 17
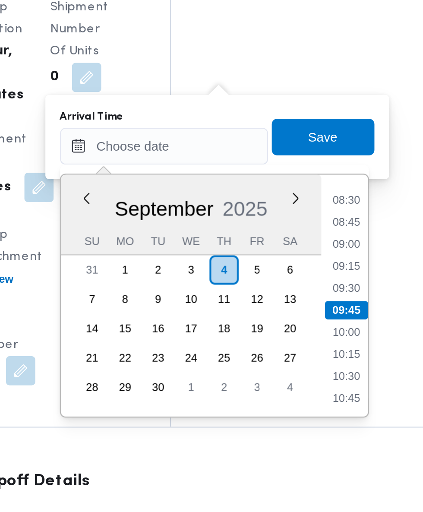
click at [332, 234] on li "09:30" at bounding box center [325, 232] width 20 height 9
type input "[DATE] 09:30"
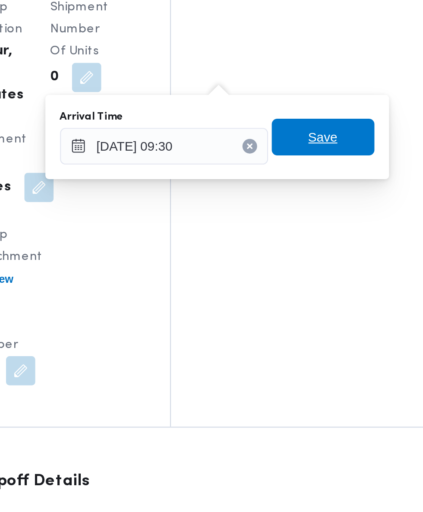
click at [329, 162] on span "Save" at bounding box center [313, 160] width 48 height 17
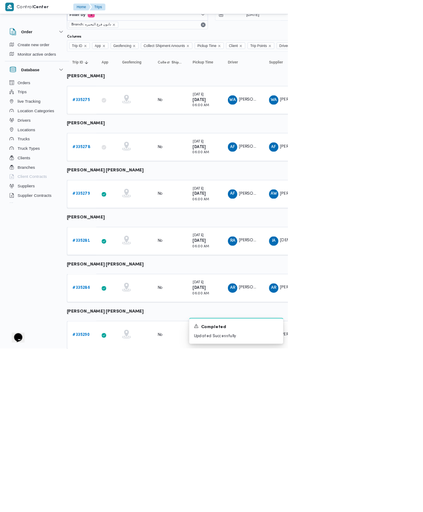
scroll to position [204, 14]
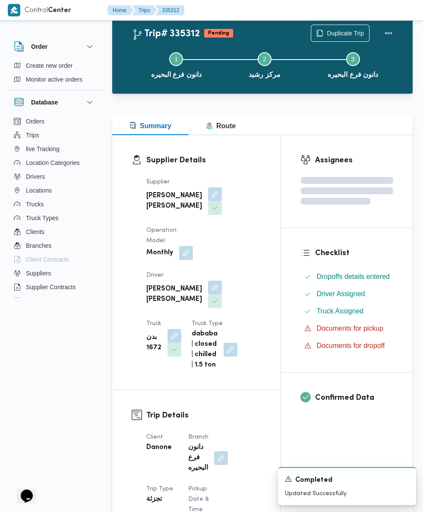
scroll to position [204, 0]
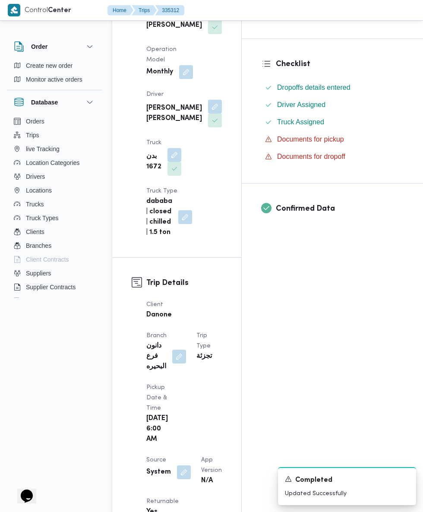
click at [182, 466] on button "button" at bounding box center [184, 473] width 14 height 14
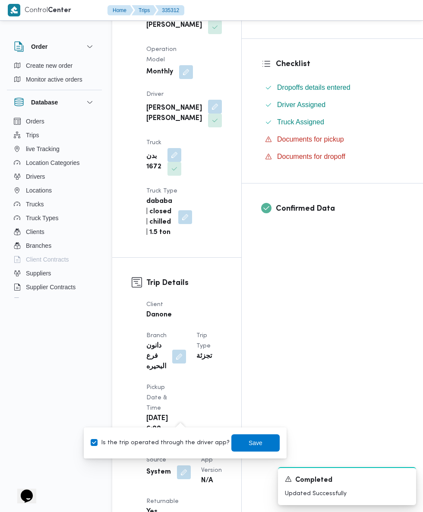
click at [170, 442] on label "Is the trip operated through the driver app?" at bounding box center [160, 443] width 139 height 10
checkbox input "false"
click at [249, 443] on span "Save" at bounding box center [256, 443] width 14 height 10
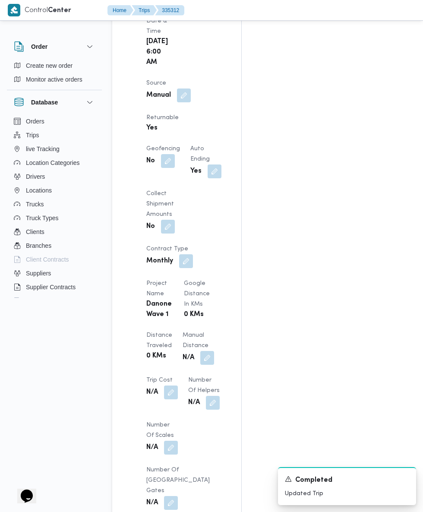
scroll to position [604, 0]
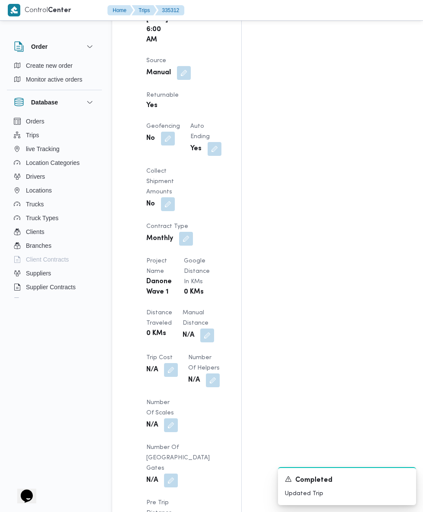
click at [318, 426] on div "Assignees • Account Manager [PERSON_NAME][EMAIL_ADDRESS][PERSON_NAME][DOMAIN_NA…" at bounding box center [348, 195] width 212 height 1281
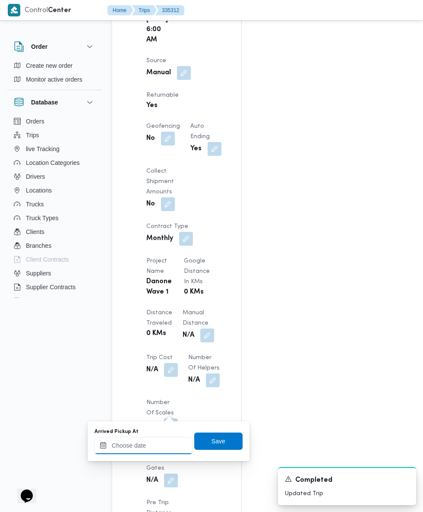
click at [168, 445] on input "Arrived Pickup At" at bounding box center [144, 445] width 98 height 17
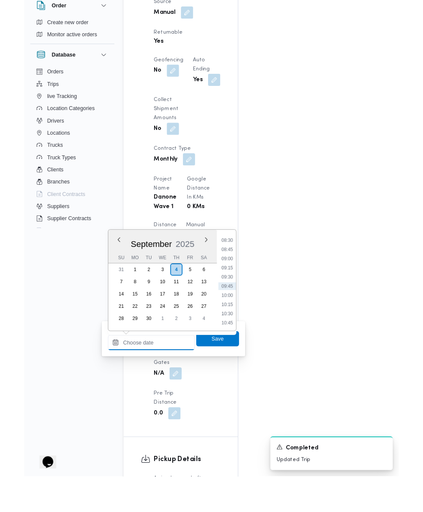
scroll to position [622, 0]
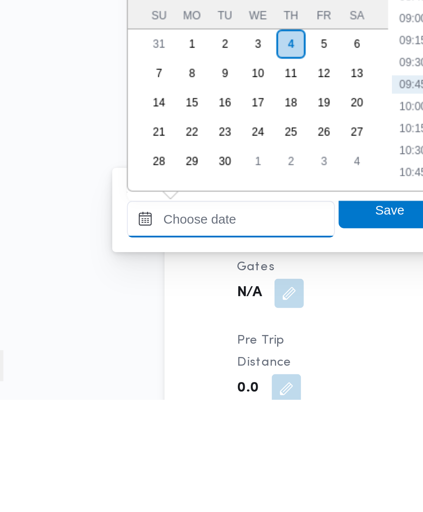
paste input "[DATE] 07:30"
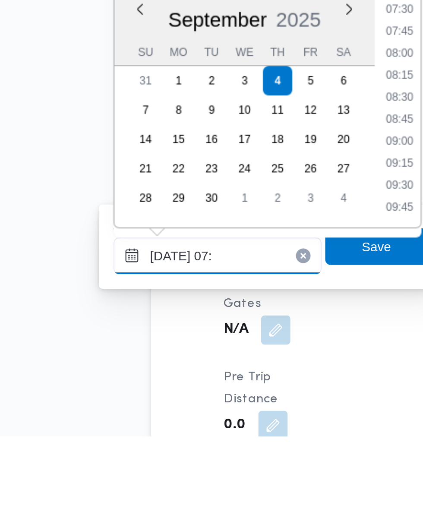
scroll to position [290, 0]
type input "[DATE] 07:25"
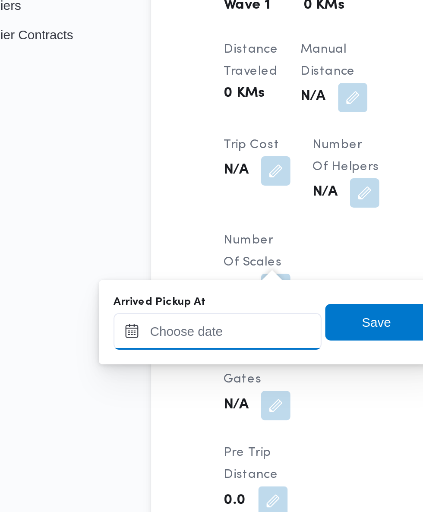
click at [158, 427] on input "Arrived Pickup At" at bounding box center [144, 427] width 98 height 17
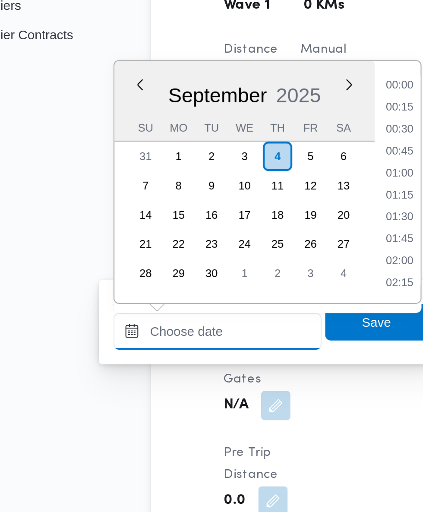
scroll to position [352, 0]
paste input "[DATE] 07:30"
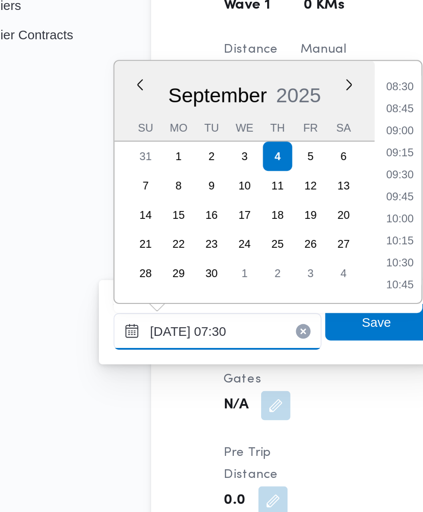
scroll to position [311, 0]
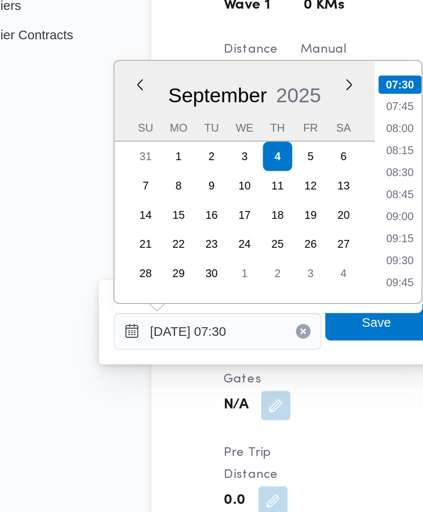
click at [231, 314] on li "07:30" at bounding box center [229, 311] width 20 height 9
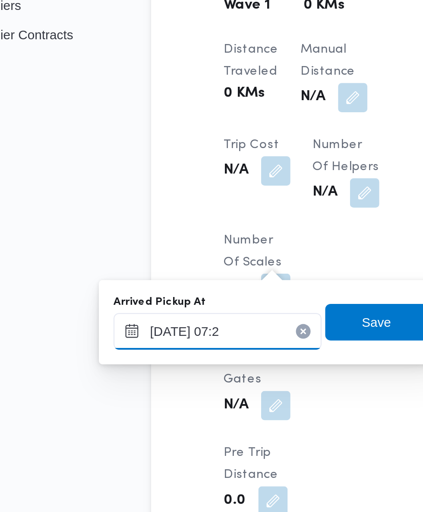
type input "[DATE] 07:25"
click at [223, 423] on span "Save" at bounding box center [219, 423] width 14 height 10
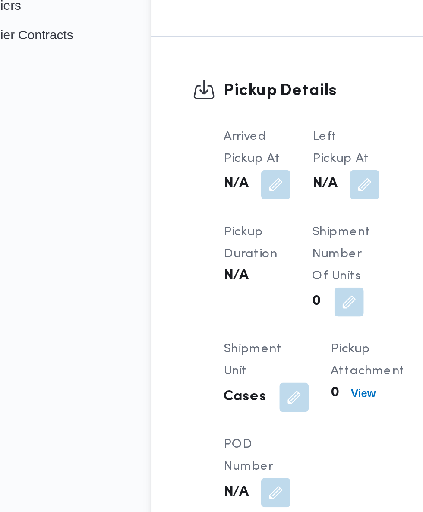
click at [214, 393] on dt "Shipment Number of Units" at bounding box center [204, 390] width 32 height 31
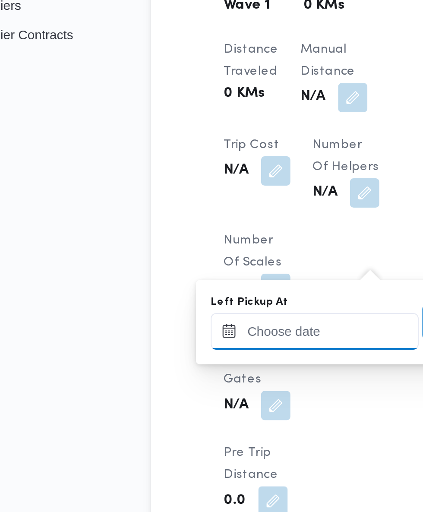
click at [199, 424] on input "Left Pickup At" at bounding box center [189, 427] width 98 height 17
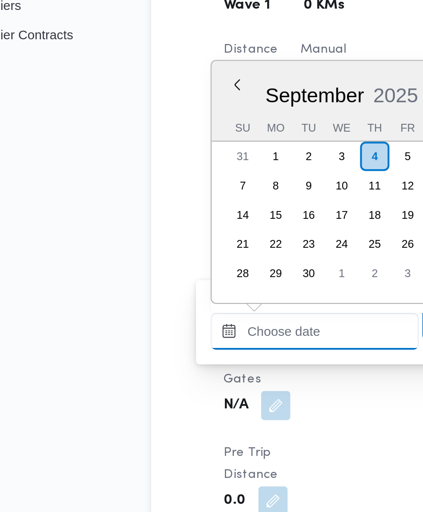
scroll to position [352, 0]
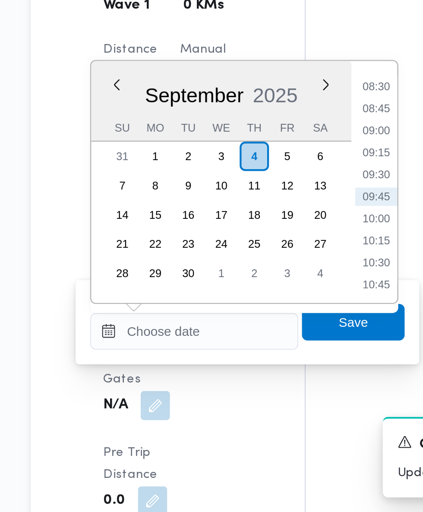
click at [281, 324] on li "08:45" at bounding box center [275, 322] width 20 height 9
type input "[DATE] 08:45"
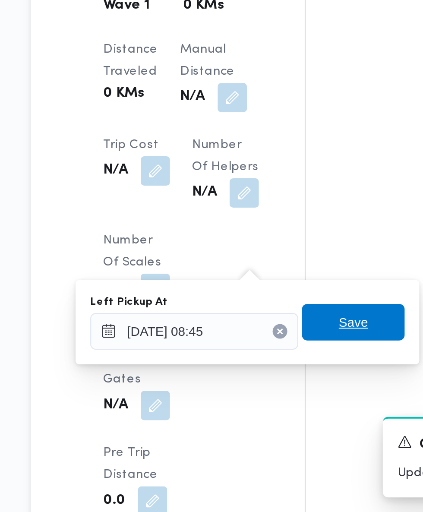
click at [276, 427] on span "Save" at bounding box center [264, 422] width 48 height 17
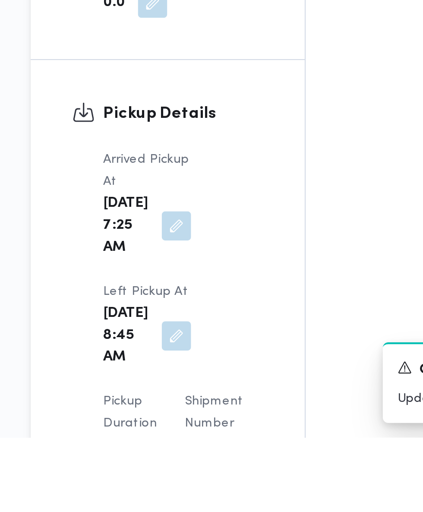
scroll to position [877, 0]
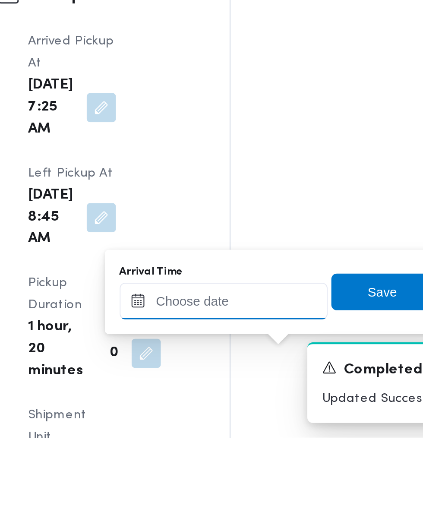
click at [263, 448] on input "Arrival Time" at bounding box center [239, 447] width 98 height 17
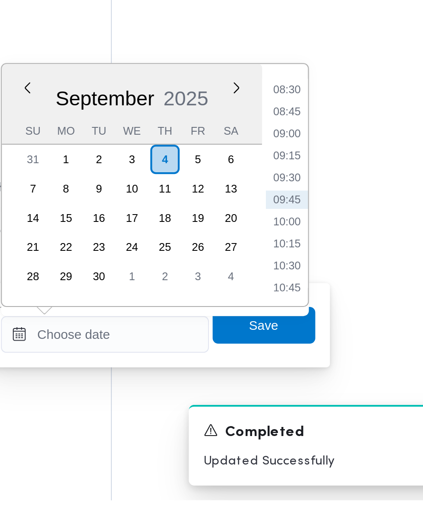
scroll to position [952, 0]
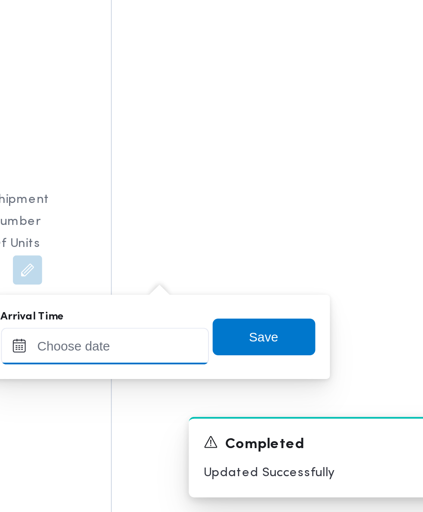
click at [265, 433] on input "Arrival Time" at bounding box center [239, 434] width 98 height 17
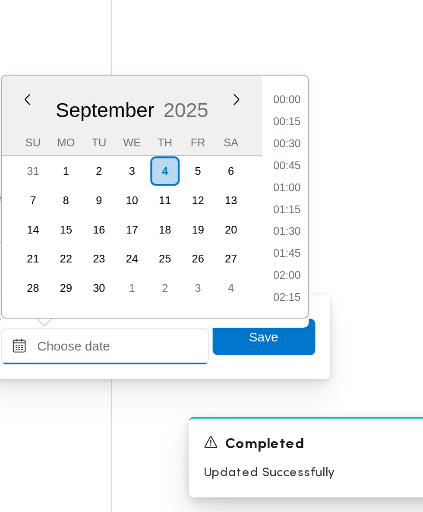
scroll to position [352, 0]
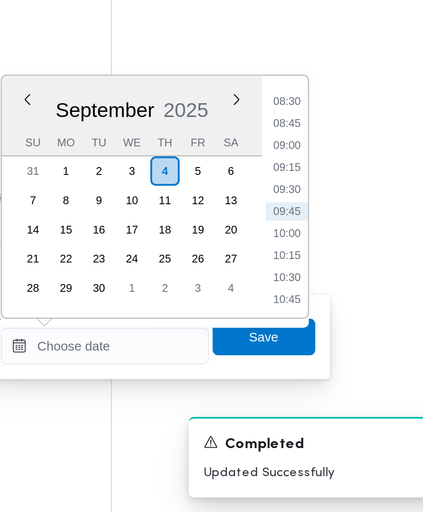
click at [325, 369] on li "09:45" at bounding box center [325, 370] width 20 height 9
type input "[DATE] 09:45"
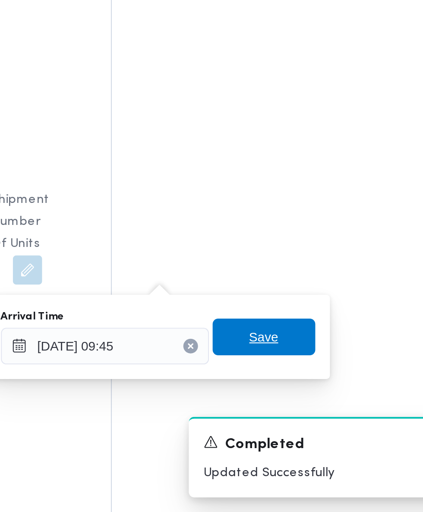
click at [324, 430] on span "Save" at bounding box center [313, 429] width 48 height 17
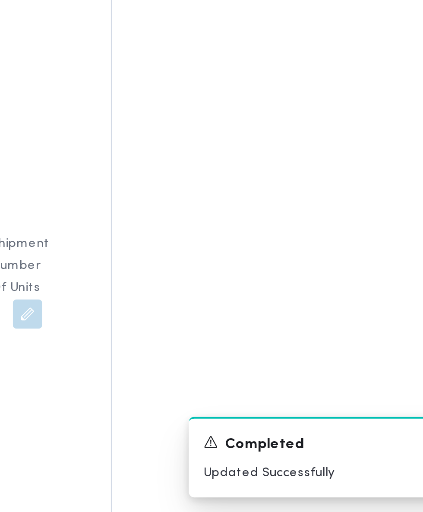
scroll to position [952, 0]
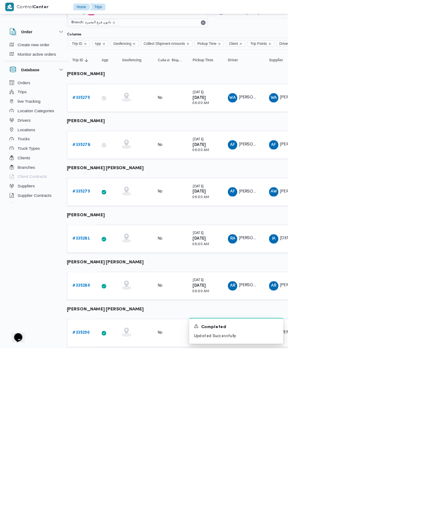
scroll to position [204, 14]
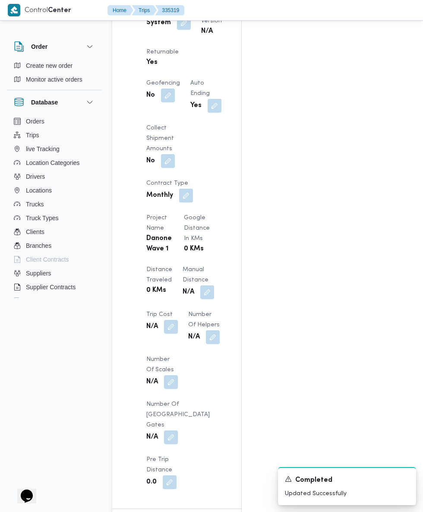
scroll to position [664, 0]
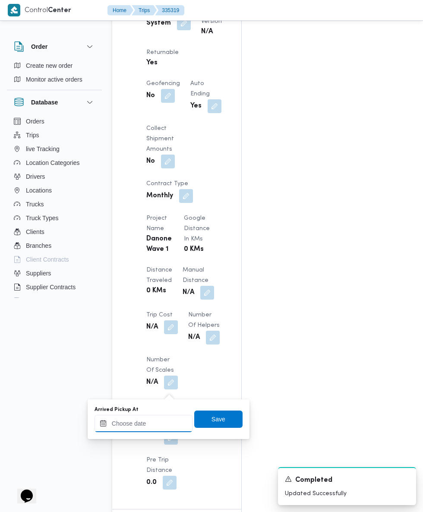
click at [162, 426] on input "Arrived Pickup At" at bounding box center [144, 423] width 98 height 17
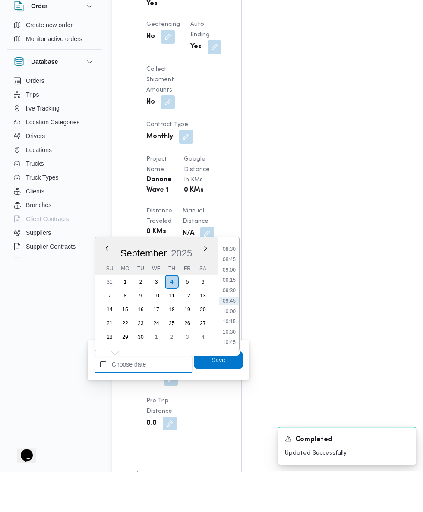
scroll to position [682, 0]
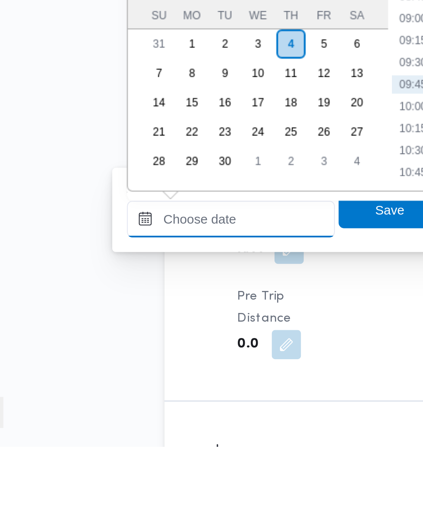
paste input "[DATE] 07:30"
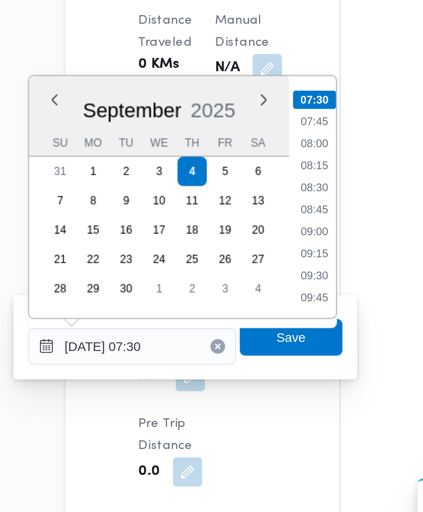
click at [235, 290] on li "07:30" at bounding box center [229, 289] width 20 height 9
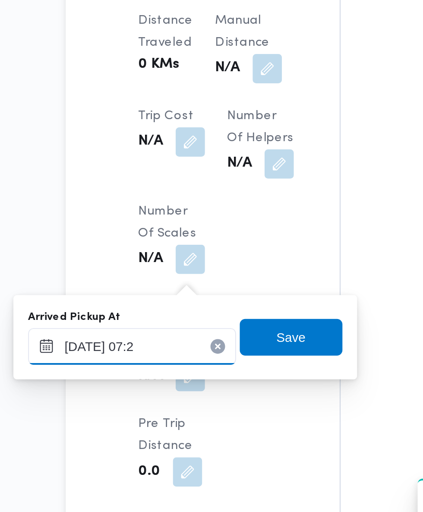
type input "[DATE] 07:25"
click at [229, 402] on span "Save" at bounding box center [218, 400] width 48 height 17
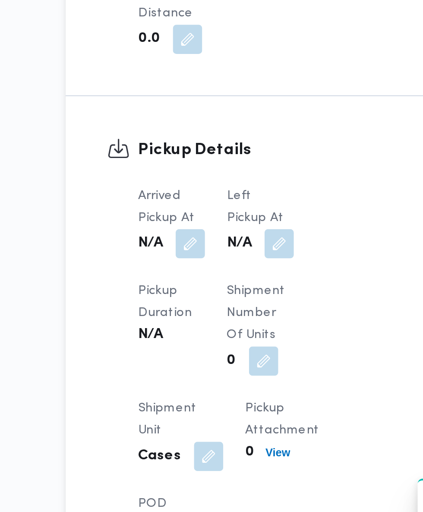
click at [217, 375] on div "Arrived Pickup At N/A Left Pickup At N/A Pickup Duration N/A Shipment Number of…" at bounding box center [203, 419] width 125 height 190
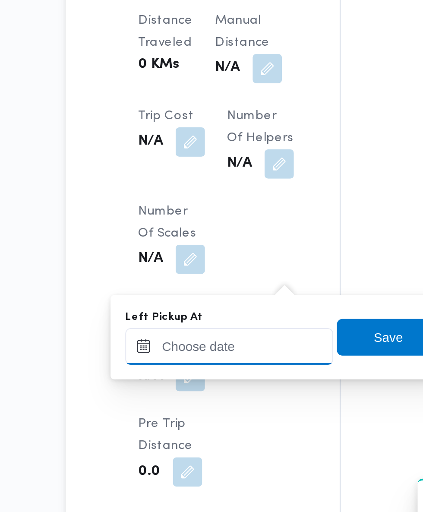
click at [202, 405] on input "Left Pickup At" at bounding box center [189, 405] width 98 height 17
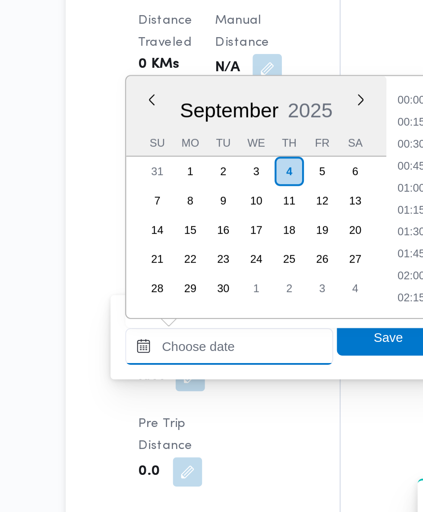
scroll to position [352, 0]
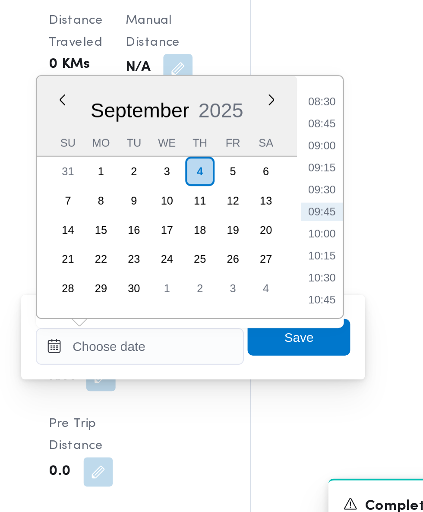
click at [283, 302] on li "08:45" at bounding box center [275, 300] width 20 height 9
type input "[DATE] 08:45"
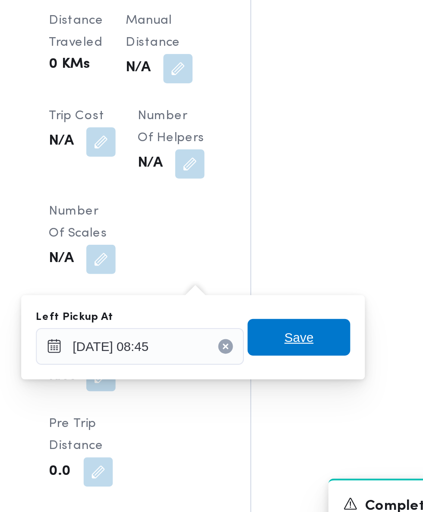
click at [282, 394] on span "Save" at bounding box center [264, 400] width 48 height 17
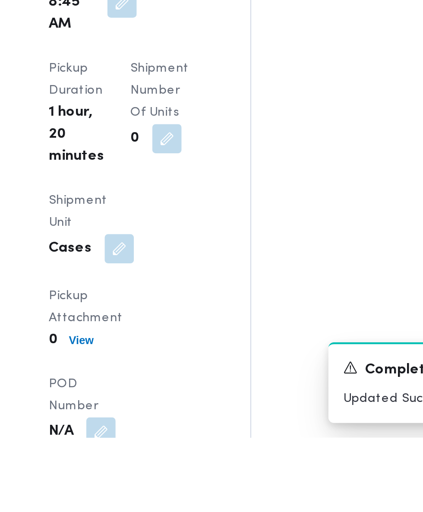
scroll to position [997, 0]
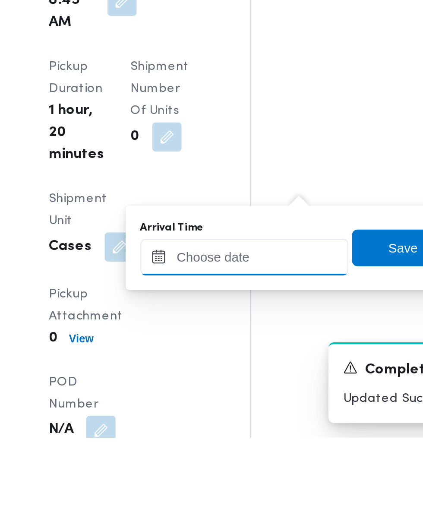
click at [256, 427] on input "Arrival Time" at bounding box center [239, 427] width 98 height 17
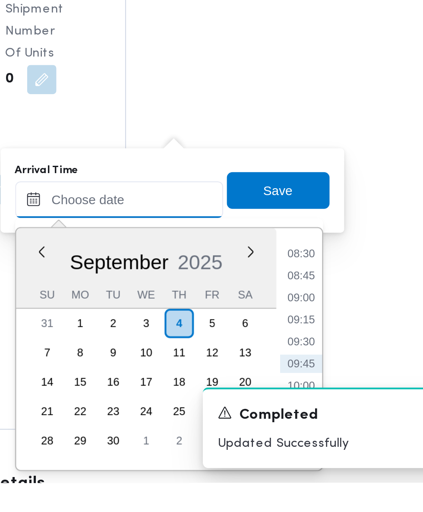
scroll to position [1045, 0]
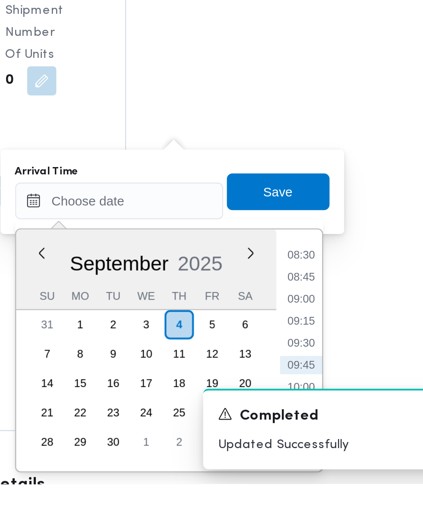
click at [332, 444] on li "09:30" at bounding box center [325, 446] width 20 height 9
type input "[DATE] 09:30"
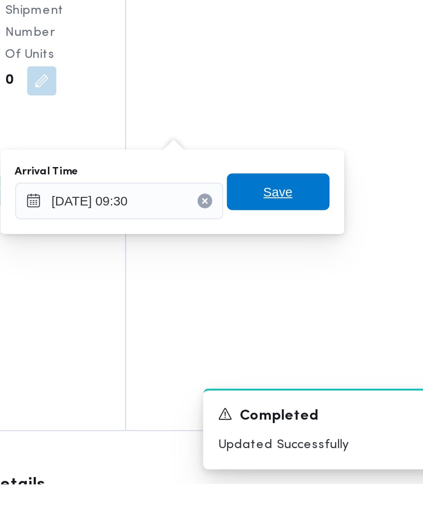
click at [329, 371] on span "Save" at bounding box center [313, 374] width 48 height 17
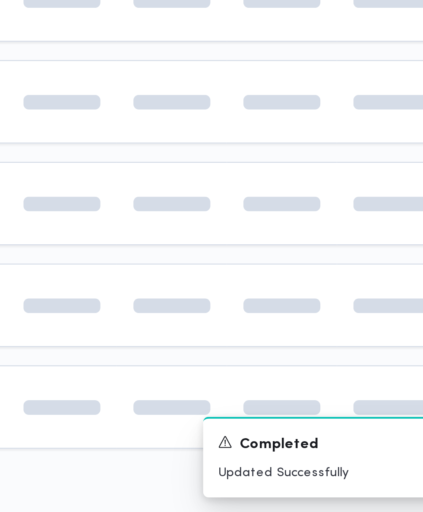
scroll to position [28, 14]
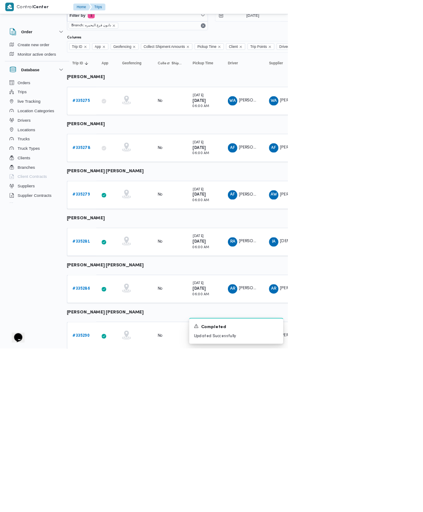
click at [130, 283] on link "# 335279" at bounding box center [119, 287] width 25 height 10
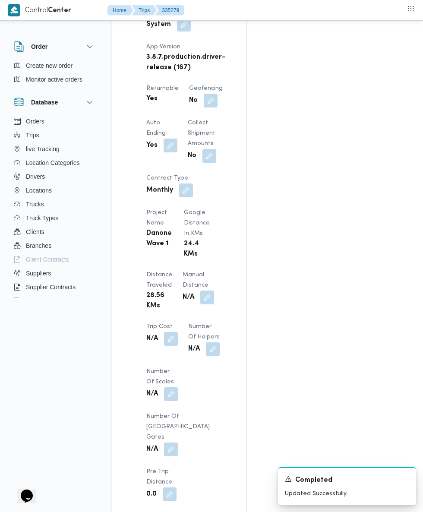
scroll to position [651, 0]
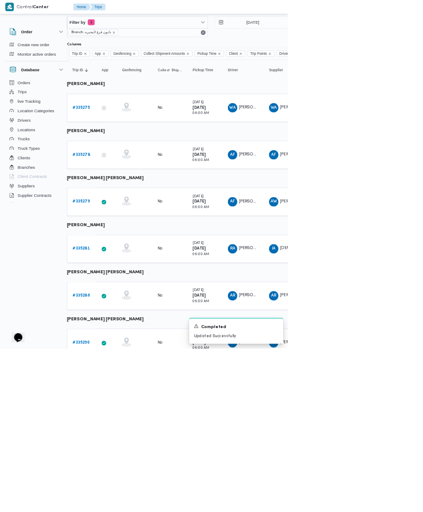
scroll to position [34, 14]
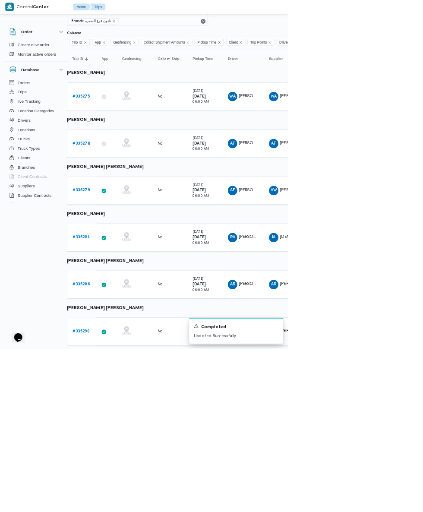
click at [121, 349] on b "# 335281" at bounding box center [119, 350] width 25 height 6
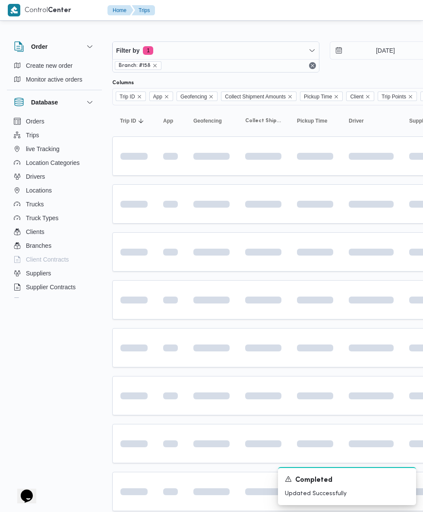
scroll to position [28, 14]
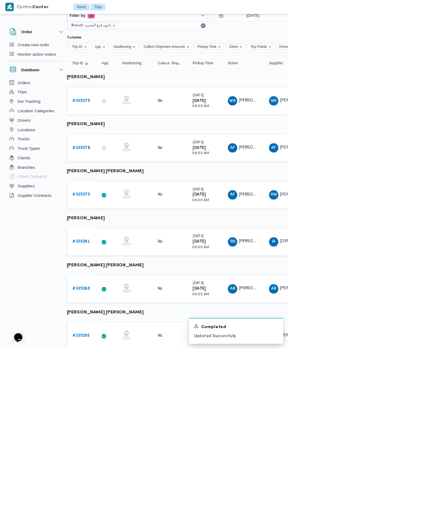
click at [119, 424] on b "# 335286" at bounding box center [120, 425] width 26 height 6
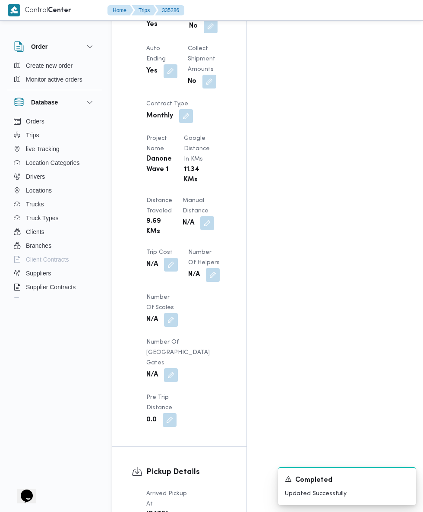
scroll to position [699, 0]
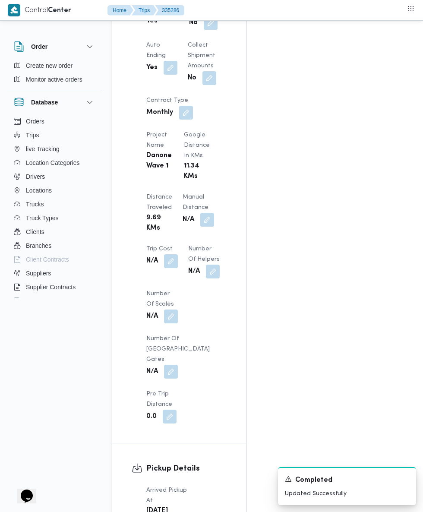
click at [175, 515] on button "button" at bounding box center [181, 522] width 14 height 14
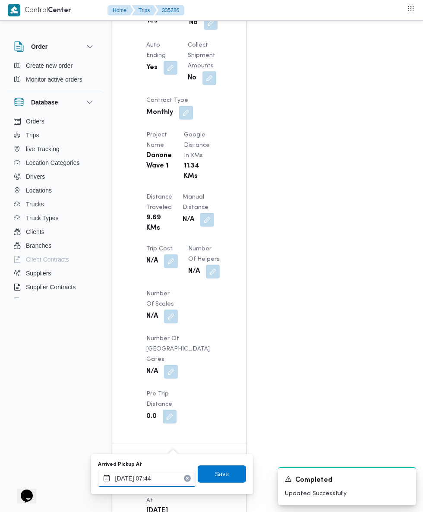
click at [160, 480] on input "[DATE] 07:44" at bounding box center [147, 478] width 98 height 17
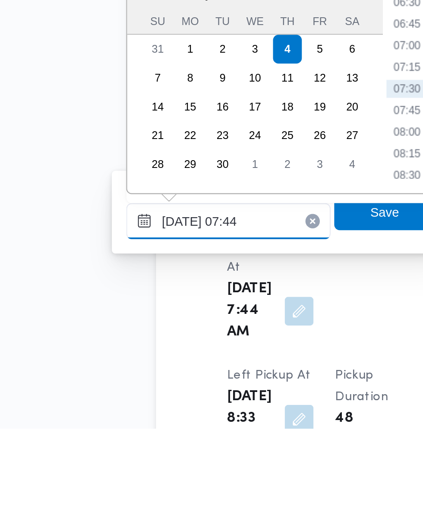
scroll to position [765, 0]
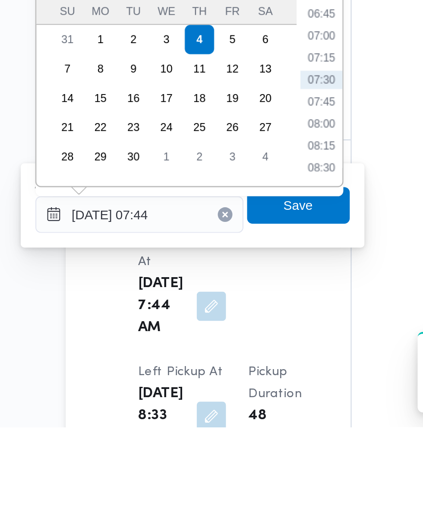
click at [237, 350] on li "07:30" at bounding box center [233, 348] width 20 height 9
type input "[DATE] 07:30"
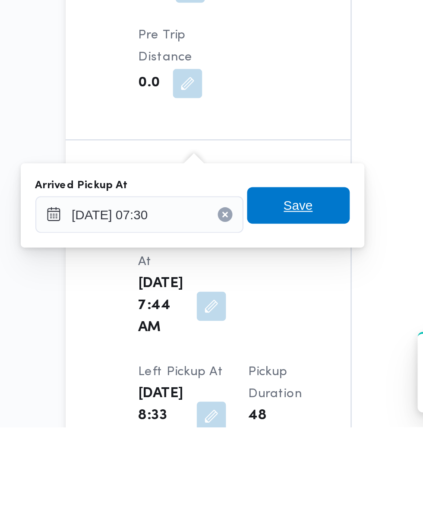
click at [235, 408] on span "Save" at bounding box center [222, 407] width 48 height 17
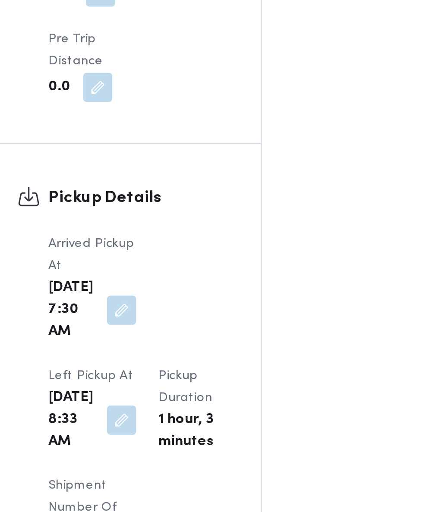
scroll to position [953, 0]
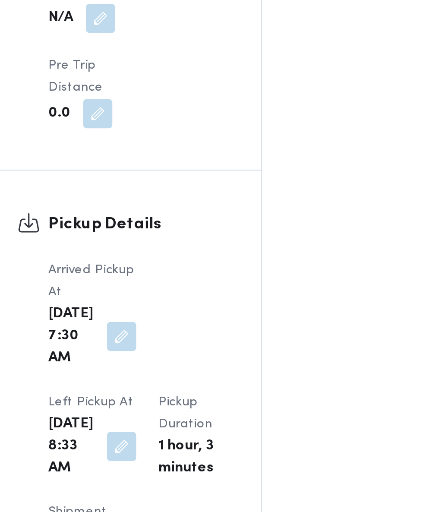
click at [188, 312] on button "button" at bounding box center [181, 319] width 14 height 14
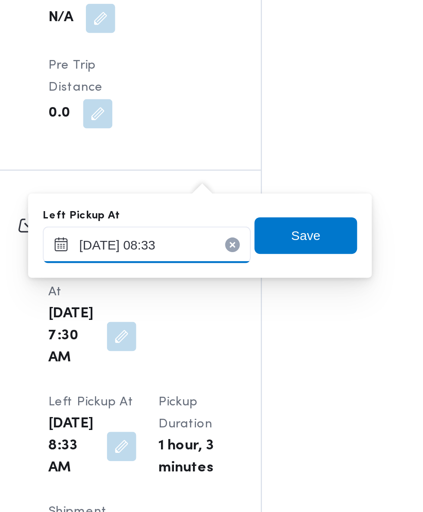
click at [207, 223] on input "[DATE] 08:33" at bounding box center [193, 224] width 98 height 17
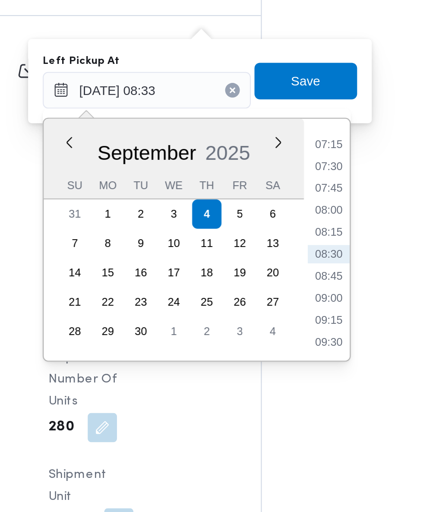
click at [284, 315] on li "08:45" at bounding box center [279, 312] width 20 height 9
type input "[DATE] 08:45"
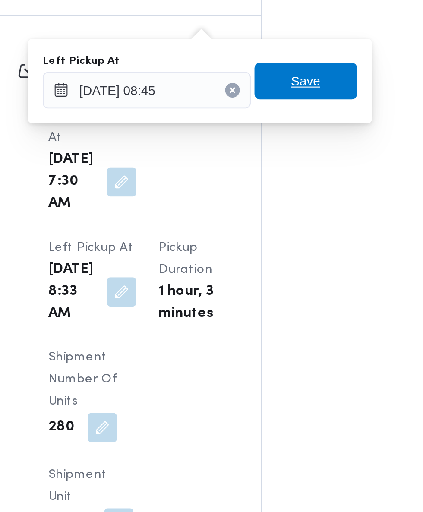
click at [285, 217] on span "Save" at bounding box center [268, 219] width 48 height 17
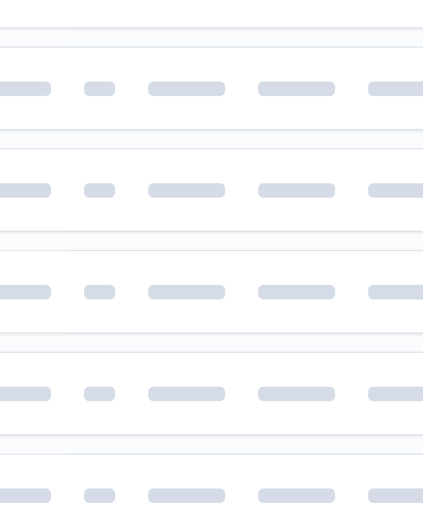
scroll to position [28, 14]
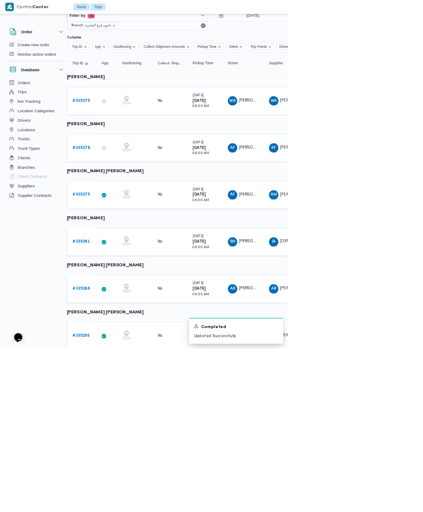
click at [121, 493] on b "# 335290" at bounding box center [119, 494] width 25 height 6
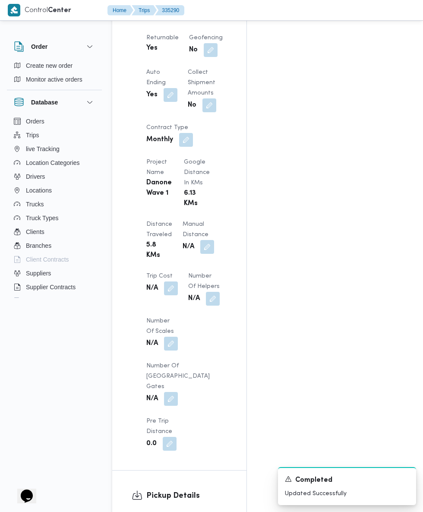
scroll to position [693, 0]
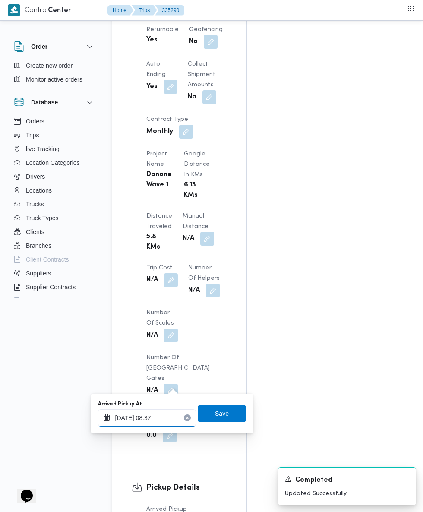
click at [164, 418] on input "[DATE] 08:37" at bounding box center [147, 418] width 98 height 17
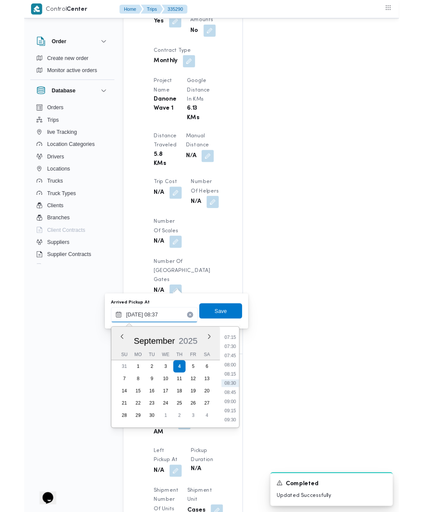
scroll to position [759, 0]
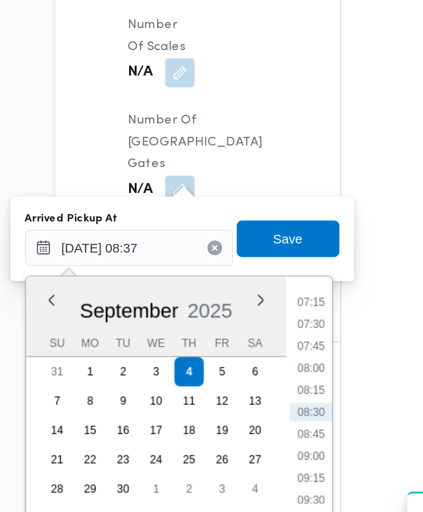
click at [237, 388] on li "07:30" at bounding box center [233, 388] width 20 height 9
type input "[DATE] 07:30"
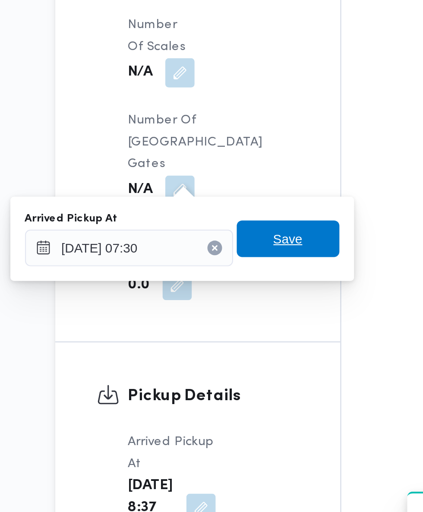
click at [236, 347] on span "Save" at bounding box center [222, 348] width 48 height 17
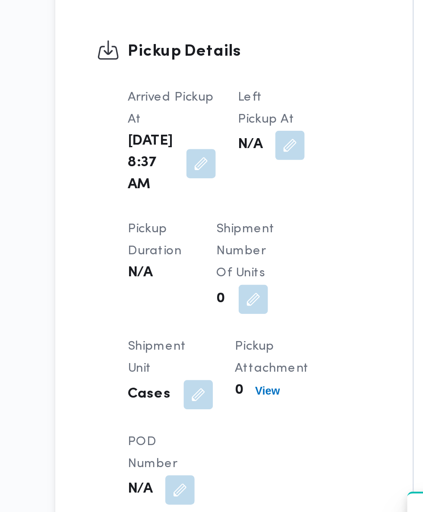
click at [216, 298] on button "button" at bounding box center [223, 304] width 14 height 14
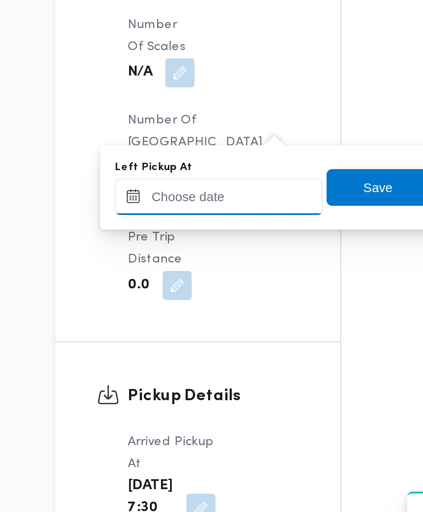
click at [211, 329] on input "Left Pickup At" at bounding box center [189, 328] width 98 height 17
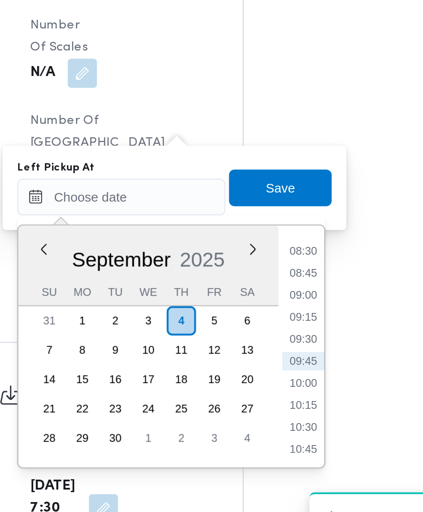
click at [279, 364] on li "08:45" at bounding box center [275, 364] width 20 height 9
type input "[DATE] 08:45"
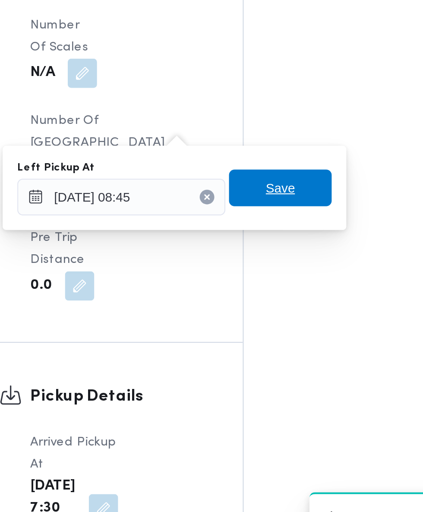
click at [278, 323] on span "Save" at bounding box center [264, 323] width 48 height 17
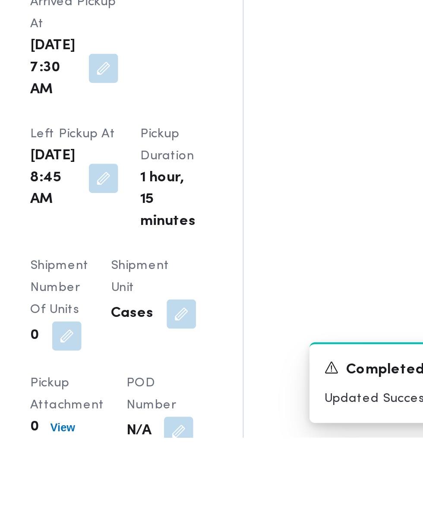
scroll to position [896, 0]
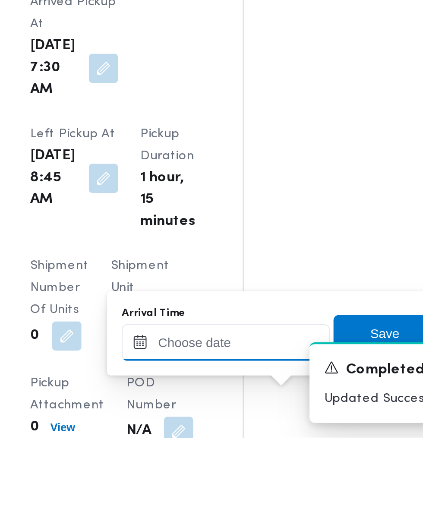
click at [253, 467] on input "Arrival Time" at bounding box center [239, 467] width 98 height 17
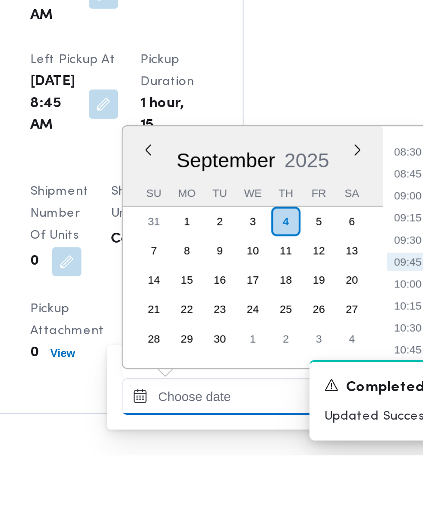
scroll to position [982, 0]
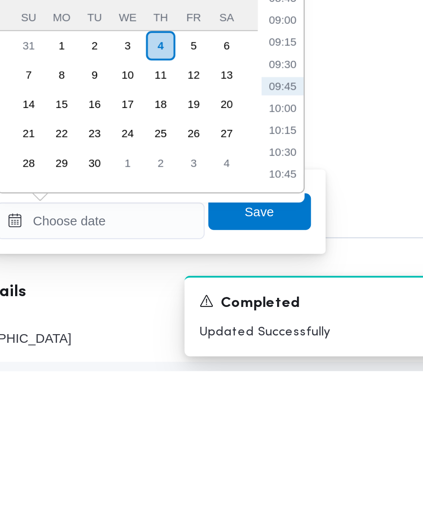
click at [330, 375] on li "09:45" at bounding box center [325, 378] width 20 height 9
type input "[DATE] 09:45"
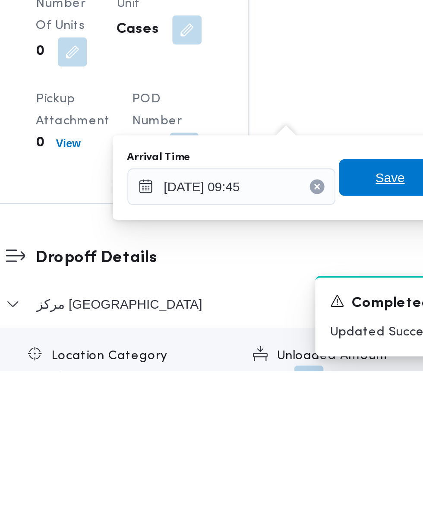
click at [308, 421] on span "Save" at bounding box center [313, 421] width 48 height 17
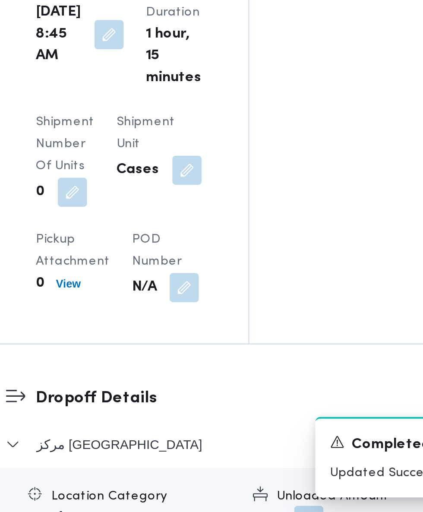
scroll to position [967, 0]
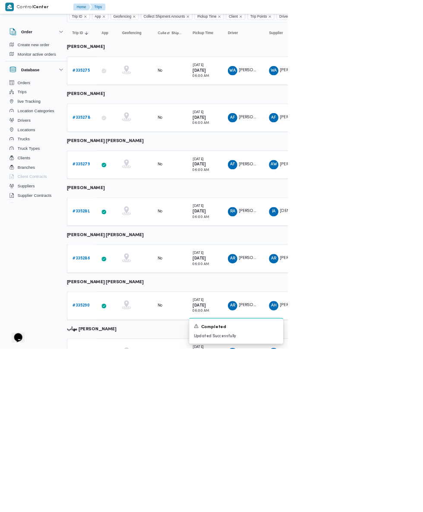
scroll to position [78, 14]
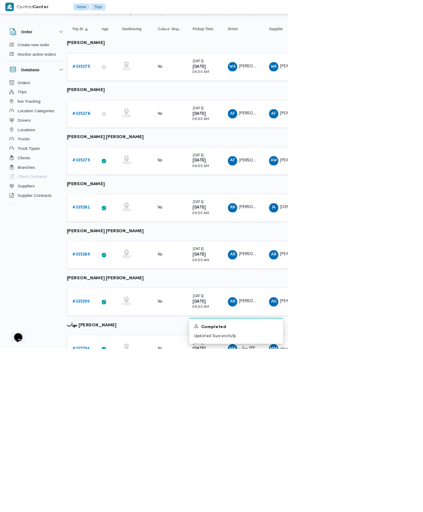
click at [126, 513] on b "# 335294" at bounding box center [119, 513] width 25 height 6
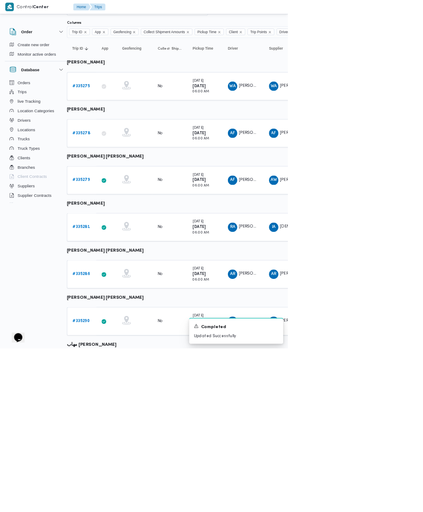
scroll to position [49, 14]
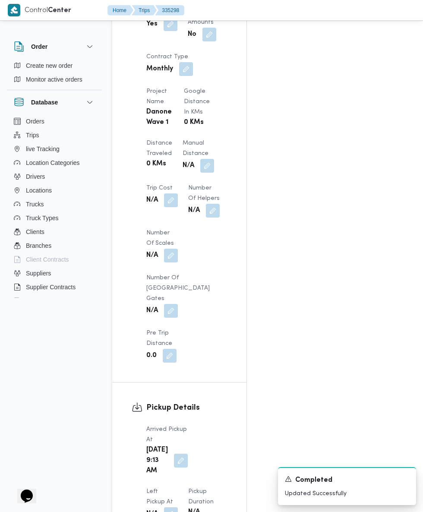
scroll to position [742, 0]
click at [175, 455] on button "button" at bounding box center [181, 462] width 14 height 14
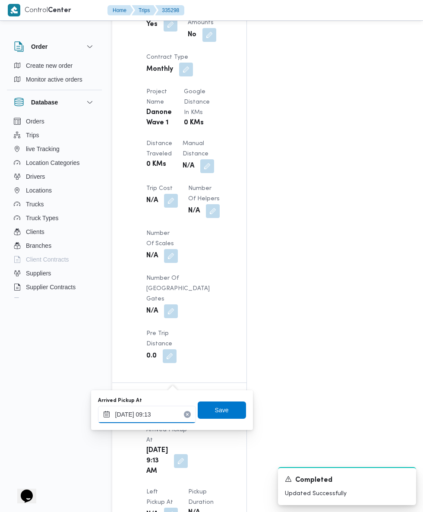
click at [160, 414] on input "[DATE] 09:13" at bounding box center [147, 414] width 98 height 17
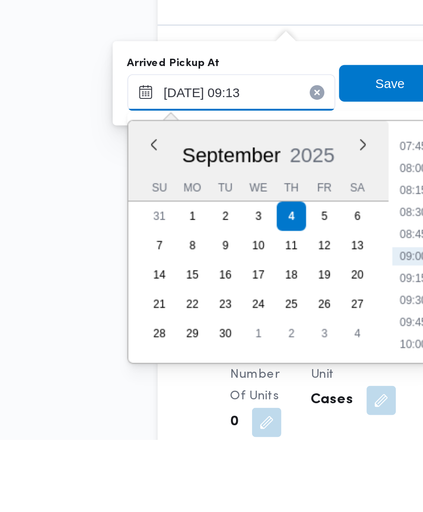
scroll to position [808, 0]
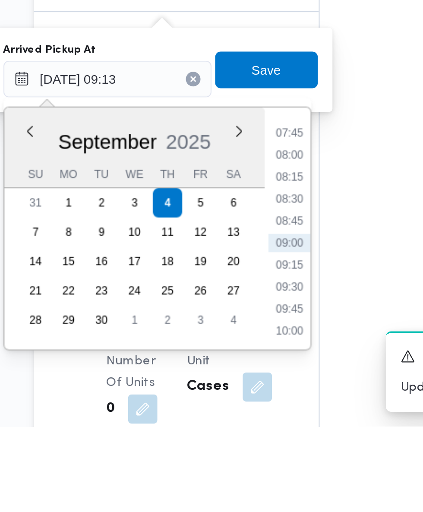
click at [238, 374] on li "07:45" at bounding box center [233, 374] width 20 height 9
type input "[DATE] 07:45"
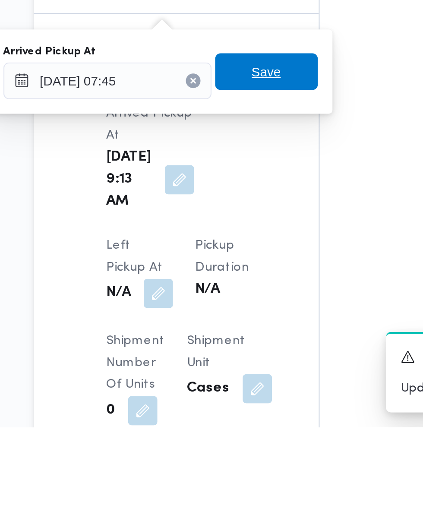
click at [232, 346] on span "Save" at bounding box center [222, 344] width 48 height 17
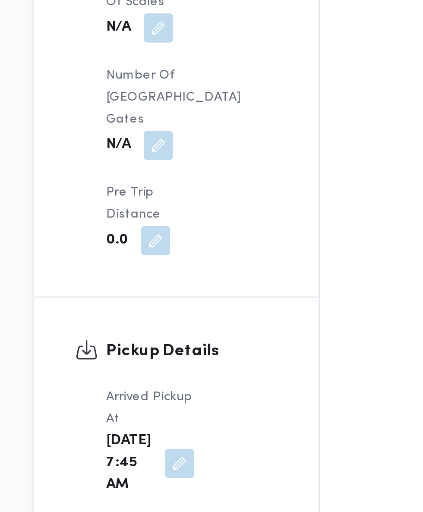
click at [178, 463] on span at bounding box center [169, 470] width 18 height 14
click at [178, 463] on button "button" at bounding box center [171, 470] width 14 height 14
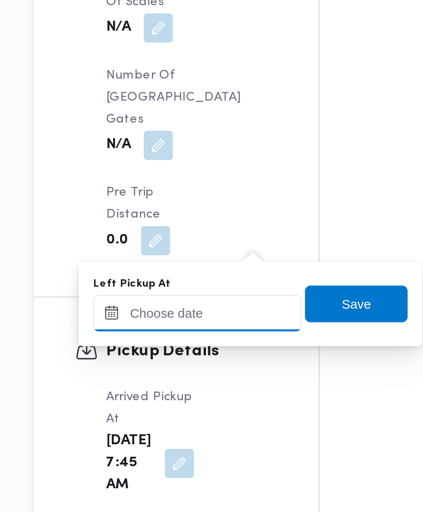
click at [206, 348] on input "Left Pickup At" at bounding box center [189, 345] width 98 height 17
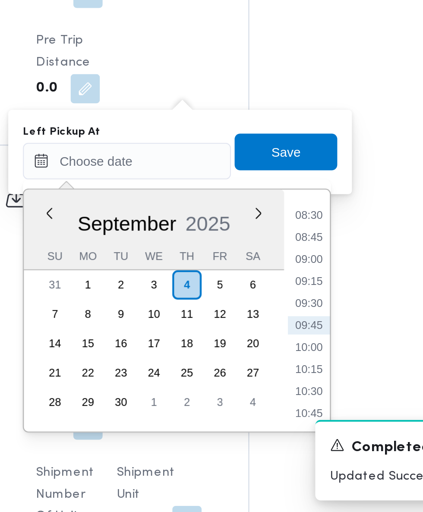
click at [278, 391] on li "09:00" at bounding box center [275, 392] width 20 height 9
type input "[DATE] 09:00"
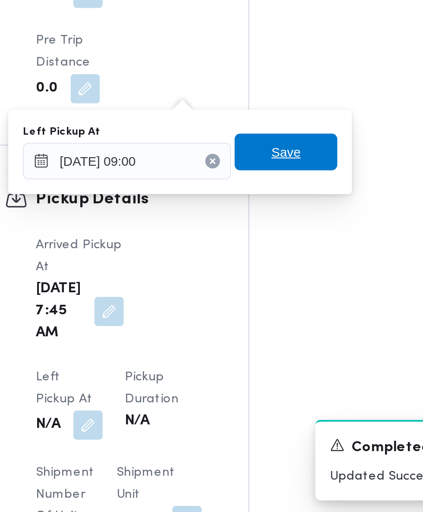
click at [278, 344] on span "Save" at bounding box center [264, 341] width 48 height 17
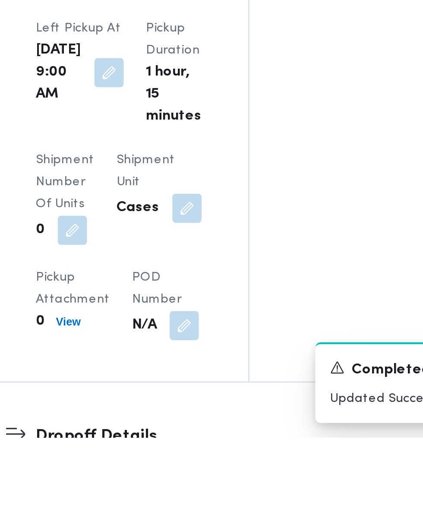
scroll to position [930, 0]
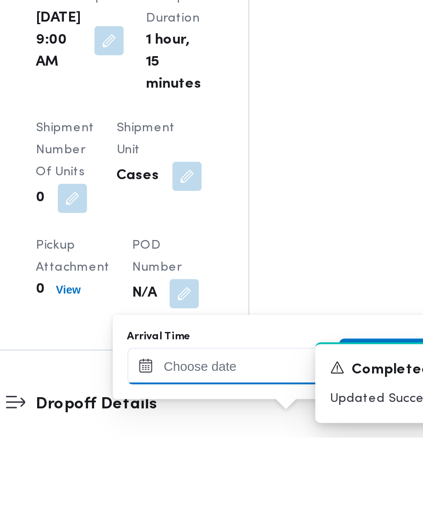
click at [255, 475] on input "Arrival Time" at bounding box center [239, 478] width 98 height 17
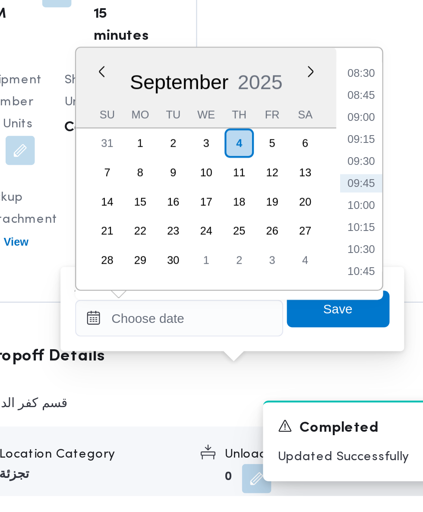
click at [330, 350] on li "09:30" at bounding box center [325, 354] width 20 height 9
type input "[DATE] 09:30"
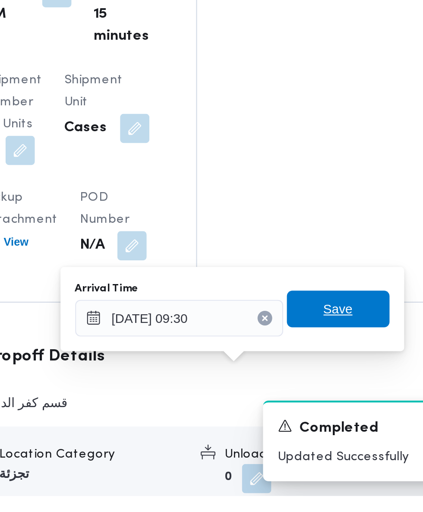
click at [320, 424] on span "Save" at bounding box center [314, 424] width 14 height 10
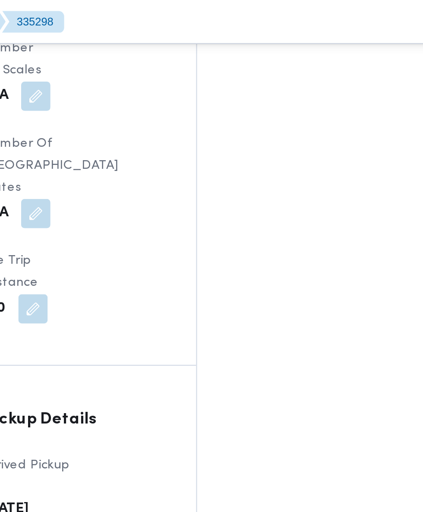
scroll to position [945, 0]
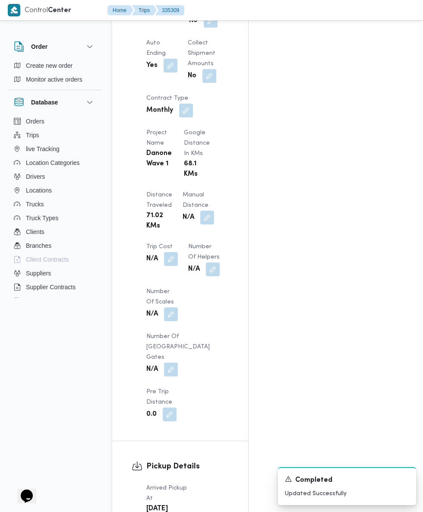
scroll to position [708, 0]
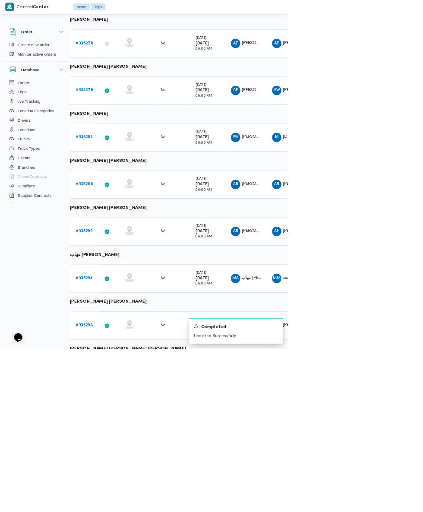
scroll to position [204, 10]
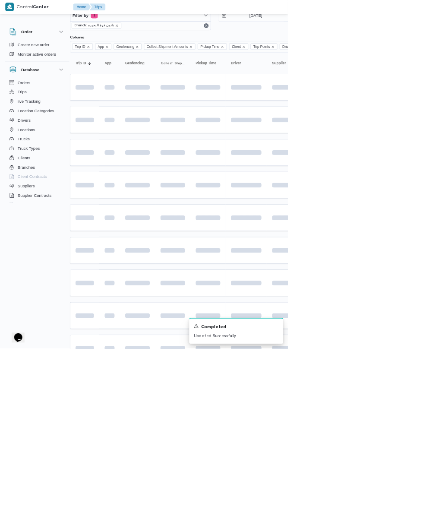
scroll to position [0, 10]
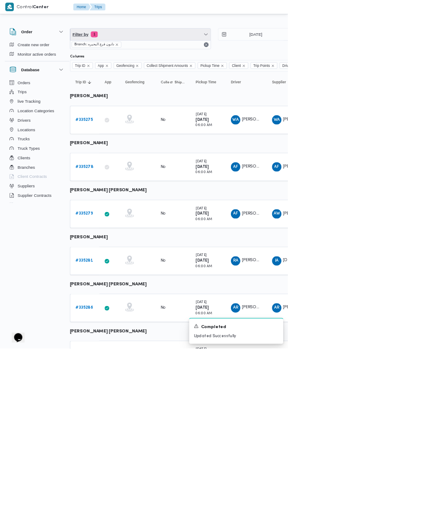
click at [246, 51] on span "Filter by 1" at bounding box center [206, 50] width 207 height 17
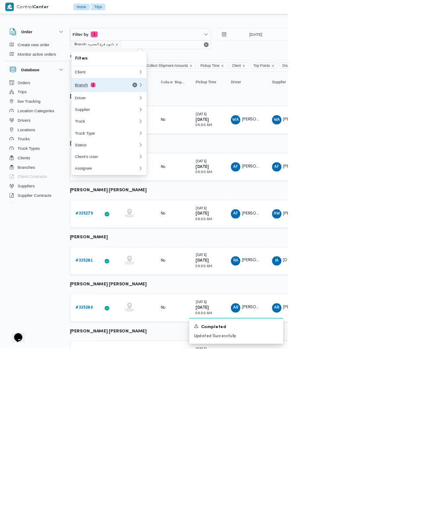
click at [192, 119] on button "Branch 1" at bounding box center [160, 124] width 111 height 21
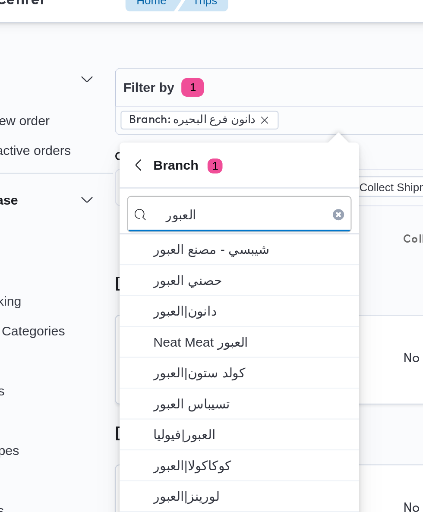
type input "العبور"
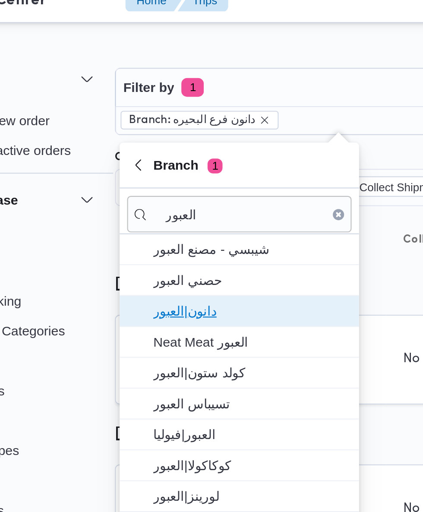
click at [178, 153] on span "دانون|العبور" at bounding box center [166, 154] width 90 height 10
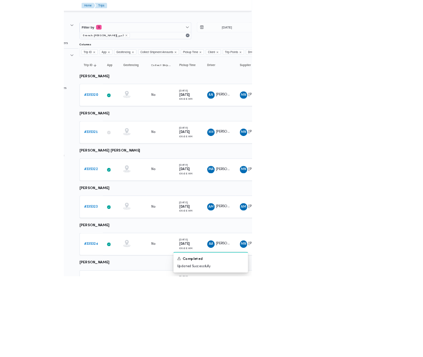
scroll to position [0, 12]
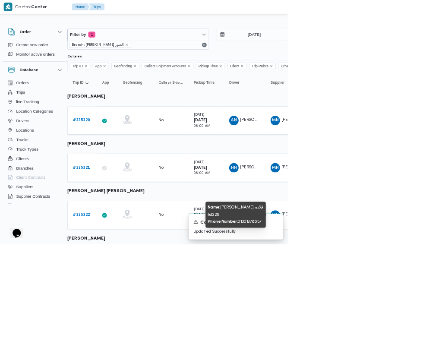
click at [121, 314] on b "# 335322" at bounding box center [121, 315] width 25 height 6
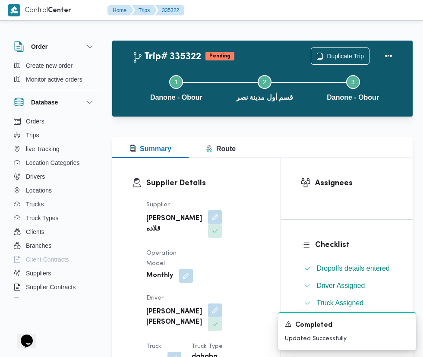
click at [208, 304] on button "button" at bounding box center [215, 311] width 14 height 14
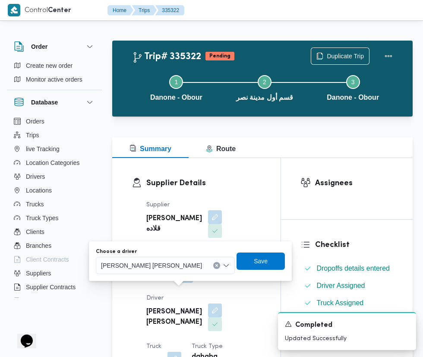
click at [159, 266] on span "[PERSON_NAME] [PERSON_NAME]" at bounding box center [151, 266] width 101 height 10
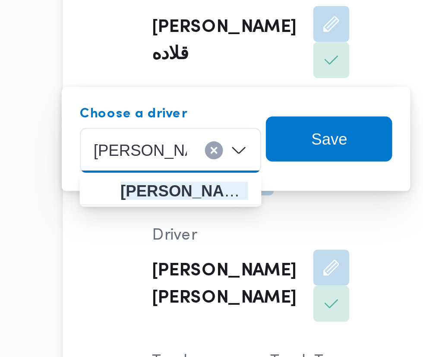
type input "[PERSON_NAME]"
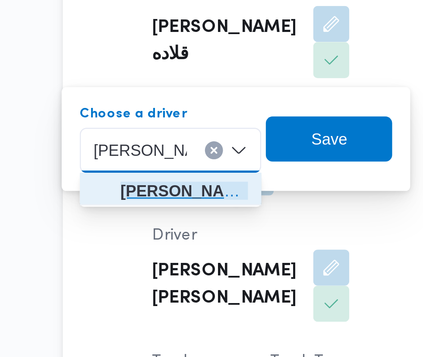
click at [170, 281] on mark "[PERSON_NAME]" at bounding box center [159, 281] width 51 height 7
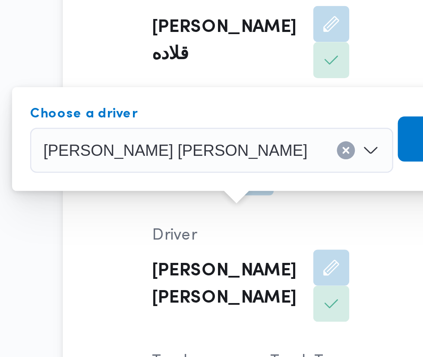
click at [258, 260] on span "Save" at bounding box center [265, 261] width 14 height 10
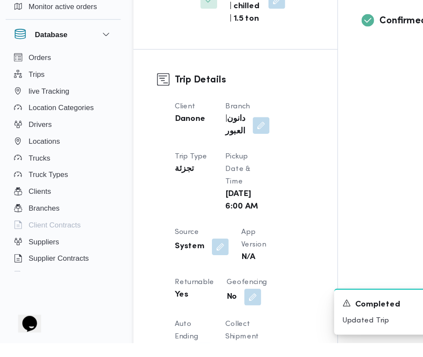
scroll to position [303, 0]
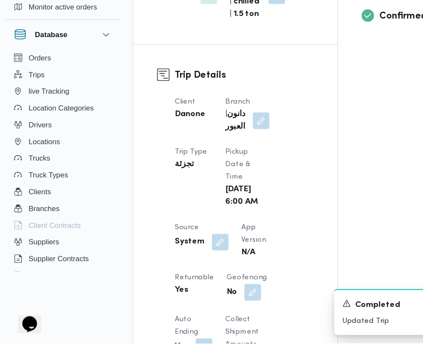
click at [185, 272] on button "button" at bounding box center [184, 274] width 14 height 14
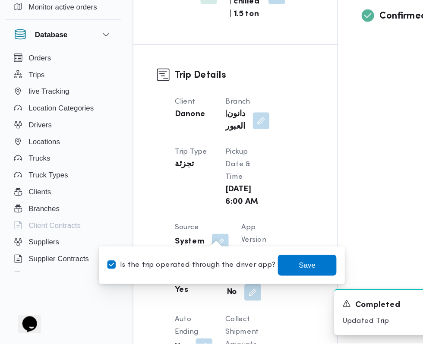
click at [184, 291] on label "Is the trip operated through the driver app?" at bounding box center [160, 292] width 139 height 10
checkbox input "false"
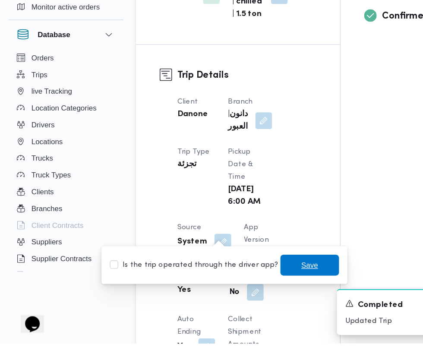
click at [257, 299] on span "Save" at bounding box center [256, 292] width 48 height 17
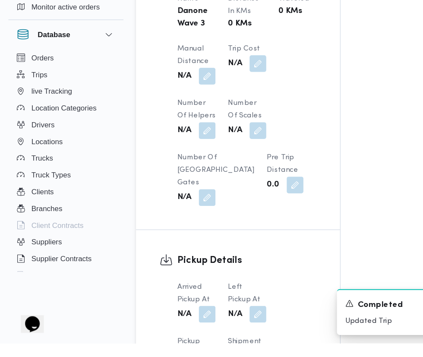
scroll to position [652, 0]
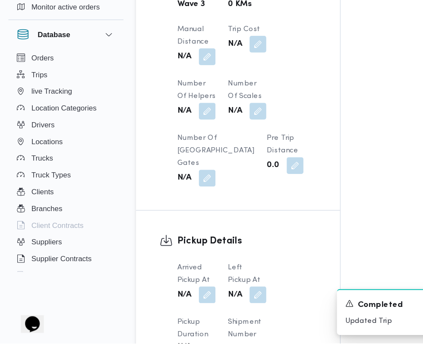
click at [169, 315] on button "button" at bounding box center [171, 317] width 14 height 14
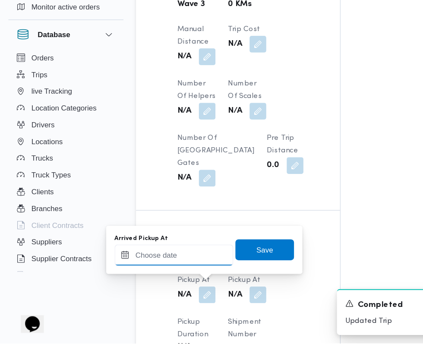
click at [134, 284] on input "Arrived Pickup At" at bounding box center [144, 284] width 98 height 17
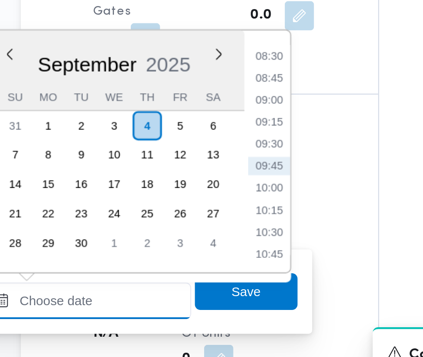
scroll to position [698, 0]
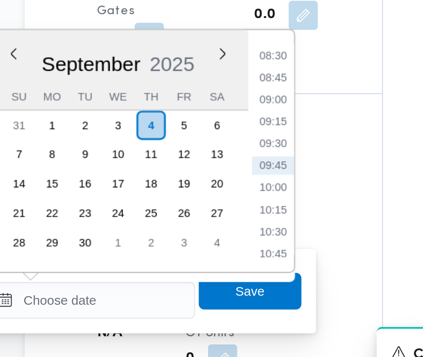
click at [235, 198] on li "08:45" at bounding box center [229, 195] width 20 height 9
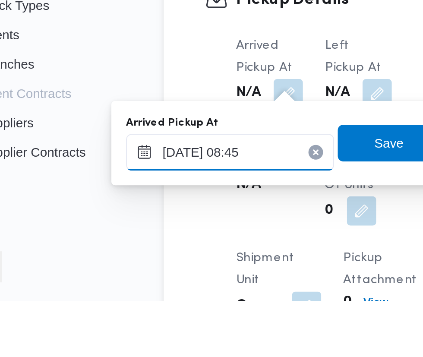
scroll to position [711, 0]
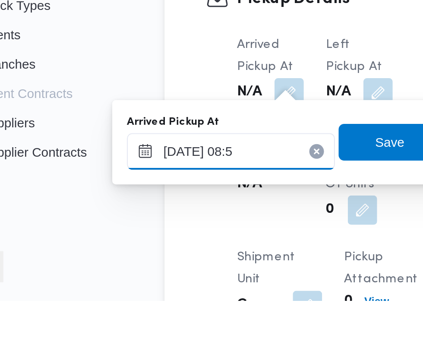
type input "[DATE] 08:55"
click at [219, 284] on span "Save" at bounding box center [219, 282] width 14 height 10
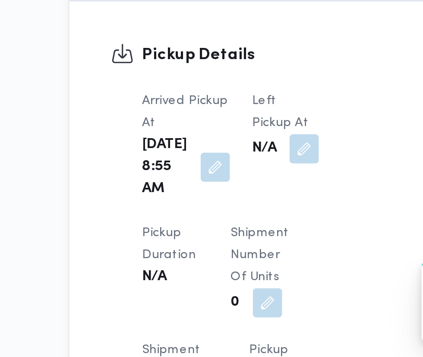
click at [216, 258] on button "button" at bounding box center [223, 259] width 14 height 14
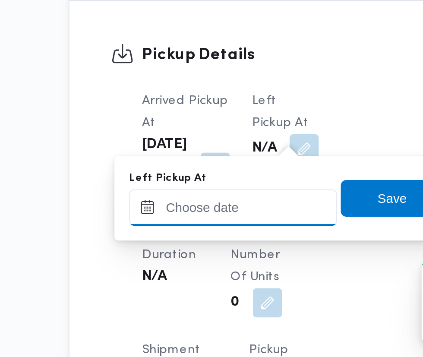
click at [203, 284] on input "Left Pickup At" at bounding box center [189, 286] width 98 height 17
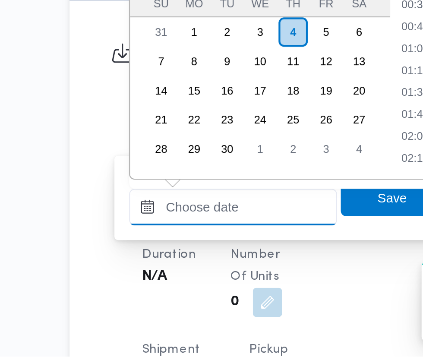
scroll to position [352, 0]
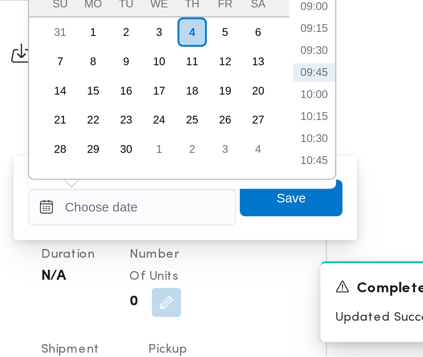
click at [281, 213] on li "09:30" at bounding box center [275, 213] width 20 height 9
type input "[DATE] 09:30"
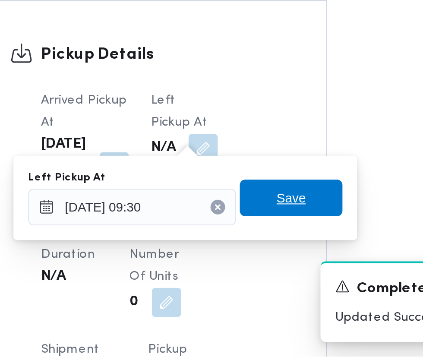
click at [277, 286] on span "Save" at bounding box center [264, 282] width 48 height 17
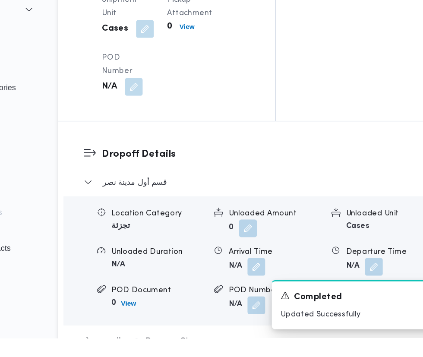
scroll to position [970, 0]
click at [267, 309] on button "button" at bounding box center [266, 302] width 14 height 14
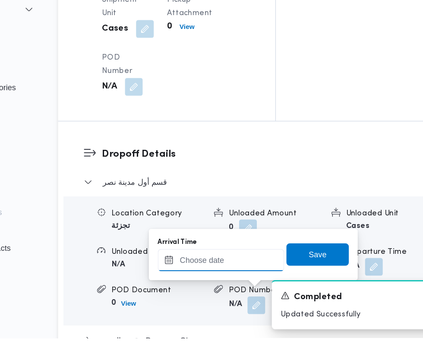
click at [249, 296] on input "Arrival Time" at bounding box center [239, 296] width 98 height 17
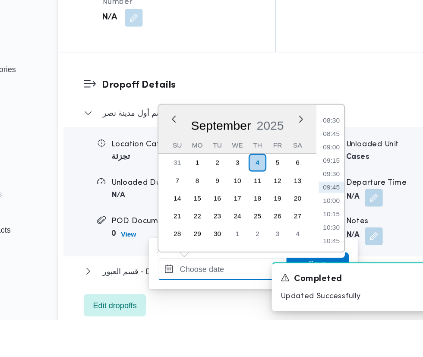
scroll to position [1028, 0]
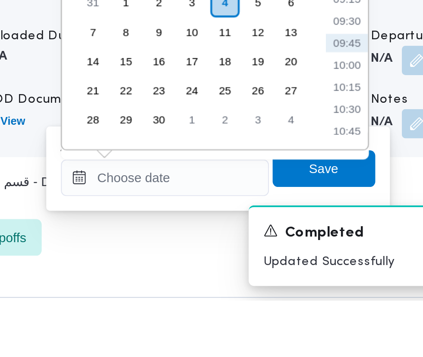
click at [330, 241] on ul "00:00 00:15 00:30 00:45 01:00 01:15 01:30 01:45 02:00 02:15 02:30 02:45 03:00 0…" at bounding box center [325, 229] width 20 height 100
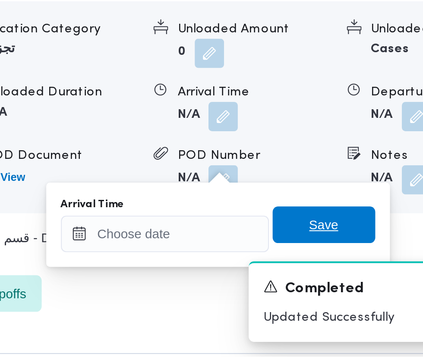
click at [314, 297] on span "Save" at bounding box center [314, 295] width 14 height 10
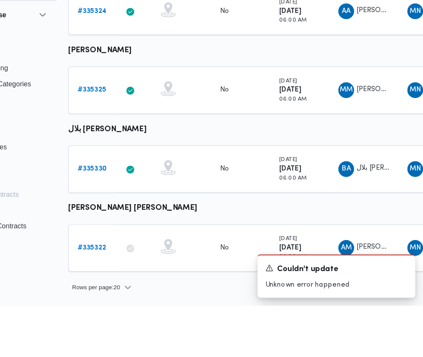
scroll to position [0, 12]
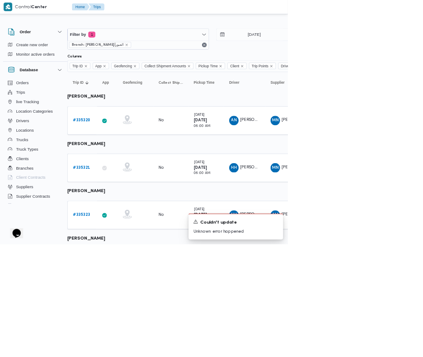
click at [121, 176] on b "# 335320" at bounding box center [121, 176] width 25 height 6
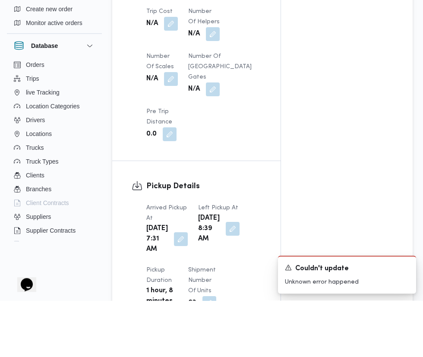
scroll to position [796, 0]
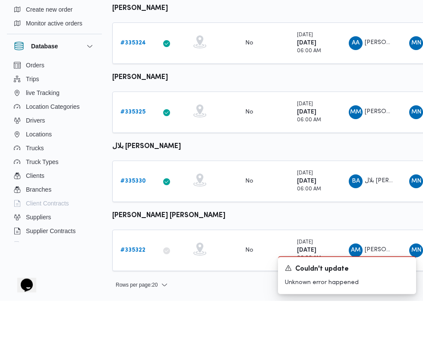
scroll to position [0, 12]
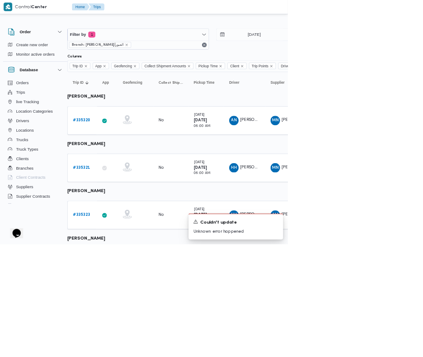
click at [123, 245] on b "# 335321" at bounding box center [121, 245] width 25 height 6
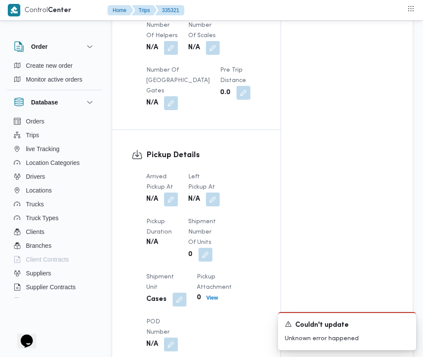
scroll to position [768, 0]
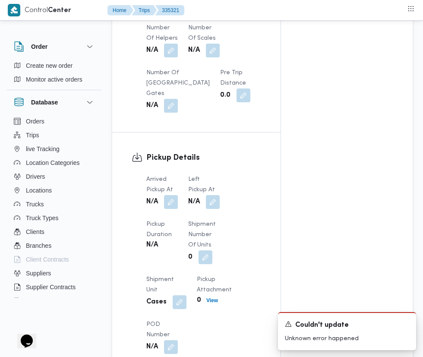
click at [172, 196] on button "button" at bounding box center [171, 202] width 14 height 14
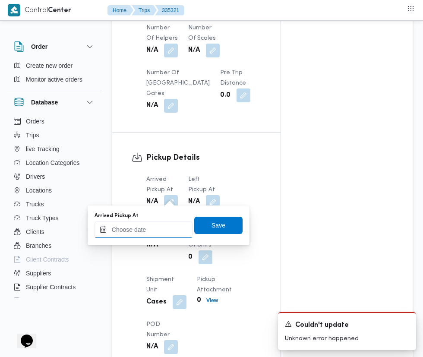
click at [154, 229] on input "Arrived Pickup At" at bounding box center [144, 229] width 98 height 17
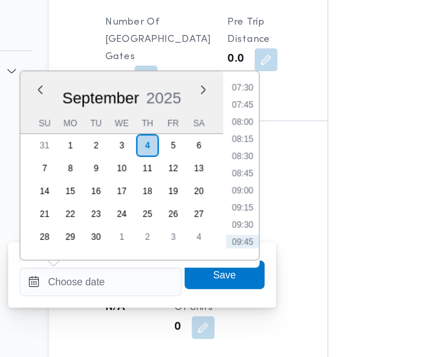
click at [232, 185] on li "09:15" at bounding box center [229, 185] width 20 height 9
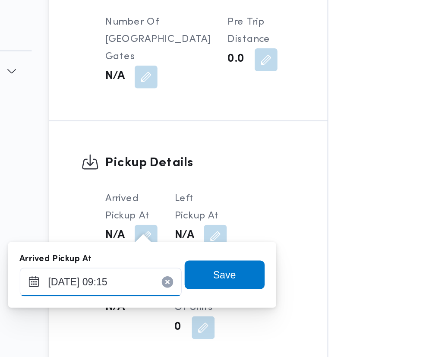
click at [172, 230] on input "[DATE] 09:15" at bounding box center [144, 229] width 98 height 17
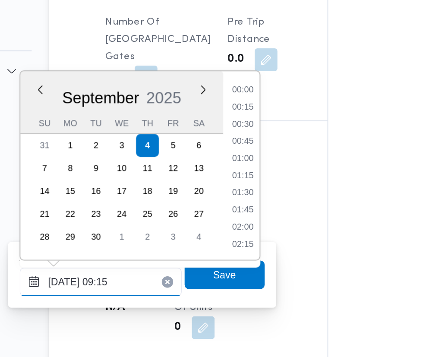
scroll to position [331, 0]
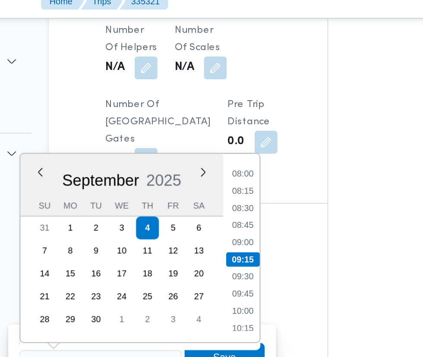
click at [236, 114] on li "08:00" at bounding box center [229, 114] width 20 height 9
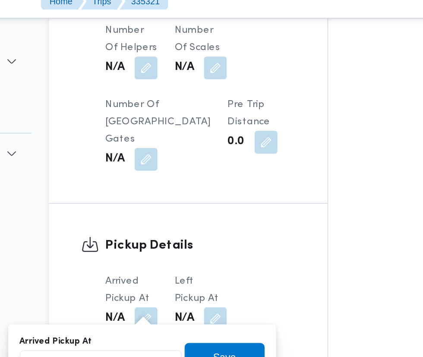
scroll to position [768, 0]
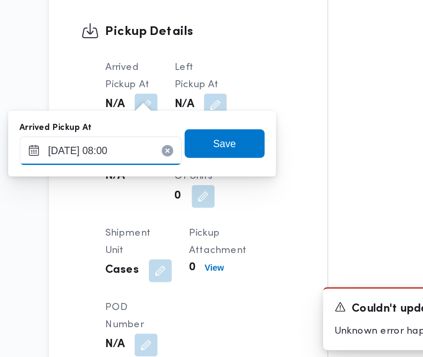
click at [164, 229] on input "[DATE] 08:00" at bounding box center [144, 229] width 98 height 17
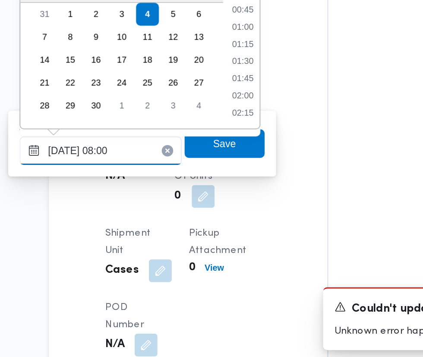
scroll to position [279, 0]
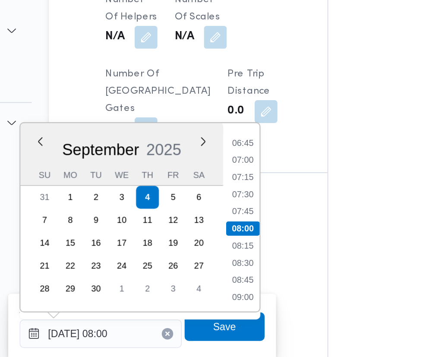
click at [230, 124] on li "07:00" at bounding box center [229, 125] width 20 height 9
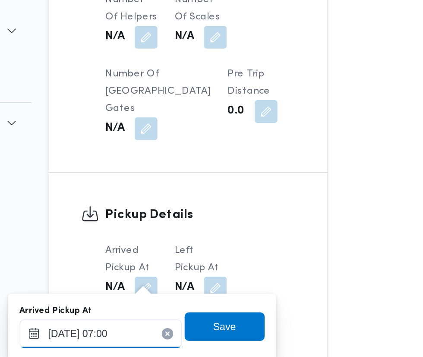
scroll to position [768, 0]
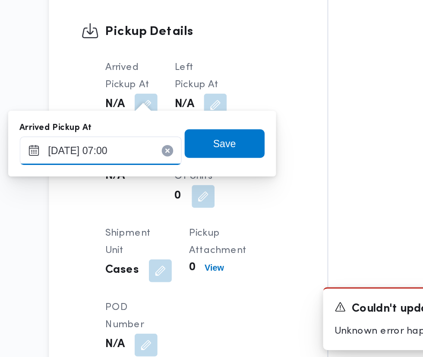
click at [175, 231] on input "[DATE] 07:00" at bounding box center [144, 229] width 98 height 17
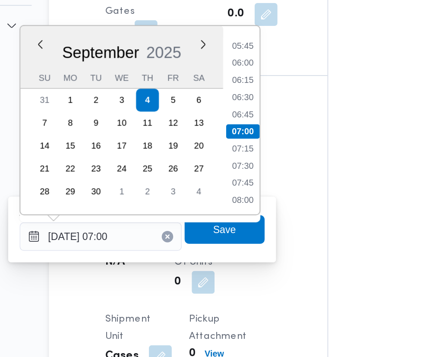
click at [232, 156] on li "06:45" at bounding box center [229, 156] width 20 height 9
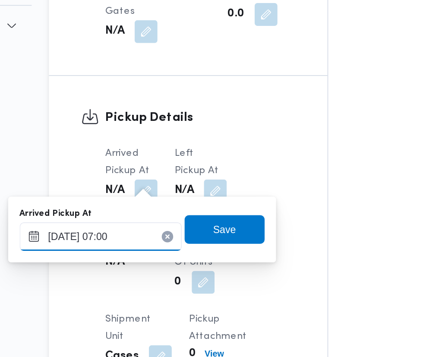
type input "[DATE] 06:45"
click at [229, 225] on span "Save" at bounding box center [218, 225] width 48 height 17
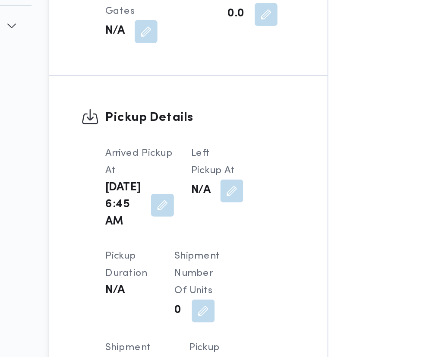
click at [216, 200] on button "button" at bounding box center [223, 202] width 14 height 14
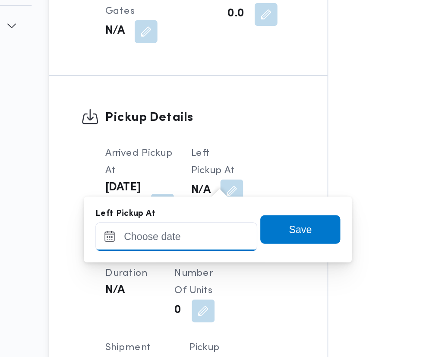
click at [212, 229] on input "Left Pickup At" at bounding box center [189, 229] width 98 height 17
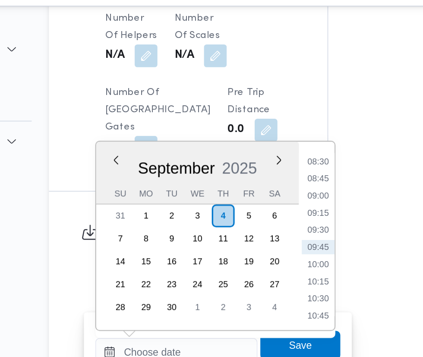
click at [276, 124] on li "08:45" at bounding box center [275, 125] width 20 height 9
type input "[DATE] 08:45"
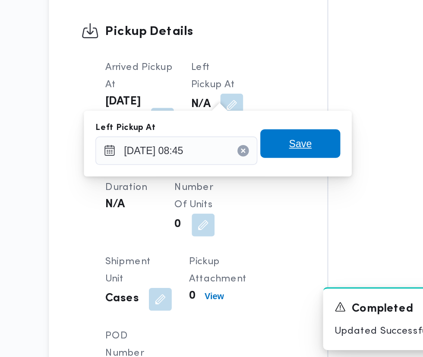
click at [278, 230] on span "Save" at bounding box center [264, 225] width 48 height 17
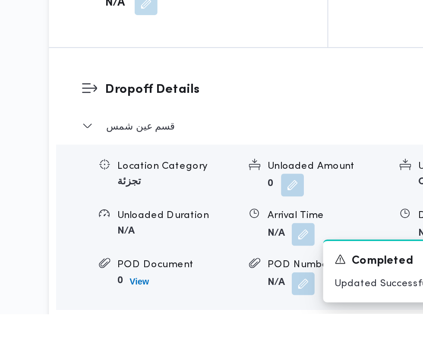
scroll to position [963, 0]
click at [272, 316] on button "button" at bounding box center [266, 309] width 14 height 14
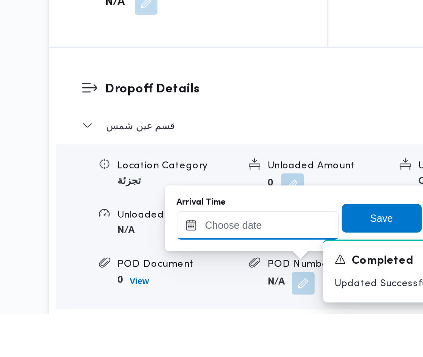
click at [259, 304] on input "Arrival Time" at bounding box center [239, 303] width 98 height 17
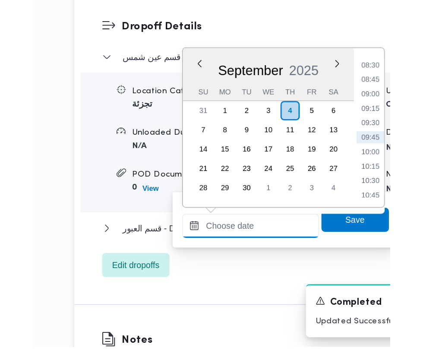
scroll to position [998, 0]
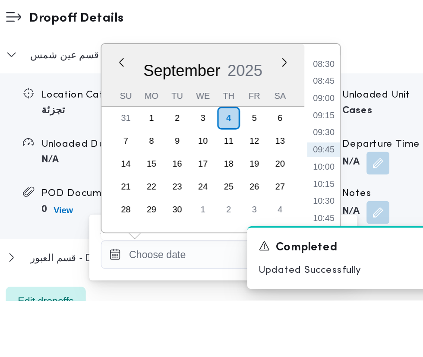
click at [331, 258] on li "09:30" at bounding box center [325, 255] width 20 height 9
type input "[DATE] 09:30"
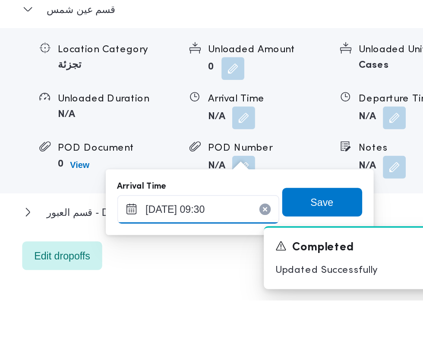
scroll to position [1061, 0]
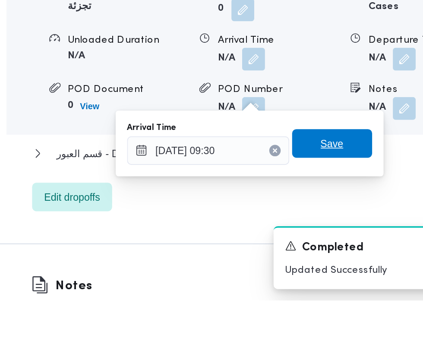
click at [315, 262] on span "Save" at bounding box center [314, 262] width 14 height 10
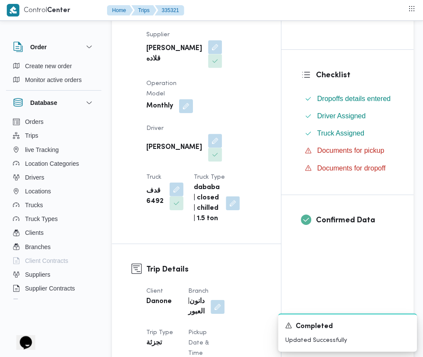
scroll to position [0, 0]
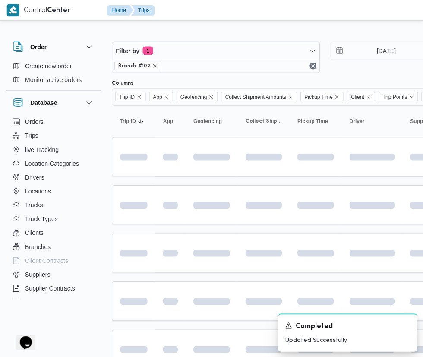
scroll to position [0, 12]
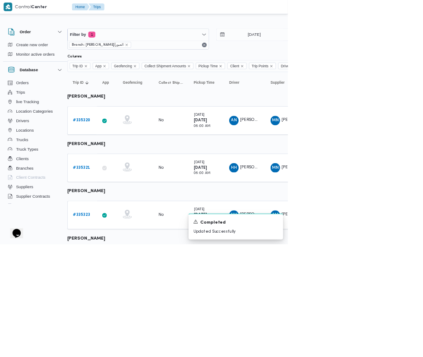
click at [121, 314] on b "# 335323" at bounding box center [121, 315] width 25 height 6
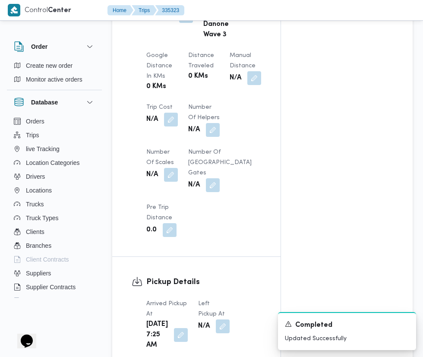
scroll to position [692, 0]
click at [217, 319] on button "button" at bounding box center [223, 326] width 14 height 14
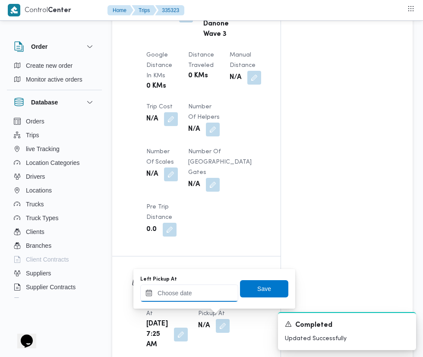
click at [214, 293] on input "Left Pickup At" at bounding box center [189, 293] width 98 height 17
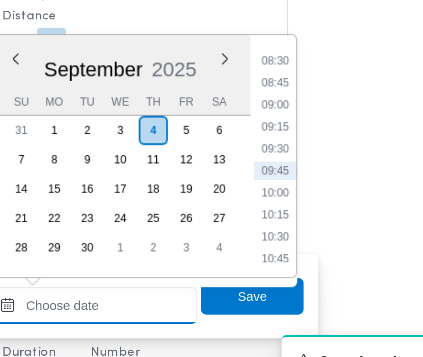
scroll to position [747, 0]
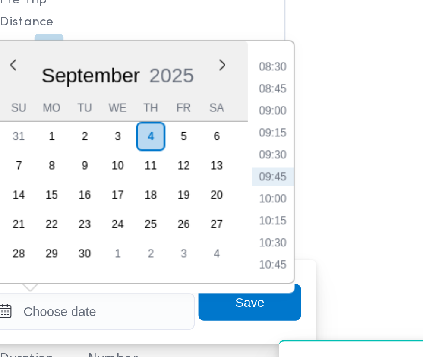
click at [279, 194] on li "08:45" at bounding box center [275, 194] width 20 height 9
type input "[DATE] 08:45"
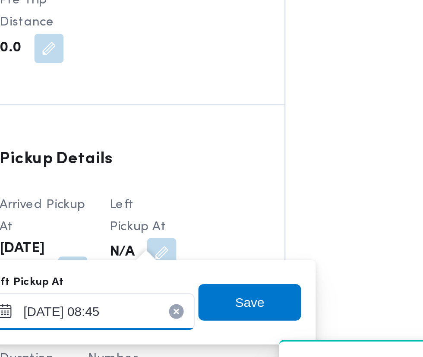
scroll to position [747, 0]
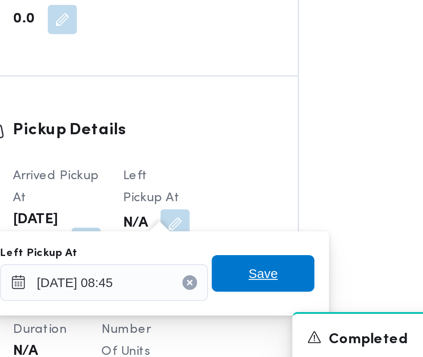
click at [275, 294] on span "Save" at bounding box center [264, 294] width 48 height 17
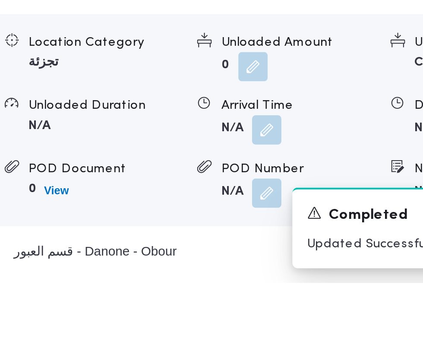
scroll to position [1036, 0]
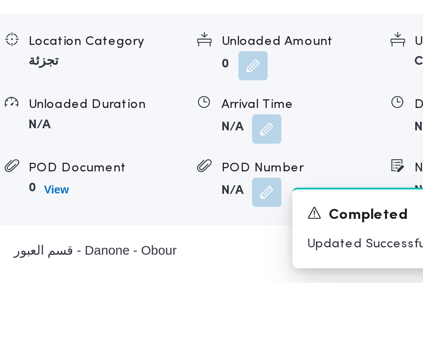
click at [268, 292] on button "button" at bounding box center [266, 285] width 14 height 14
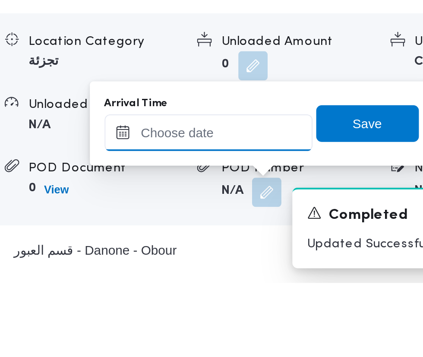
click at [267, 286] on input "Arrival Time" at bounding box center [239, 286] width 98 height 17
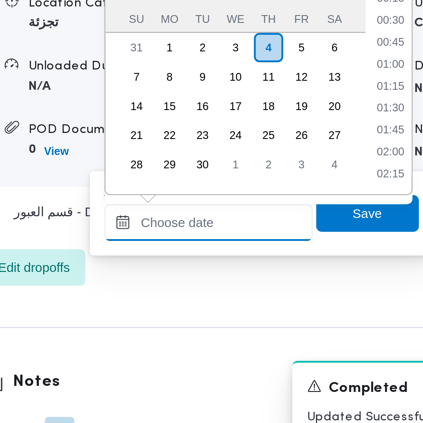
scroll to position [352, 0]
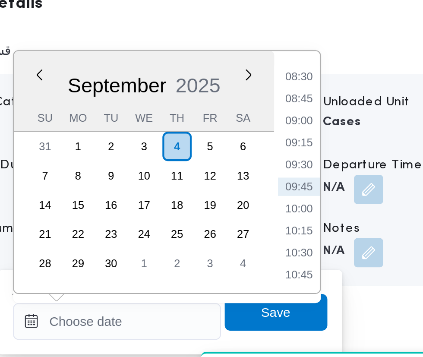
click at [330, 236] on li "09:45" at bounding box center [325, 234] width 20 height 9
type input "[DATE] 09:45"
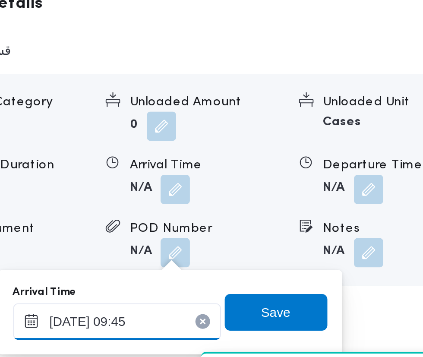
scroll to position [1096, 0]
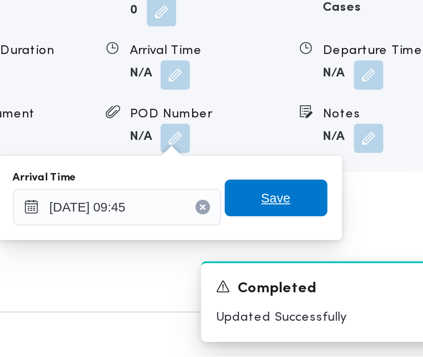
click at [327, 284] on span "Save" at bounding box center [313, 282] width 48 height 17
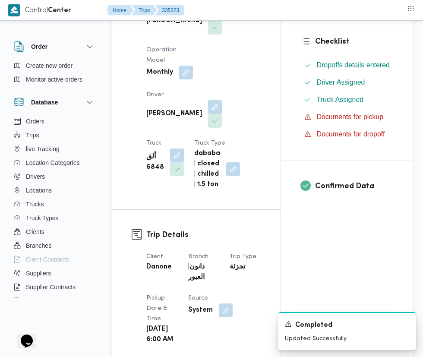
scroll to position [0, 0]
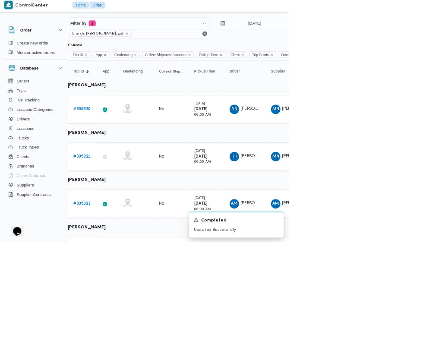
scroll to position [18, 12]
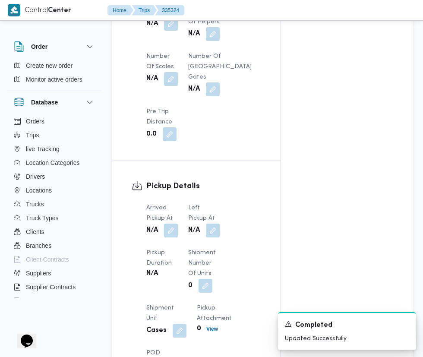
scroll to position [786, 0]
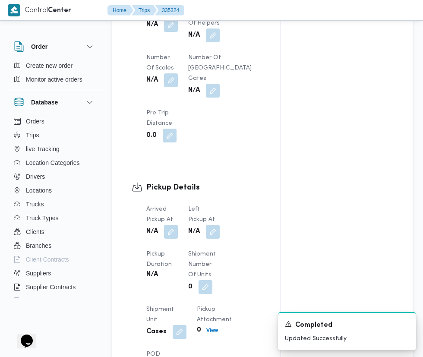
click at [172, 225] on button "button" at bounding box center [171, 232] width 14 height 14
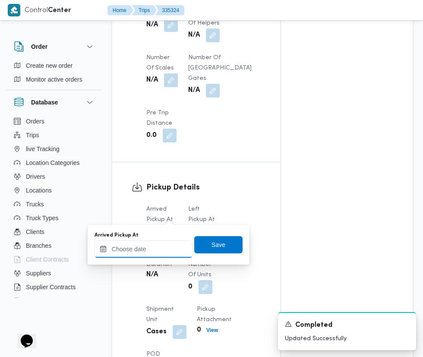
click at [157, 246] on input "Arrived Pickup At" at bounding box center [144, 249] width 98 height 17
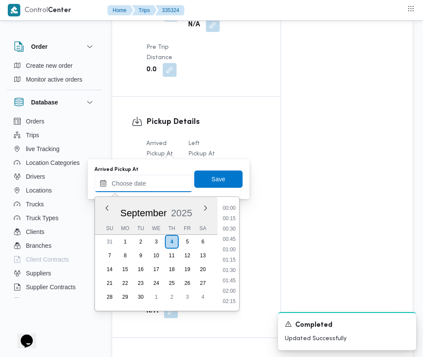
scroll to position [852, 0]
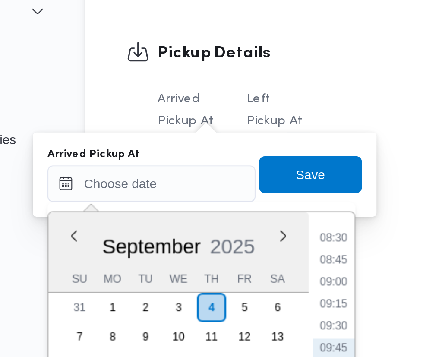
click at [230, 219] on li "08:45" at bounding box center [229, 219] width 20 height 9
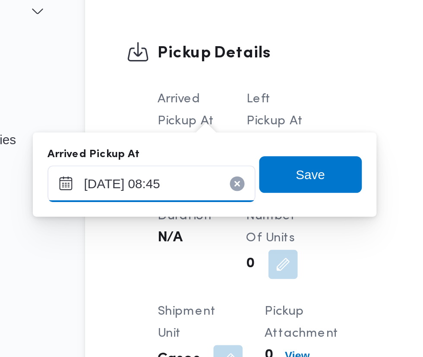
click at [171, 185] on input "[DATE] 08:45" at bounding box center [144, 183] width 98 height 17
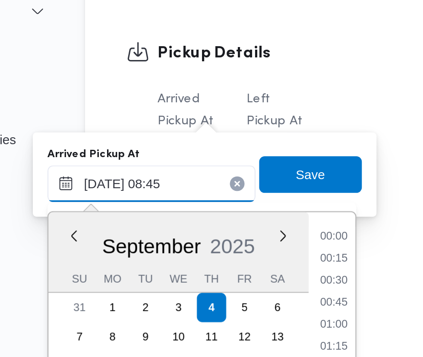
scroll to position [310, 0]
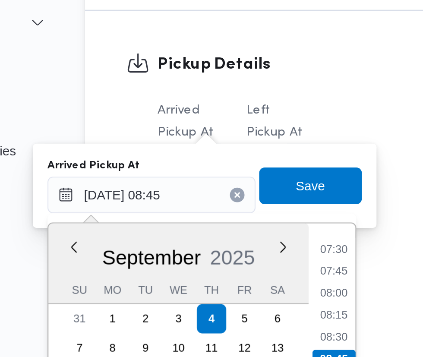
click at [233, 210] on li "07:30" at bounding box center [229, 209] width 20 height 9
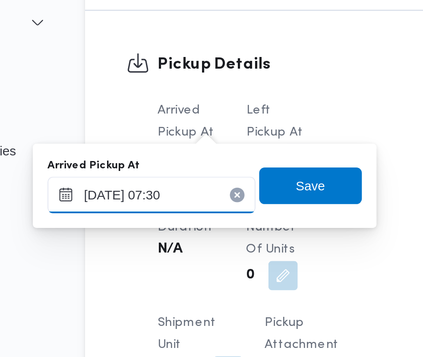
click at [165, 183] on input "[DATE] 07:30" at bounding box center [144, 183] width 98 height 17
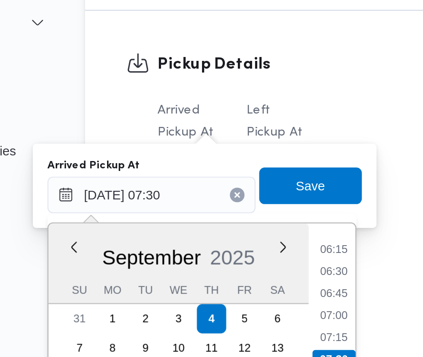
click at [231, 229] on li "06:45" at bounding box center [229, 230] width 20 height 9
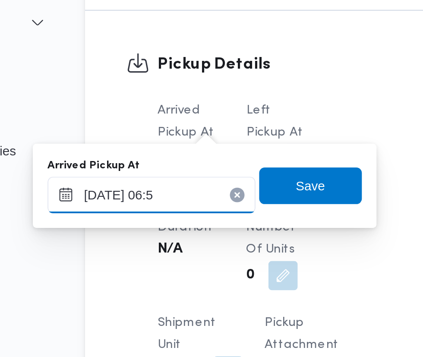
type input "[DATE] 06:54"
click at [231, 179] on span "Save" at bounding box center [218, 179] width 48 height 17
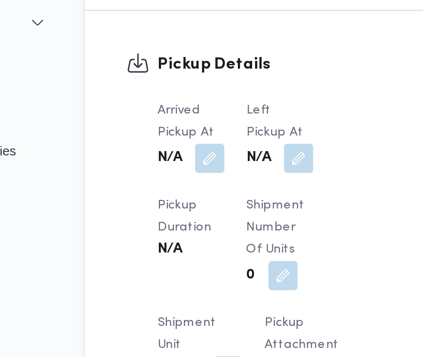
click at [216, 159] on button "button" at bounding box center [213, 166] width 14 height 14
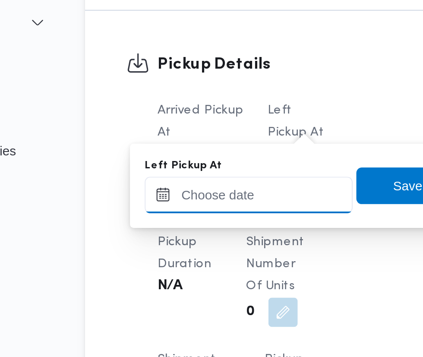
click at [200, 185] on input "Left Pickup At" at bounding box center [189, 183] width 98 height 17
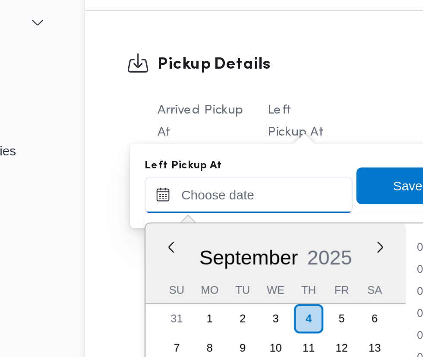
scroll to position [352, 0]
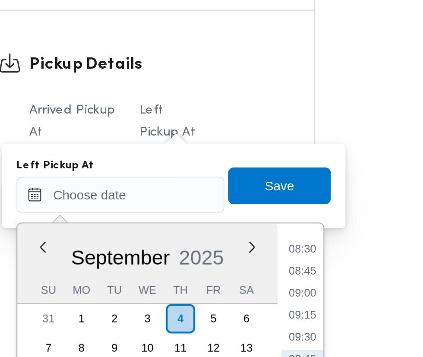
click at [276, 209] on li "08:30" at bounding box center [275, 209] width 20 height 9
type input "[DATE] 08:30"
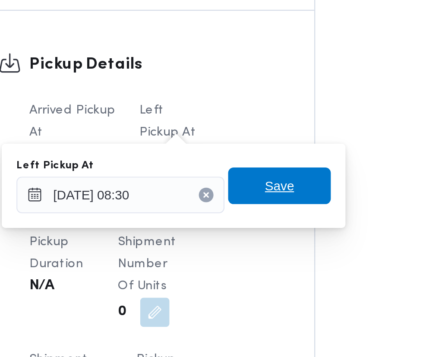
click at [270, 180] on span "Save" at bounding box center [265, 179] width 14 height 10
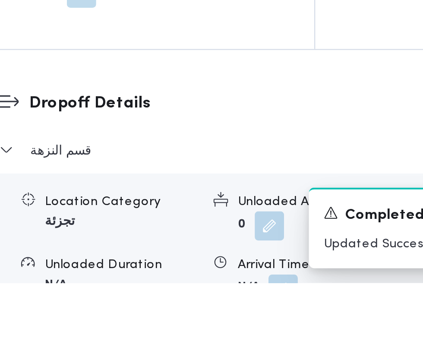
scroll to position [968, 0]
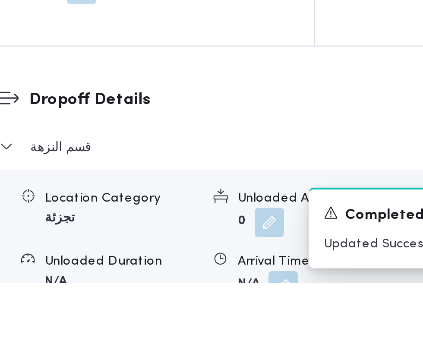
click at [262, 357] on div "A new notification appears Completed Updated Successfully" at bounding box center [337, 331] width 173 height 52
click at [262, 366] on button "button" at bounding box center [266, 359] width 14 height 14
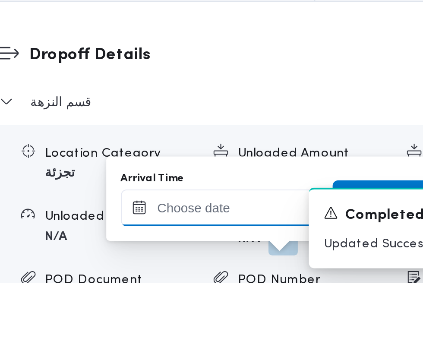
click at [272, 323] on input "Arrival Time" at bounding box center [239, 321] width 98 height 17
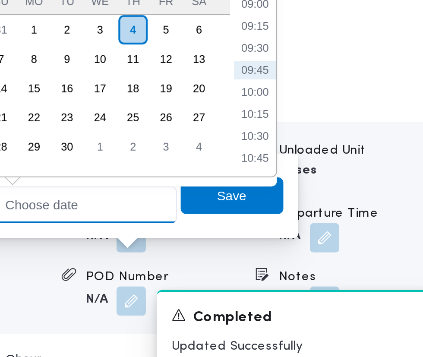
scroll to position [1040, 0]
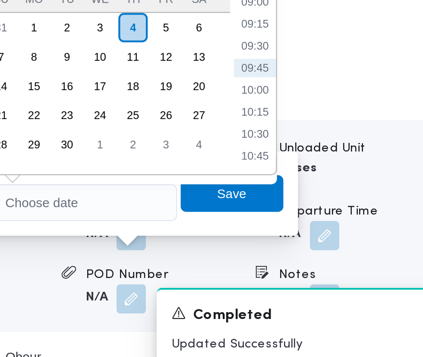
click at [331, 199] on li "09:30" at bounding box center [325, 198] width 20 height 9
type input "[DATE] 09:30"
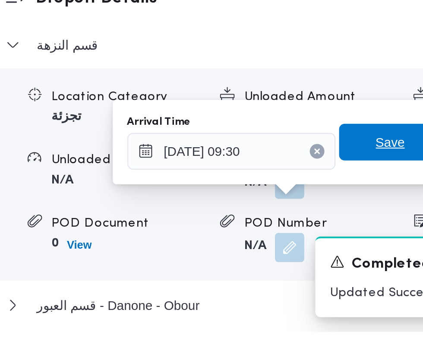
click at [314, 267] on span "Save" at bounding box center [314, 268] width 14 height 10
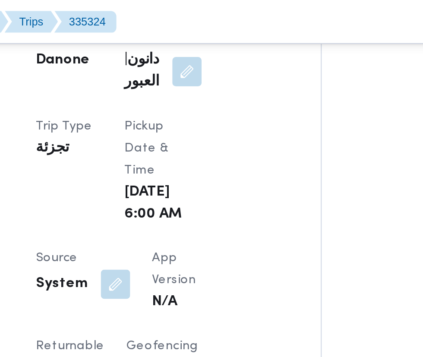
scroll to position [437, 0]
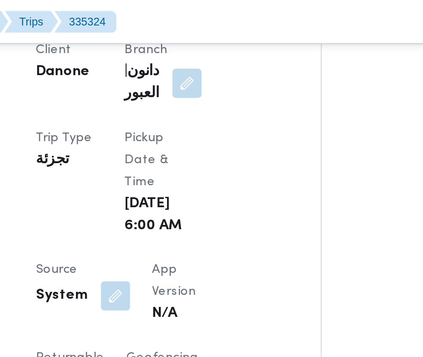
click at [183, 133] on button "button" at bounding box center [184, 140] width 14 height 14
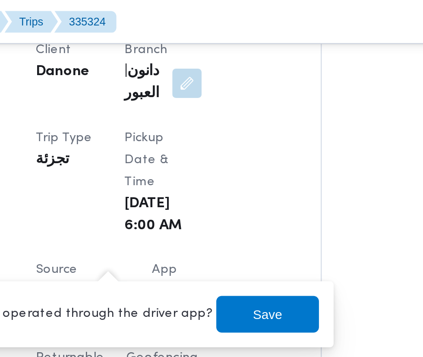
click at [173, 145] on label "Is the trip operated through the driver app?" at bounding box center [160, 148] width 139 height 10
checkbox input "false"
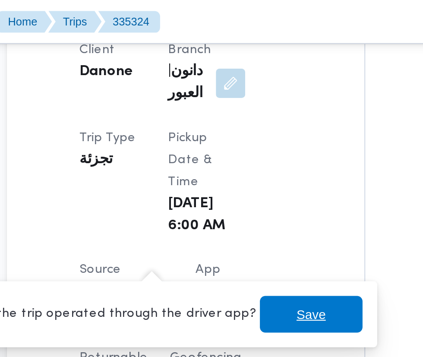
click at [258, 152] on span "Save" at bounding box center [256, 148] width 48 height 17
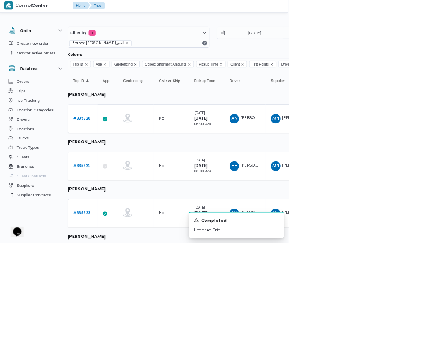
scroll to position [18, 12]
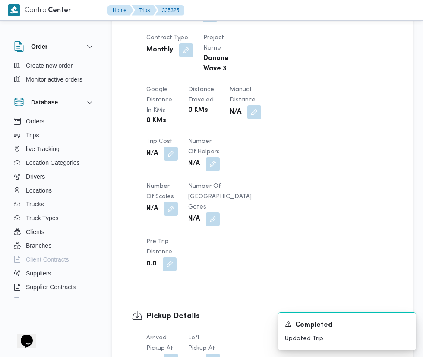
scroll to position [665, 0]
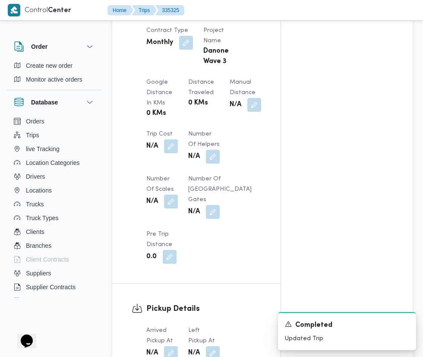
click at [171, 347] on button "button" at bounding box center [171, 354] width 14 height 14
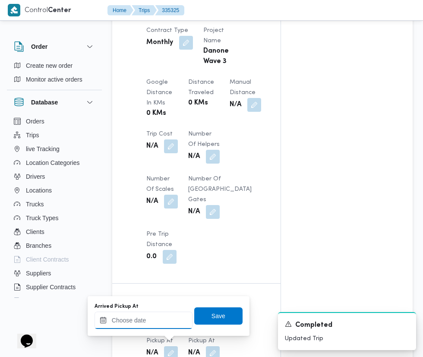
click at [159, 320] on input "Arrived Pickup At" at bounding box center [144, 320] width 98 height 17
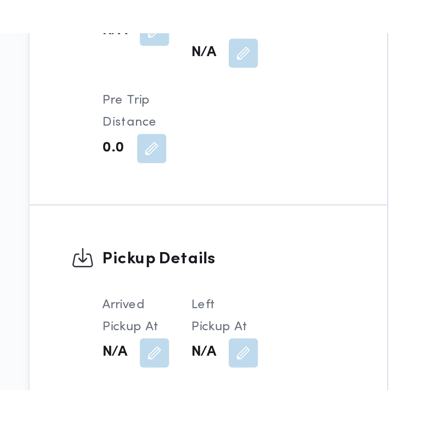
scroll to position [746, 0]
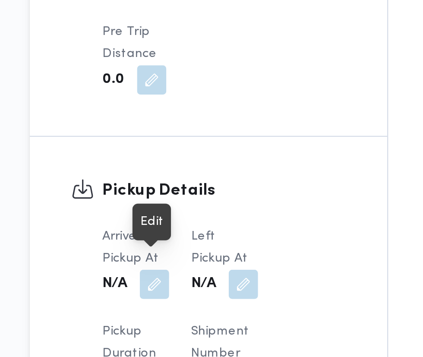
click at [172, 266] on button "button" at bounding box center [171, 273] width 14 height 14
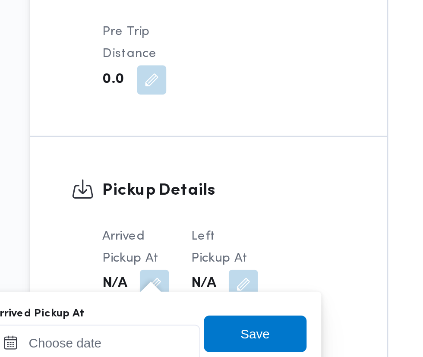
click at [170, 300] on input "Arrived Pickup At" at bounding box center [144, 300] width 98 height 17
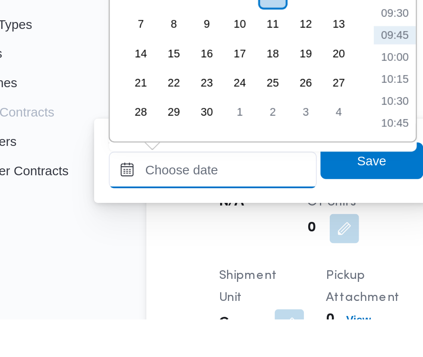
scroll to position [759, 0]
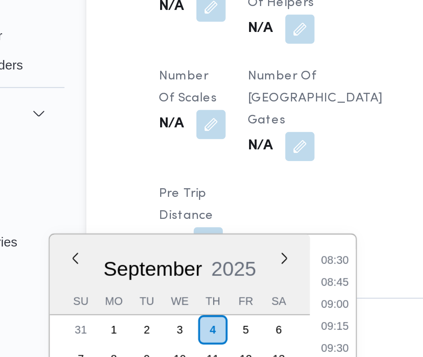
click at [232, 174] on li "08:30" at bounding box center [229, 171] width 20 height 9
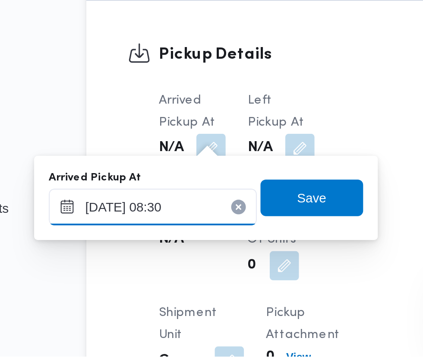
click at [153, 284] on input "[DATE] 08:30" at bounding box center [144, 286] width 98 height 17
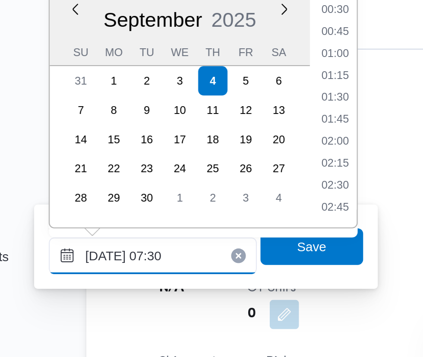
scroll to position [219, 0]
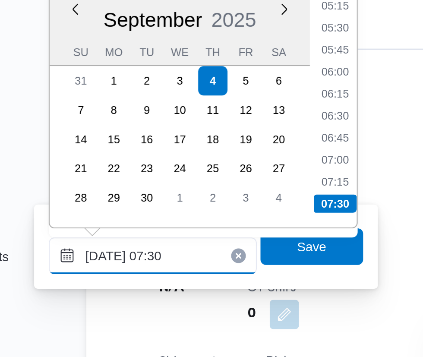
type input "[DATE] 07:30"
click at [235, 264] on li "07:30" at bounding box center [229, 262] width 20 height 9
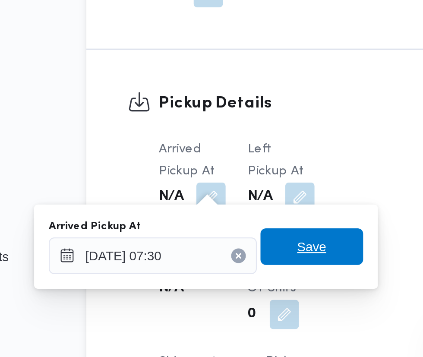
click at [230, 284] on span "Save" at bounding box center [218, 282] width 48 height 17
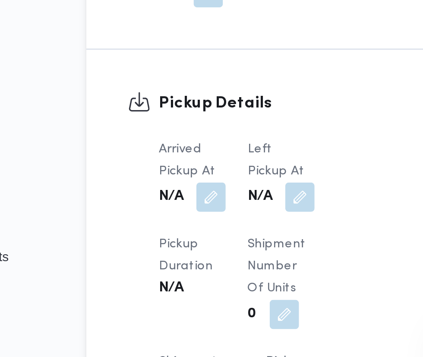
click at [216, 254] on button "button" at bounding box center [213, 259] width 14 height 14
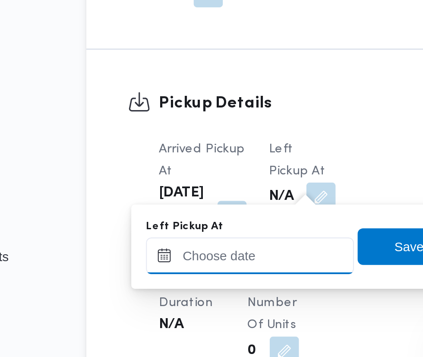
click at [199, 286] on input "Left Pickup At" at bounding box center [189, 286] width 98 height 17
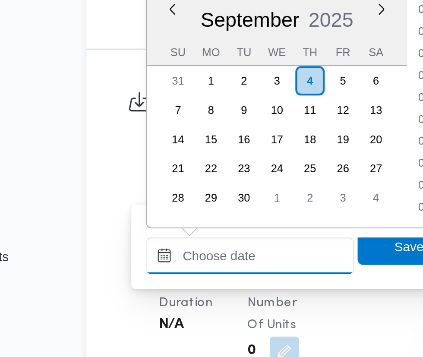
scroll to position [352, 0]
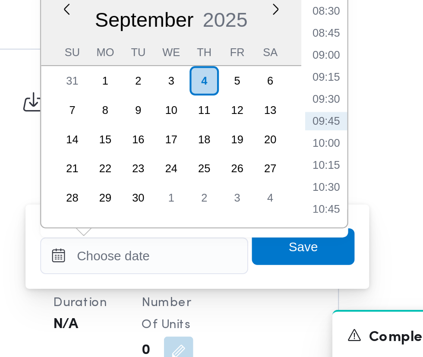
click at [280, 185] on li "08:45" at bounding box center [275, 182] width 20 height 9
type input "[DATE] 08:45"
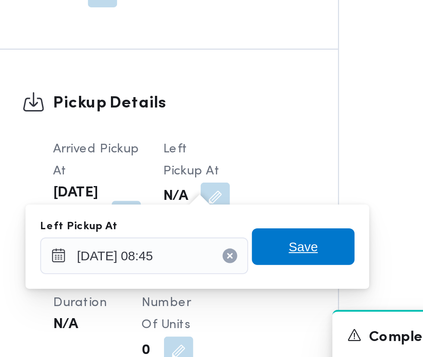
click at [271, 286] on span "Save" at bounding box center [265, 282] width 14 height 10
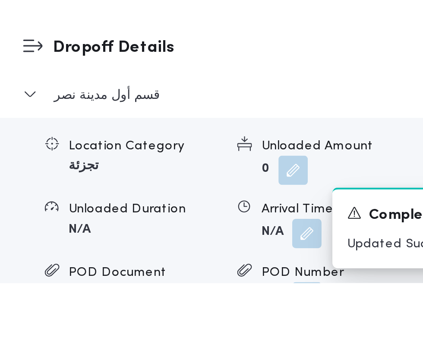
scroll to position [988, 0]
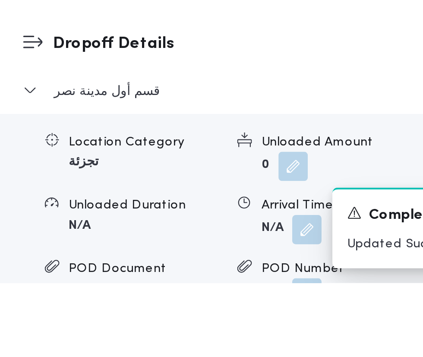
click at [266, 339] on button "button" at bounding box center [266, 332] width 14 height 14
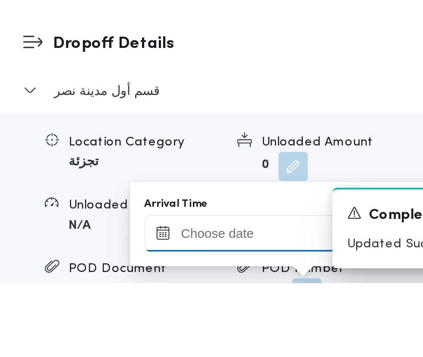
click at [249, 334] on input "Arrival Time" at bounding box center [239, 333] width 98 height 17
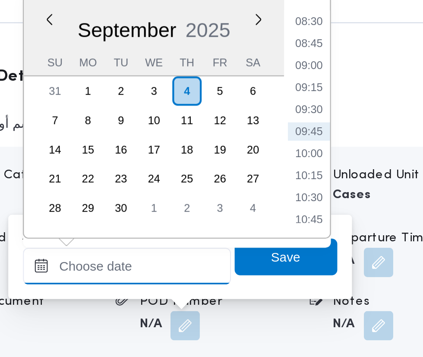
scroll to position [1084, 0]
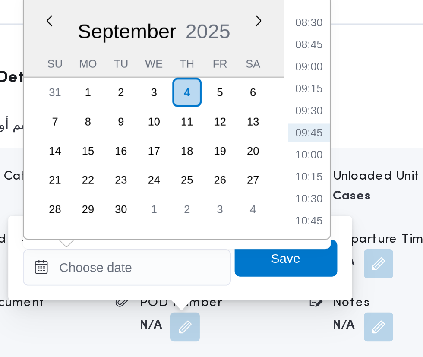
click at [329, 165] on li "09:30" at bounding box center [325, 163] width 20 height 9
type input "[DATE] 09:30"
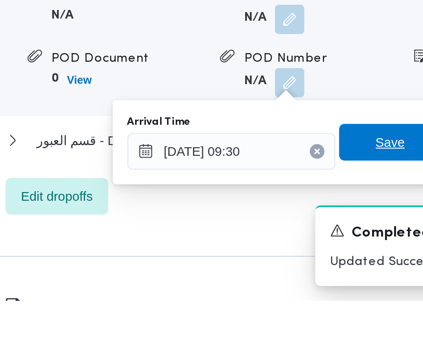
click at [315, 282] on span "Save" at bounding box center [314, 282] width 14 height 10
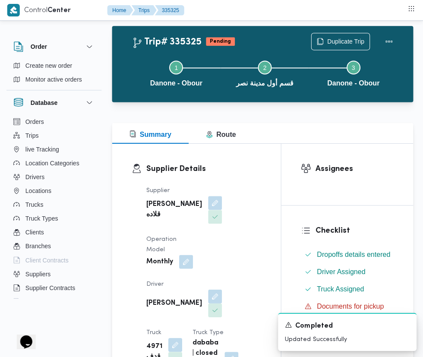
scroll to position [0, 0]
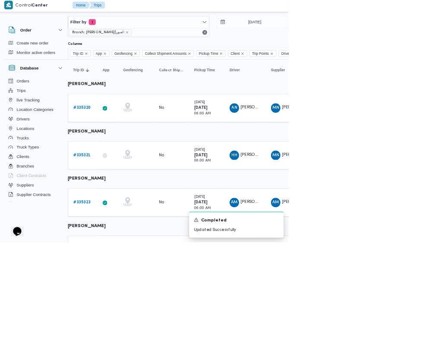
scroll to position [18, 12]
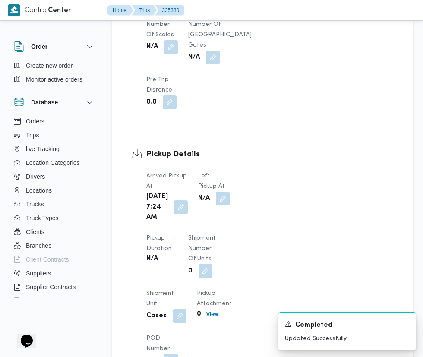
scroll to position [816, 0]
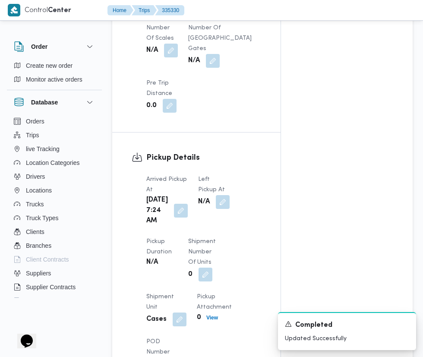
click at [218, 195] on button "button" at bounding box center [223, 202] width 14 height 14
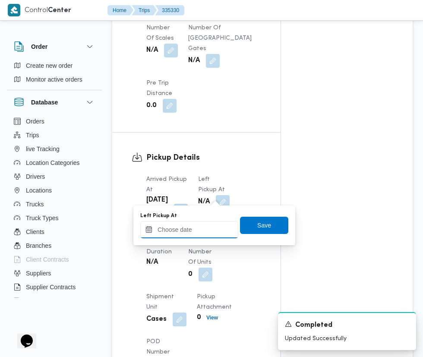
click at [191, 226] on input "Left Pickup At" at bounding box center [189, 229] width 98 height 17
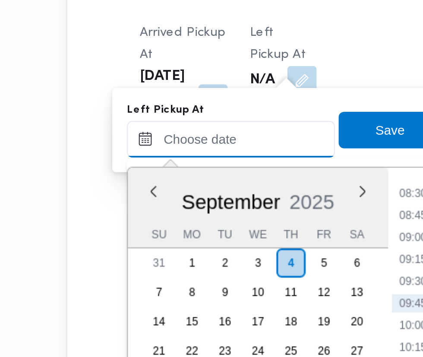
scroll to position [842, 0]
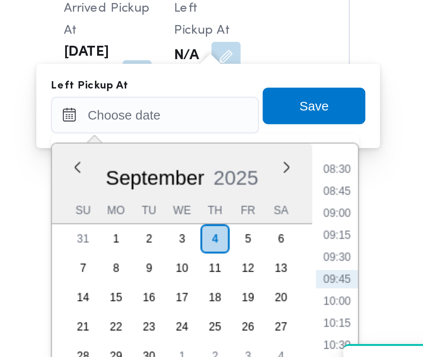
click at [280, 241] on li "08:45" at bounding box center [275, 240] width 20 height 9
type input "[DATE] 08:45"
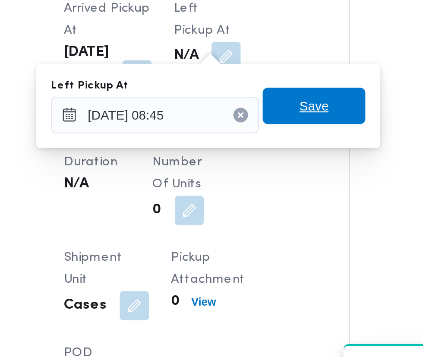
click at [280, 205] on span "Save" at bounding box center [264, 199] width 48 height 17
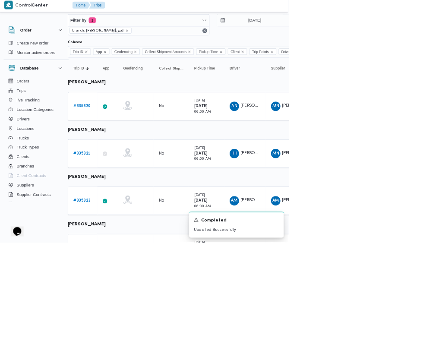
scroll to position [18, 12]
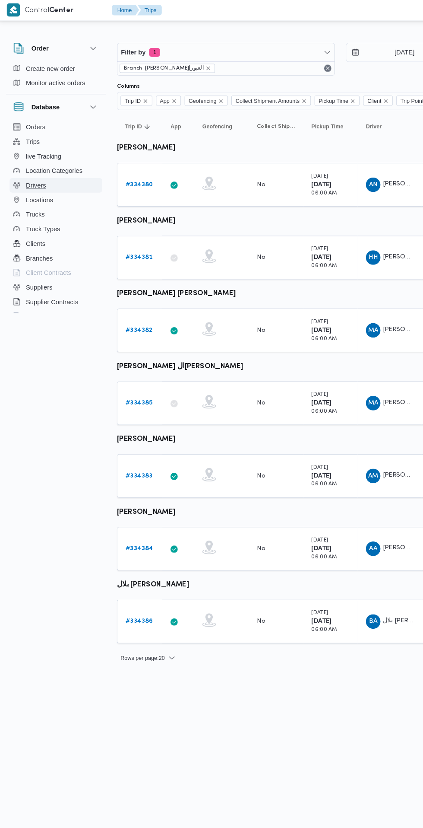
click at [74, 179] on button "Drivers" at bounding box center [54, 177] width 88 height 14
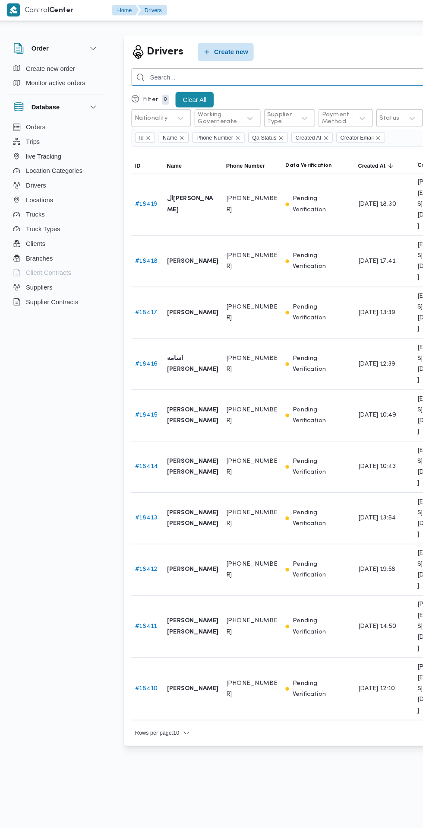
click at [274, 74] on input "search" at bounding box center [316, 74] width 381 height 17
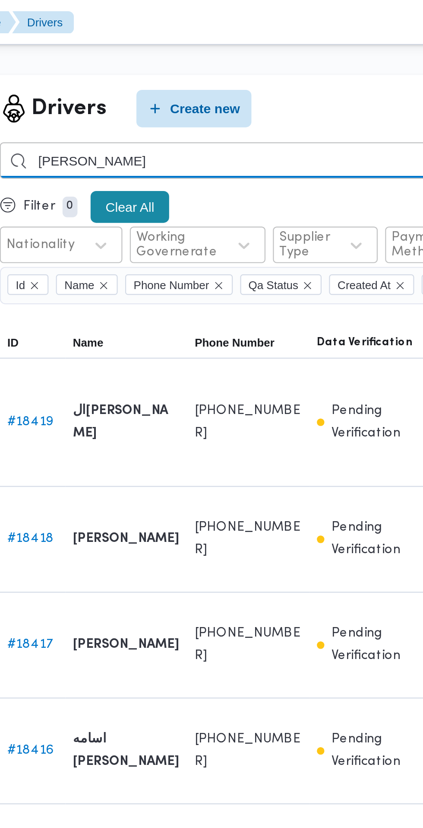
click at [190, 73] on input "محكد محمود عبدال" at bounding box center [316, 74] width 381 height 17
click at [181, 77] on input "محكد محمود عبدال" at bounding box center [316, 74] width 381 height 17
type input "محمد محمود عبدال"
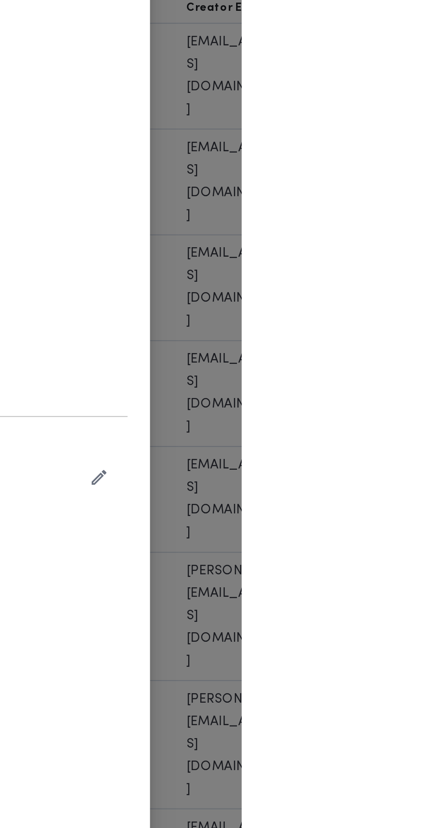
type input "[PERSON_NAME] علي [PERSON_NAME]"
type input "01203488327"
type input "2026-03-26"
type input "2026-07-22"
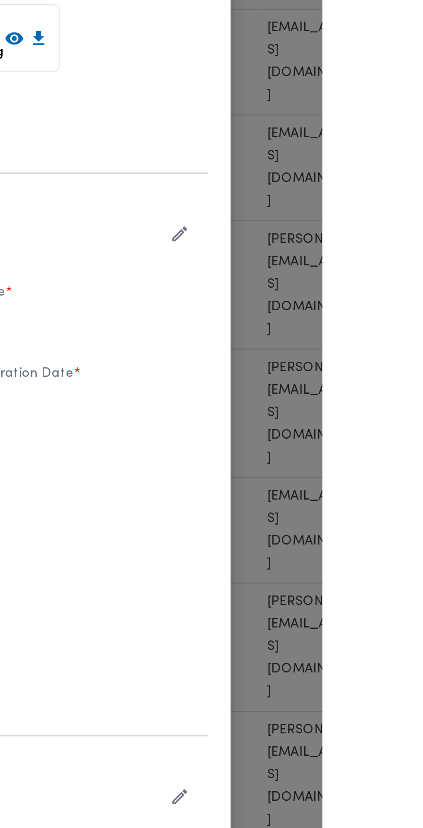
click at [362, 420] on icon "button" at bounding box center [357, 415] width 9 height 9
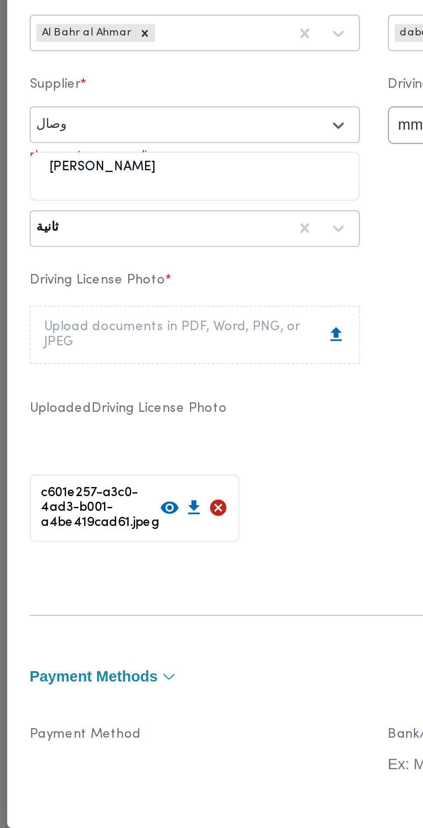
click at [186, 534] on div "[PERSON_NAME]" at bounding box center [129, 525] width 152 height 15
type input "وصال"
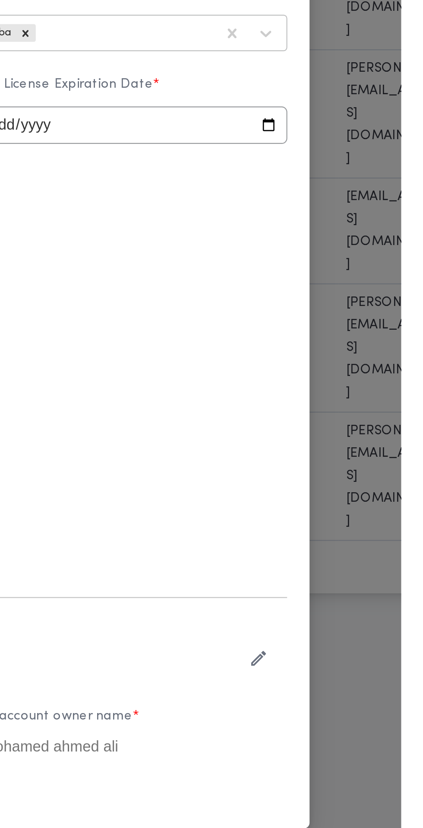
click at [371, 480] on div "Working Governorate * Al Bahr al Ahmar Preferred truck type * dababa Supplier *…" at bounding box center [212, 566] width 318 height 277
click at [362, 420] on icon "button" at bounding box center [357, 415] width 9 height 9
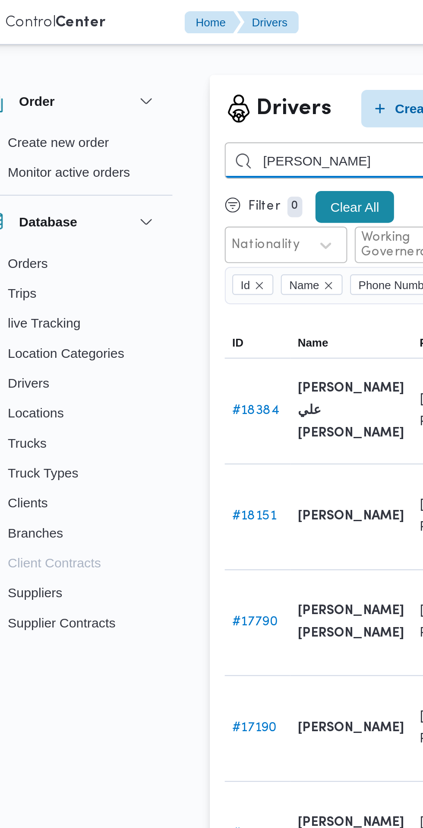
click at [191, 74] on input "[PERSON_NAME]" at bounding box center [316, 74] width 381 height 17
click at [161, 78] on input "[PERSON_NAME]" at bounding box center [316, 74] width 381 height 17
click at [200, 71] on input "محمد محمود عبدال" at bounding box center [316, 74] width 381 height 17
type input "[PERSON_NAME]"
type input "اسلام عماد"
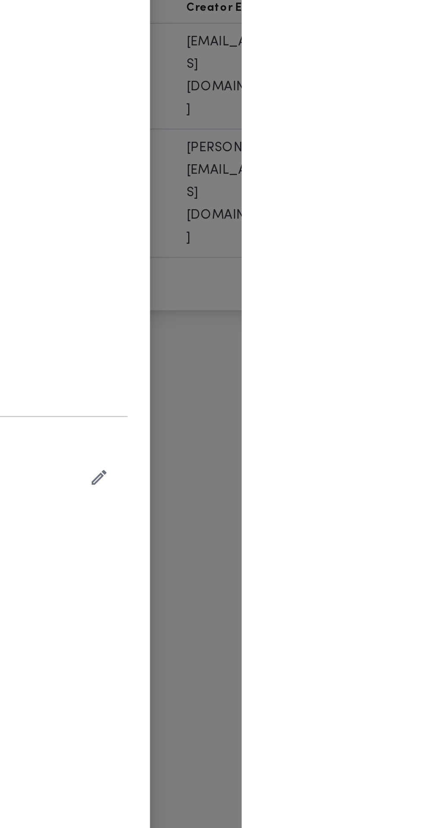
type input "[DEMOGRAPHIC_DATA] [PERSON_NAME]"
type input "01272925003"
type input "2024-11-22"
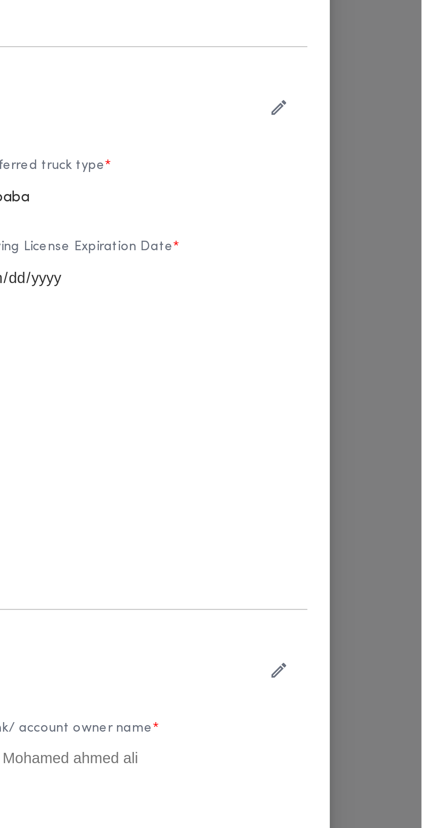
click at [362, 420] on icon "button" at bounding box center [357, 415] width 9 height 9
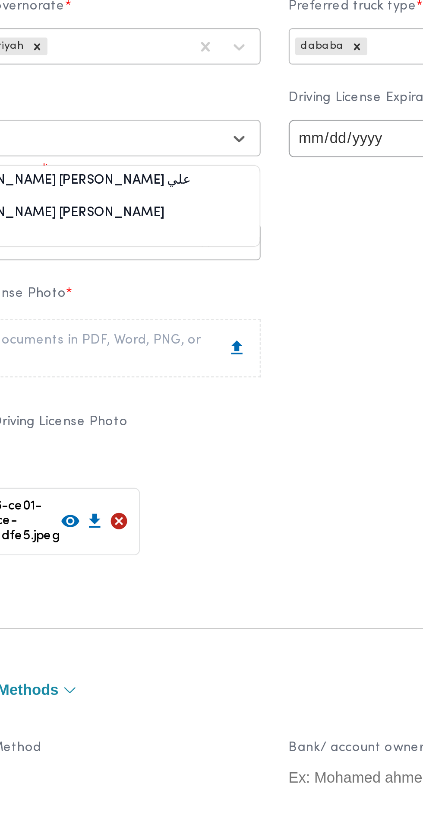
scroll to position [44, 0]
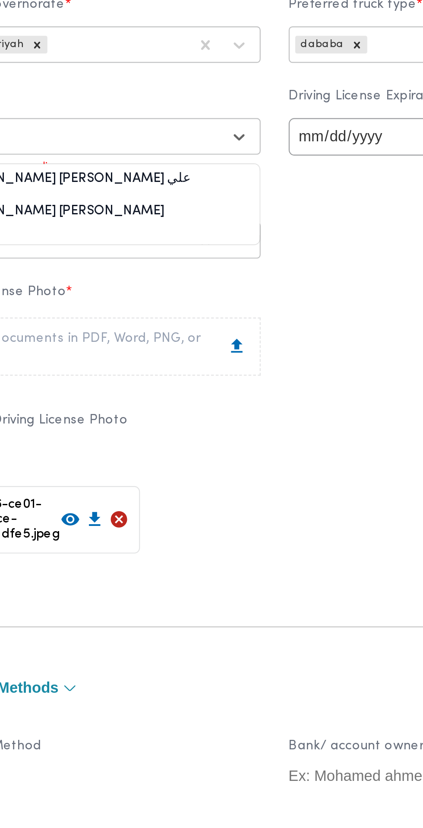
click at [198, 490] on div "[PERSON_NAME] [PERSON_NAME] علي" at bounding box center [129, 481] width 152 height 15
type input "محمد رضا"
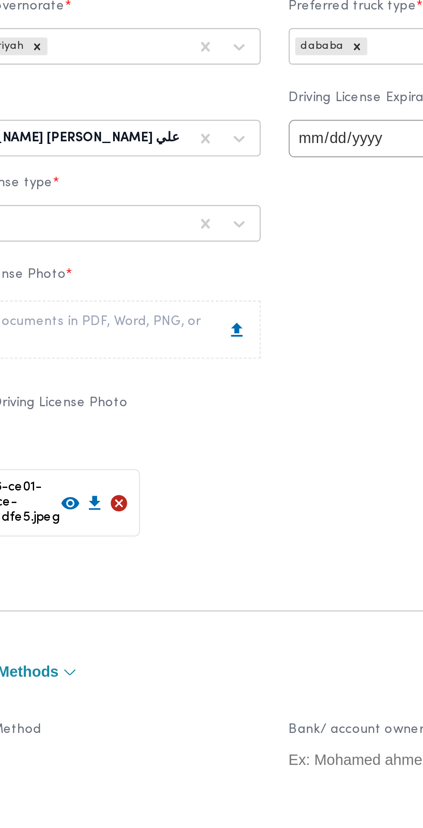
scroll to position [43, 0]
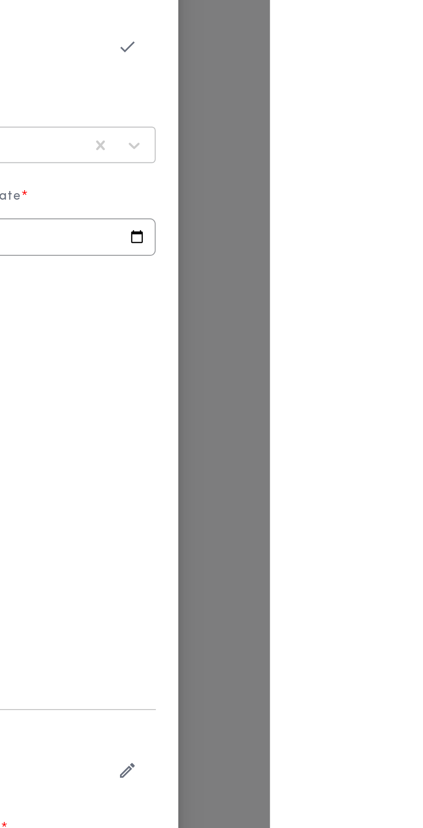
click at [362, 377] on icon "button" at bounding box center [357, 372] width 9 height 9
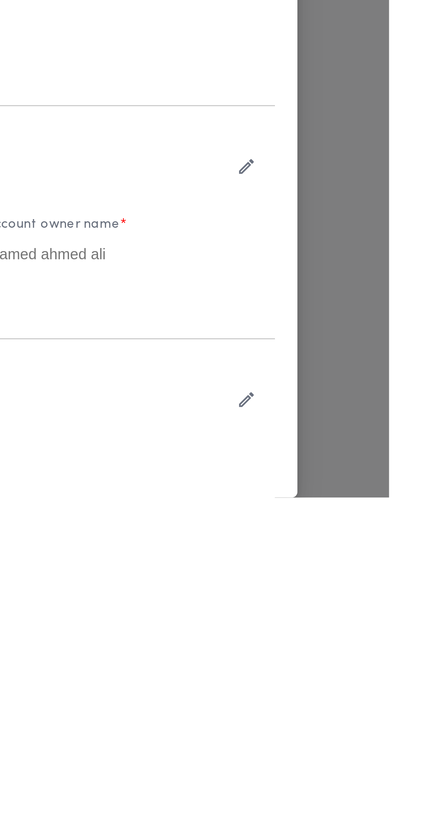
scroll to position [0, 0]
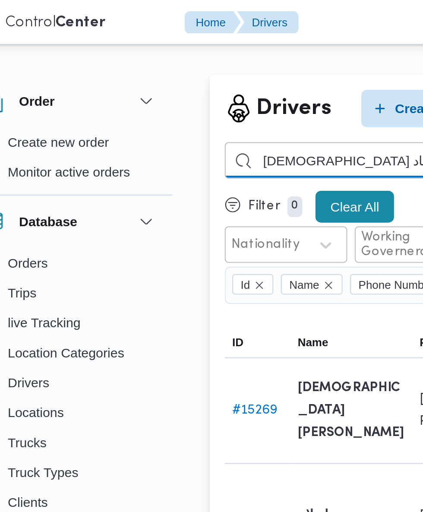
click at [149, 69] on input "[DEMOGRAPHIC_DATA] عماد" at bounding box center [316, 74] width 381 height 17
click at [184, 74] on input "[DEMOGRAPHIC_DATA] عماد" at bounding box center [316, 74] width 381 height 17
type input "[DEMOGRAPHIC_DATA]"
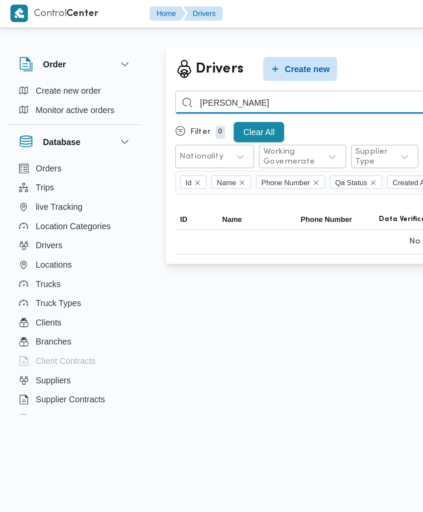
type input "عبدالرحمن ماهر سلام"
click at [229, 54] on span "Create new" at bounding box center [221, 50] width 32 height 10
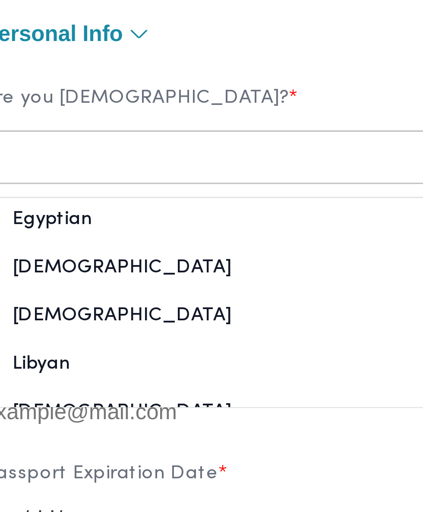
click at [134, 122] on div "Egyptian" at bounding box center [129, 114] width 152 height 15
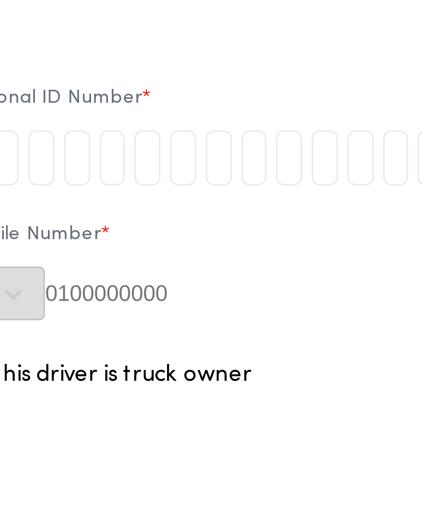
click at [338, 126] on label "Mobile Number *" at bounding box center [294, 119] width 153 height 13
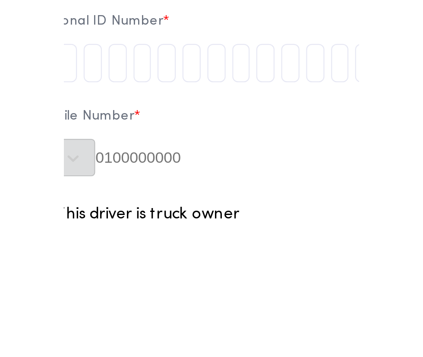
scroll to position [22, 0]
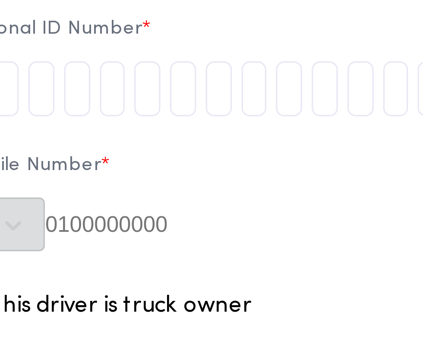
click at [226, 73] on input "tel" at bounding box center [222, 70] width 8 height 17
type input "3"
type input "0"
type input "3"
type input "1"
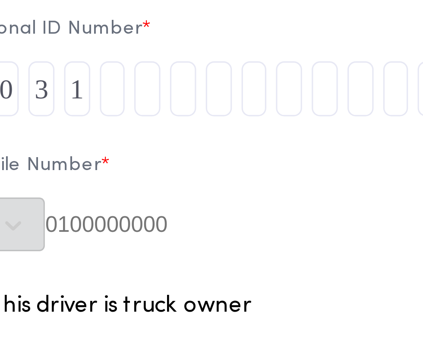
type input "0"
type input "2"
type input "3"
type input "1"
type input "4"
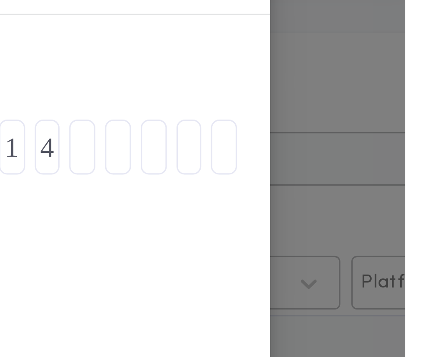
type input "0"
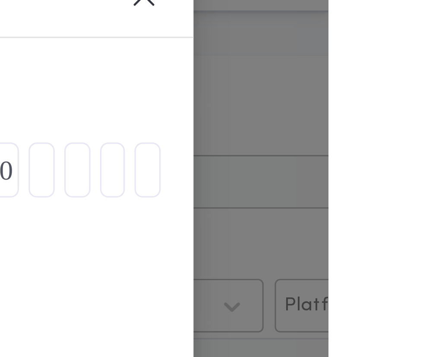
type input "0"
type input "4"
type input "3"
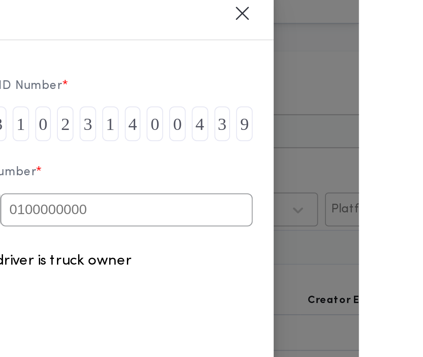
type input "9"
click at [371, 112] on input "text" at bounding box center [307, 113] width 125 height 16
click at [371, 117] on input "text" at bounding box center [307, 113] width 125 height 16
click at [371, 114] on input "text" at bounding box center [307, 113] width 125 height 16
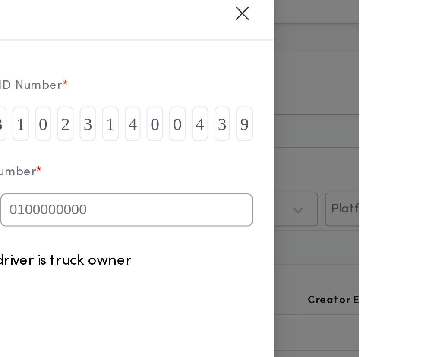
click at [369, 114] on input "text" at bounding box center [307, 113] width 125 height 16
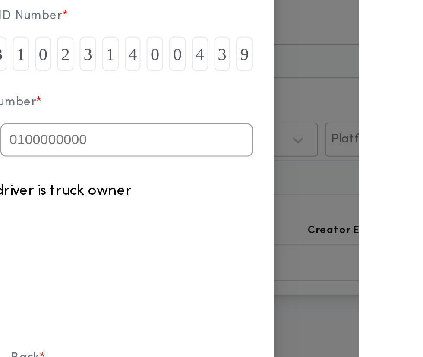
click at [371, 116] on input "text" at bounding box center [307, 113] width 125 height 16
click at [371, 117] on input "text" at bounding box center [307, 113] width 125 height 16
click at [371, 115] on input "text" at bounding box center [307, 113] width 125 height 16
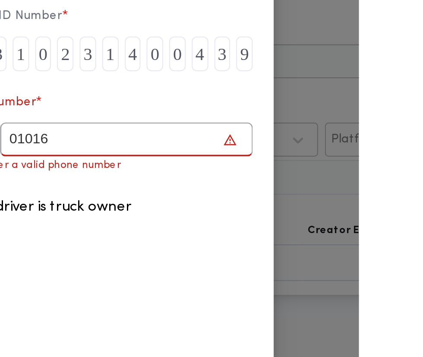
click at [371, 118] on input "01016" at bounding box center [307, 113] width 125 height 17
click at [371, 117] on input "01016942" at bounding box center [307, 113] width 125 height 17
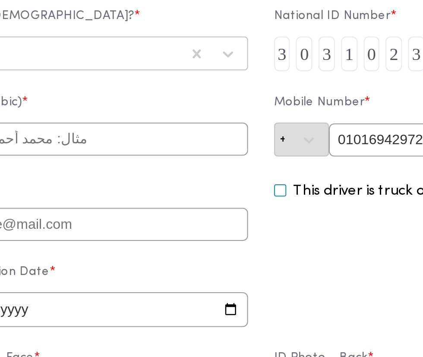
type input "01016942972"
click at [205, 117] on input "text" at bounding box center [129, 113] width 153 height 16
click at [205, 118] on input "text" at bounding box center [129, 113] width 153 height 16
click at [205, 117] on input "عبدالرحمن محمد سل" at bounding box center [129, 113] width 153 height 16
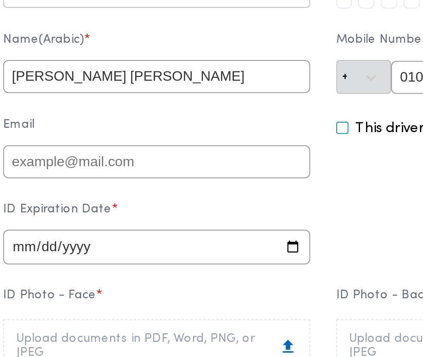
scroll to position [60, 0]
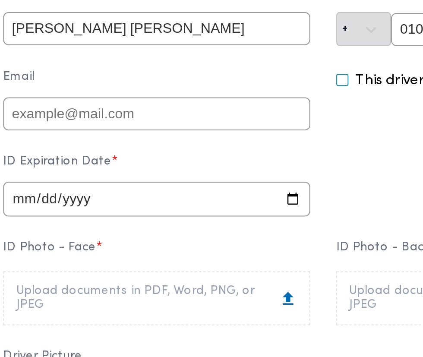
type input "[PERSON_NAME] [PERSON_NAME]"
click at [205, 159] on input "date" at bounding box center [129, 158] width 153 height 17
type input "2027-09-04"
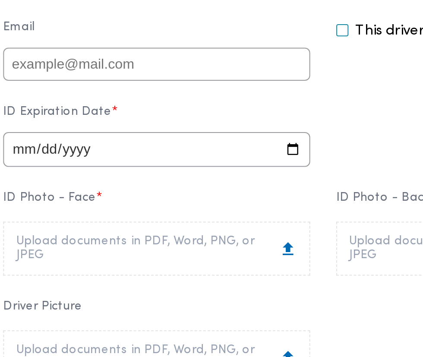
scroll to position [105, 0]
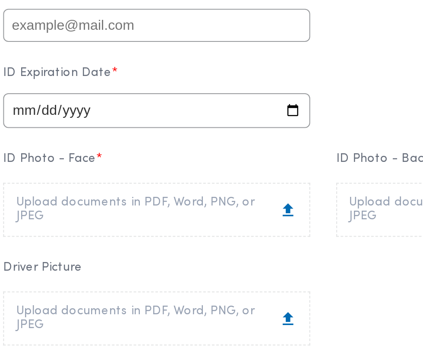
click at [185, 165] on div "Upload documents in PDF, Word, PNG, or JPEG" at bounding box center [129, 164] width 140 height 14
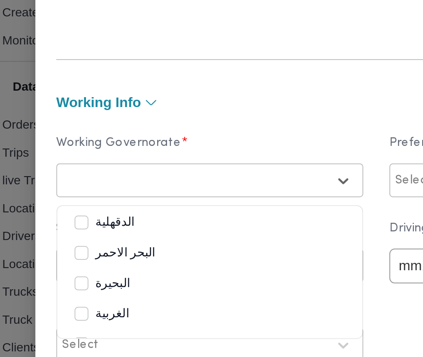
scroll to position [343, 0]
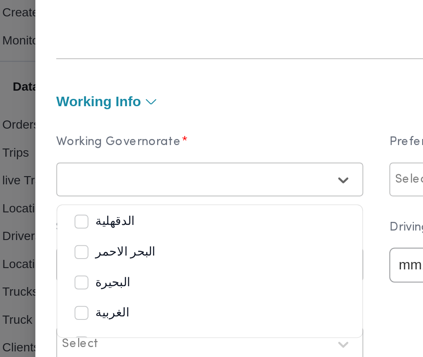
click at [161, 175] on div "الدقهلية" at bounding box center [129, 170] width 134 height 10
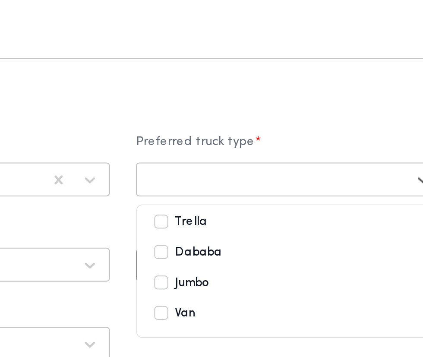
click at [306, 175] on div "Trella" at bounding box center [294, 170] width 134 height 10
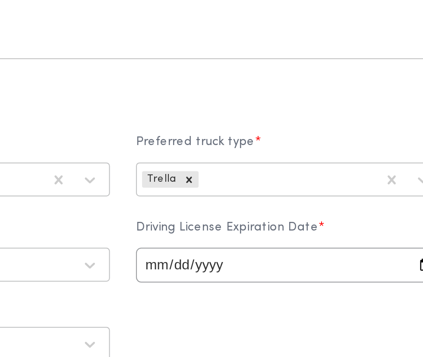
click at [306, 193] on input "date" at bounding box center [294, 191] width 153 height 17
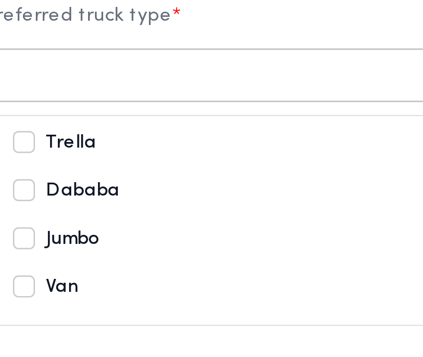
scroll to position [378, 0]
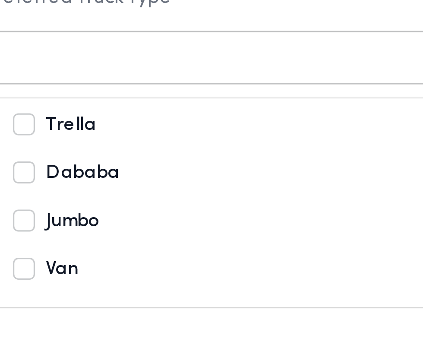
click at [312, 155] on div "Dababa" at bounding box center [294, 150] width 134 height 10
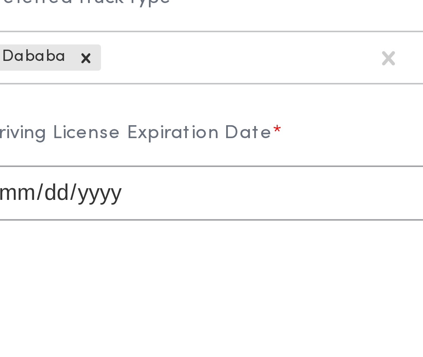
click at [308, 165] on input "2025-09-04" at bounding box center [294, 155] width 153 height 17
click at [317, 164] on input "2025-09-04" at bounding box center [294, 155] width 153 height 17
type input "2028-09-05"
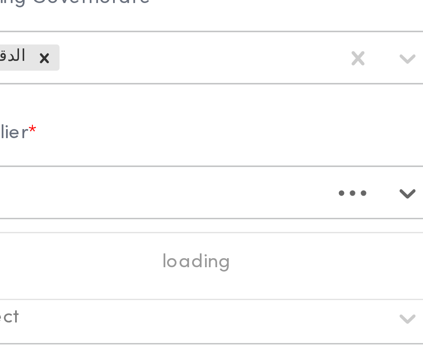
scroll to position [0, 0]
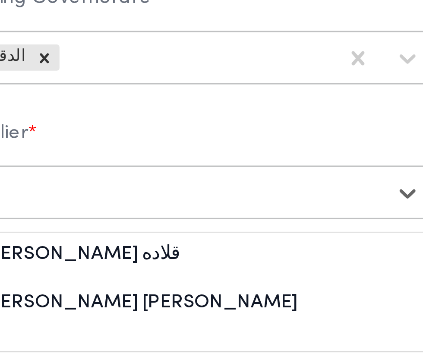
click at [175, 177] on div "[PERSON_NAME] قلاده" at bounding box center [129, 178] width 152 height 15
type input "قلاد"
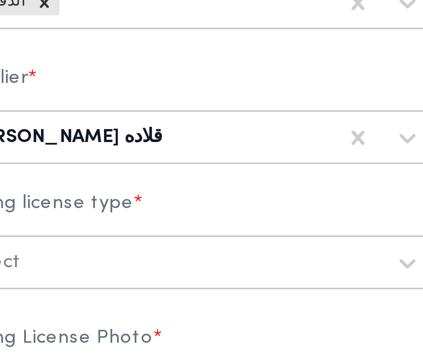
scroll to position [409, 0]
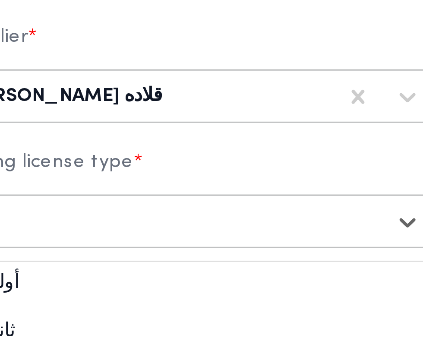
click at [153, 190] on div "أولى" at bounding box center [129, 187] width 152 height 15
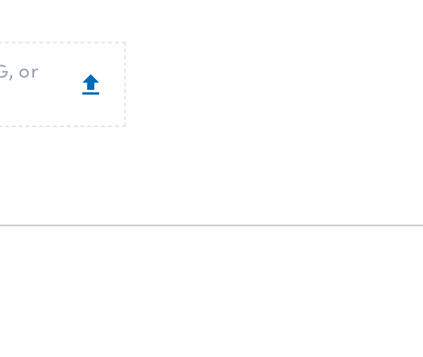
scroll to position [502, 0]
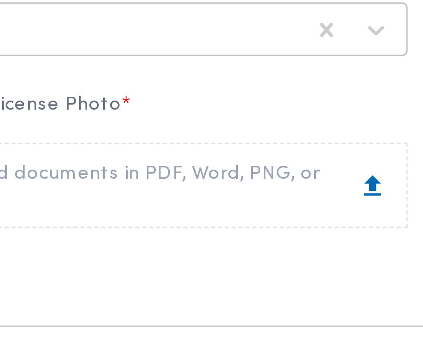
click at [175, 128] on div "Upload documents in PDF, Word, PNG, or JPEG" at bounding box center [129, 121] width 140 height 14
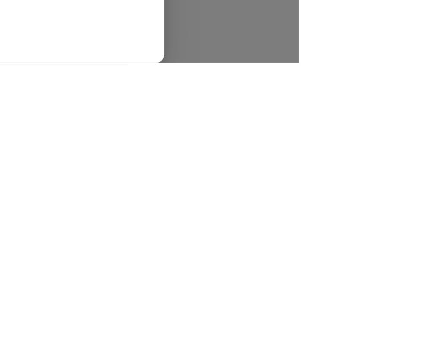
scroll to position [0, 0]
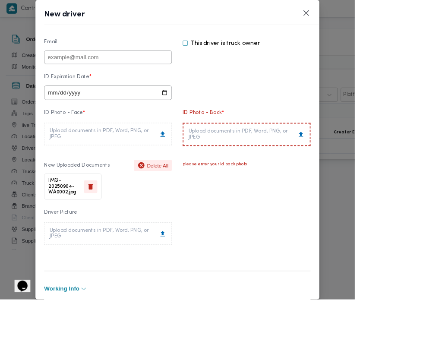
scroll to position [92, 0]
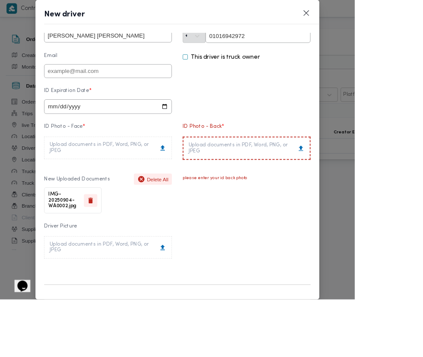
click at [347, 182] on div "Upload documents in PDF, Word, PNG, or JPEG" at bounding box center [294, 177] width 139 height 14
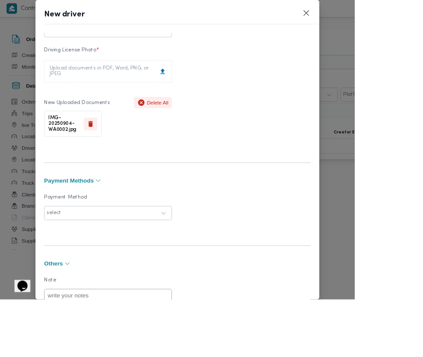
scroll to position [566, 0]
